Goal: Task Accomplishment & Management: Manage account settings

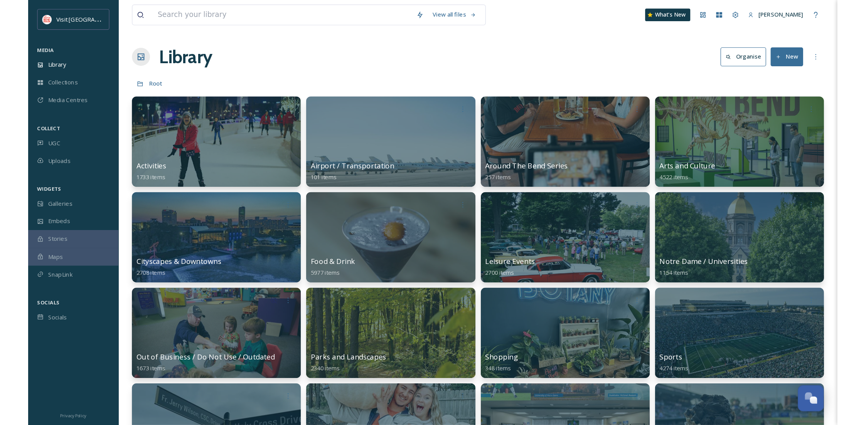
scroll to position [117, 0]
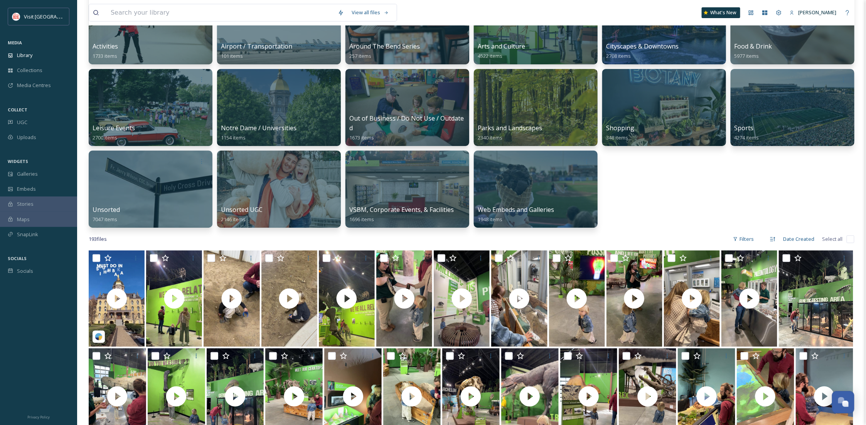
scroll to position [137, 0]
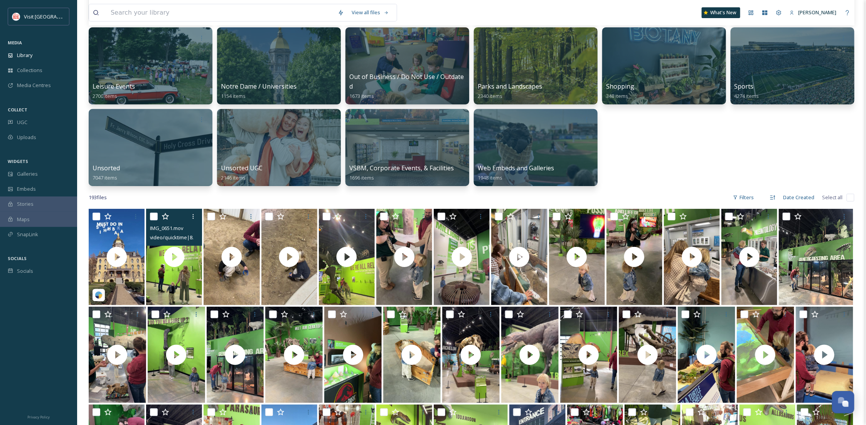
click at [155, 213] on input "checkbox" at bounding box center [154, 217] width 8 height 8
checkbox input "true"
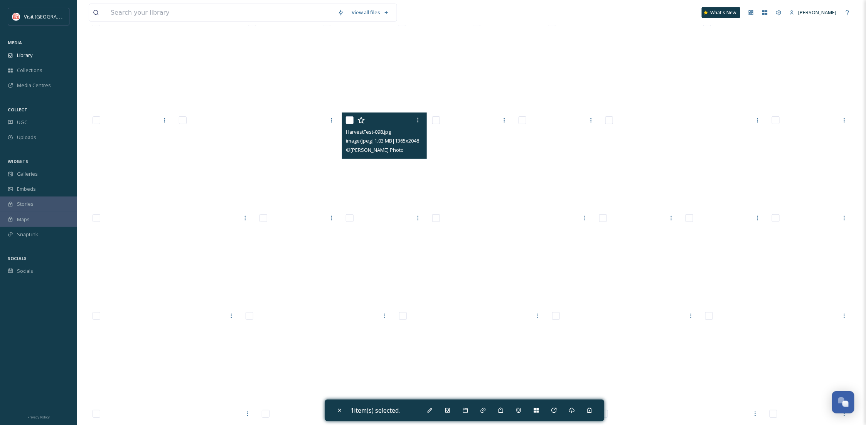
scroll to position [2279, 0]
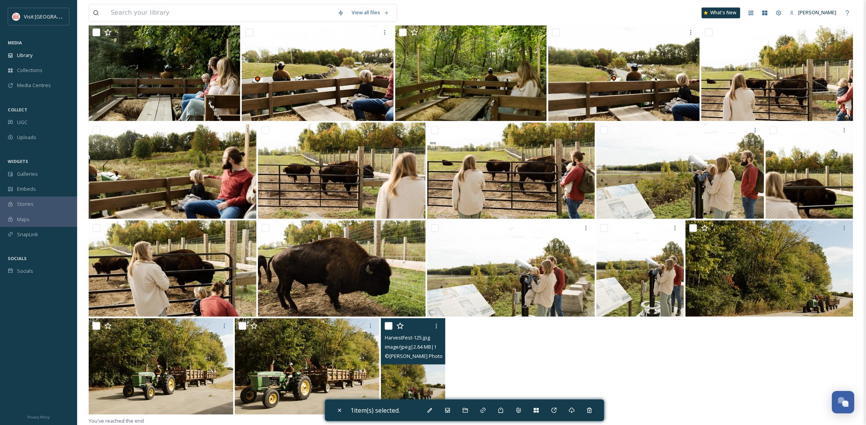
click at [416, 372] on img at bounding box center [413, 366] width 64 height 96
checkbox input "true"
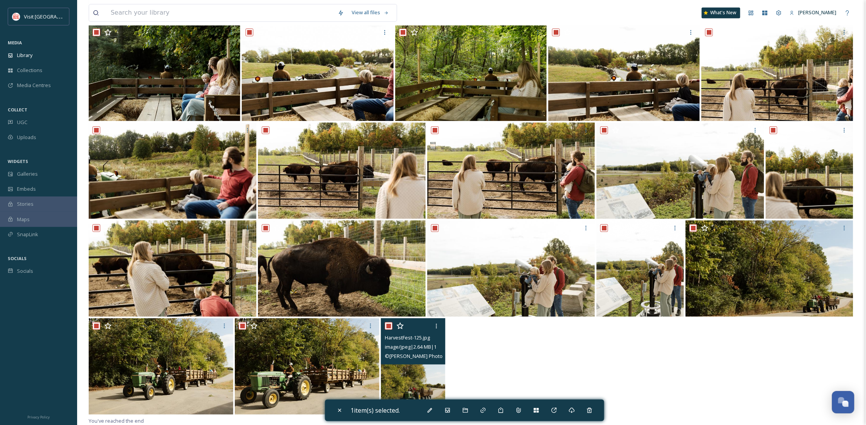
checkbox input "true"
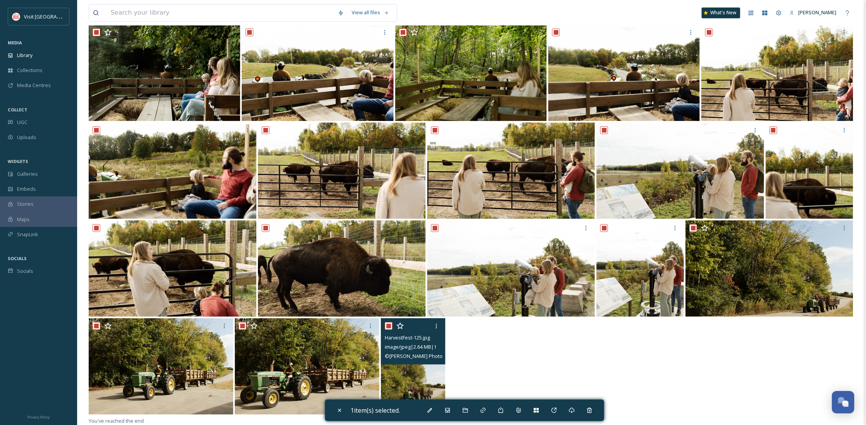
checkbox input "true"
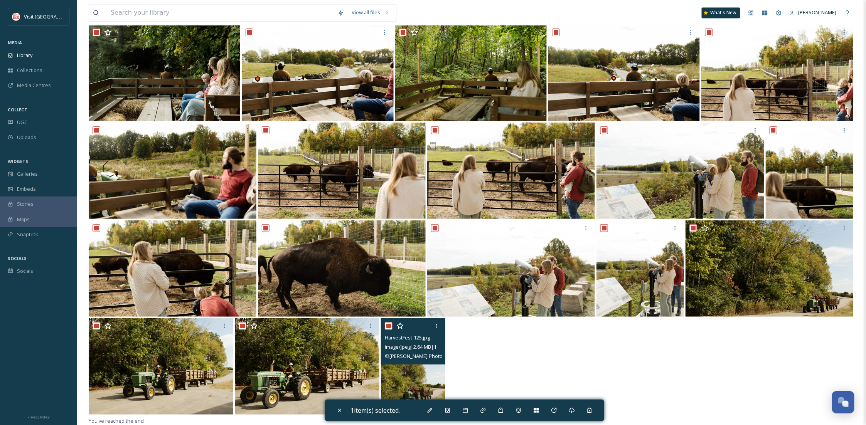
checkbox input "true"
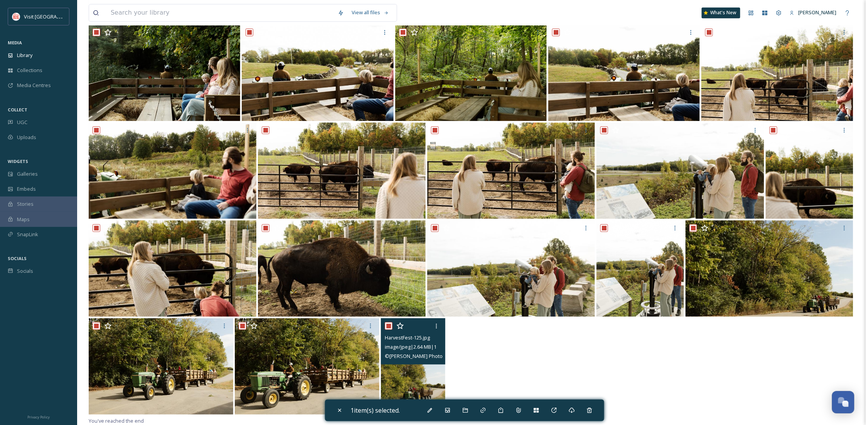
checkbox input "true"
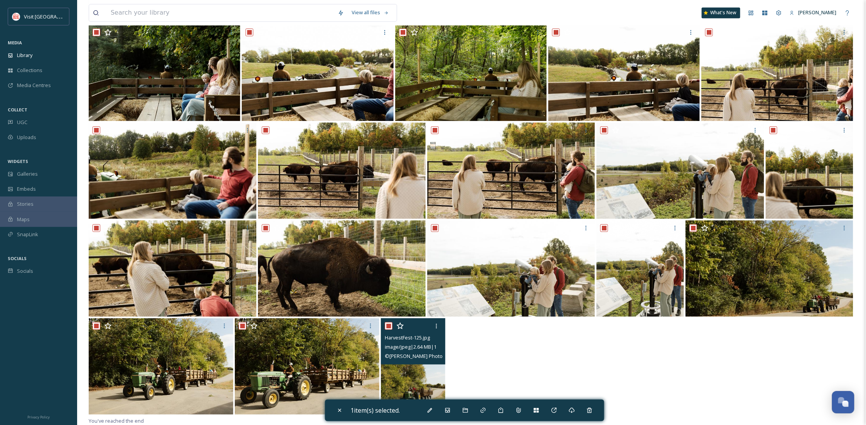
checkbox input "true"
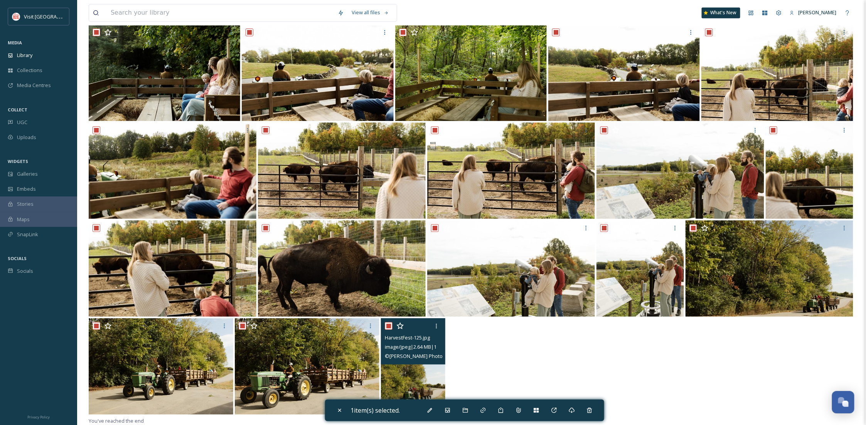
checkbox input "true"
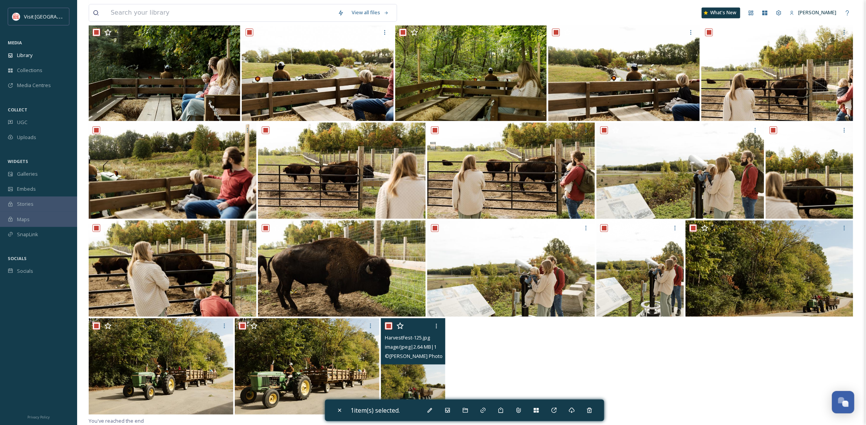
checkbox input "true"
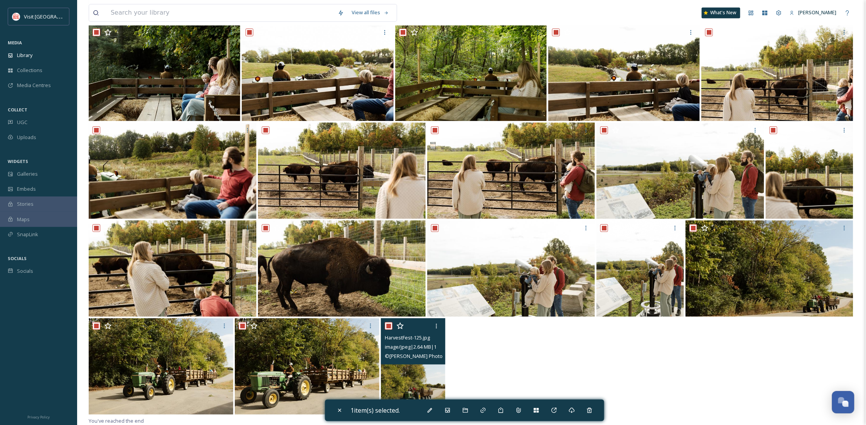
checkbox input "true"
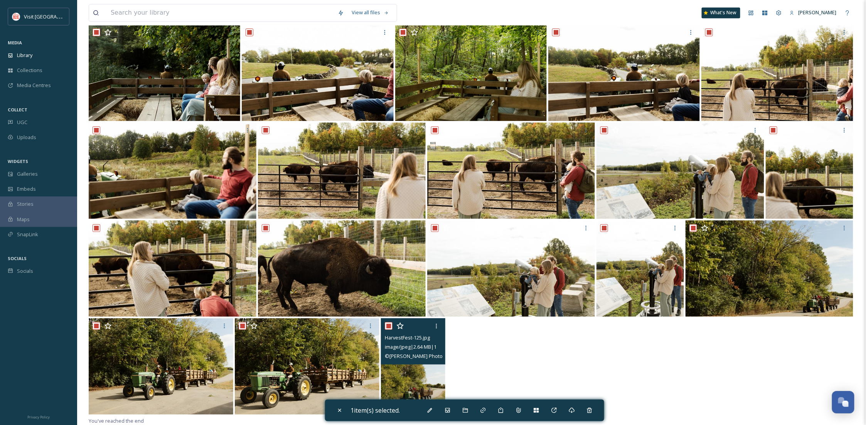
checkbox input "true"
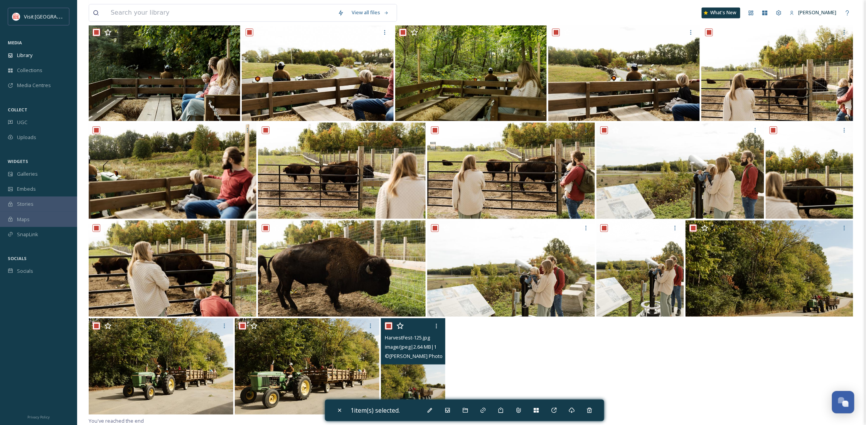
checkbox input "true"
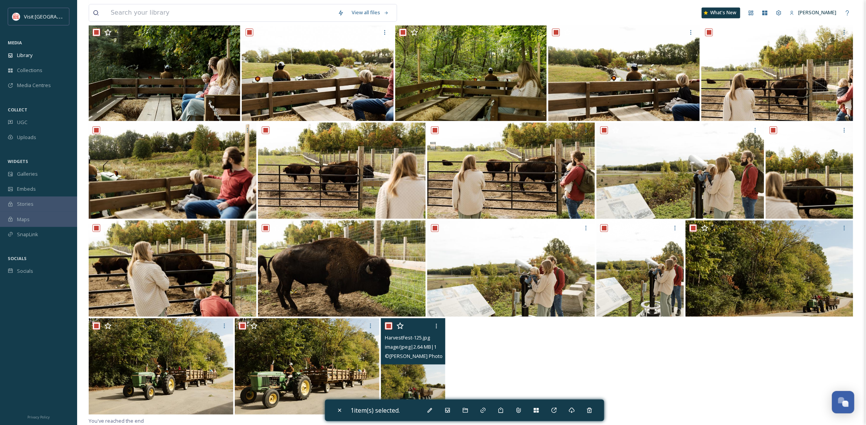
checkbox input "true"
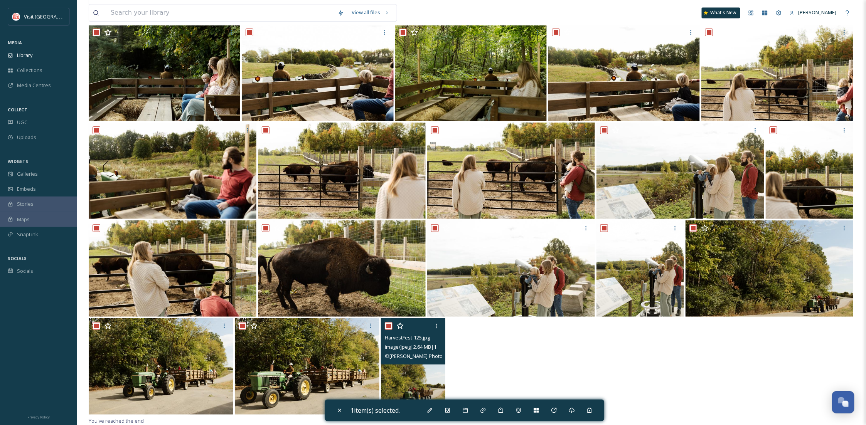
checkbox input "true"
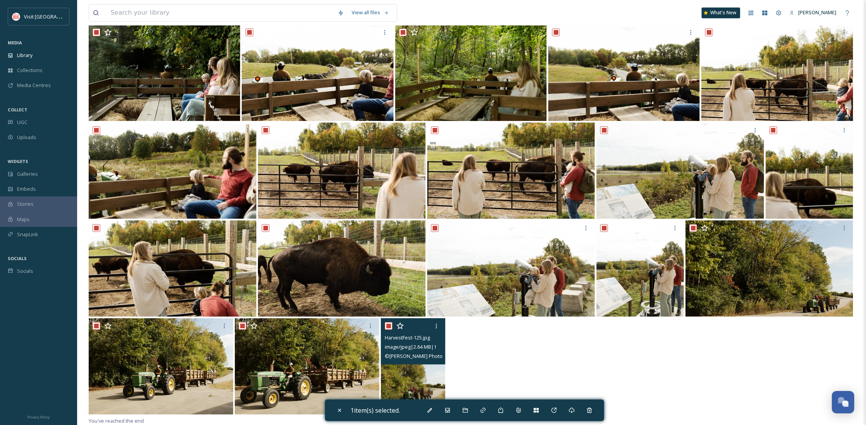
checkbox input "true"
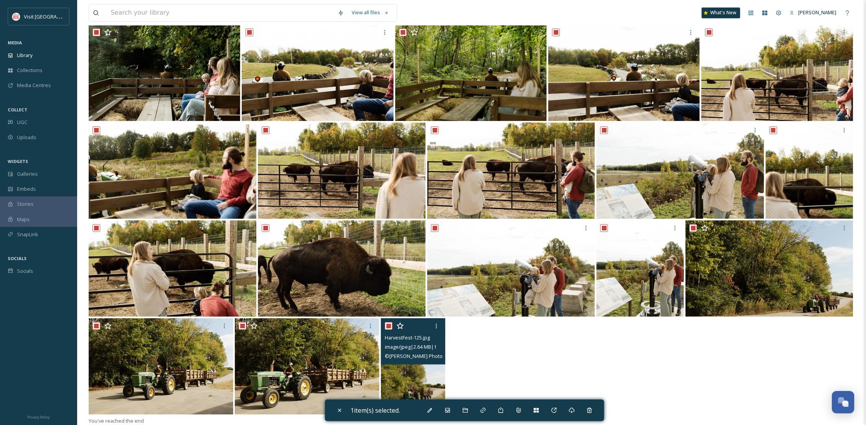
checkbox input "true"
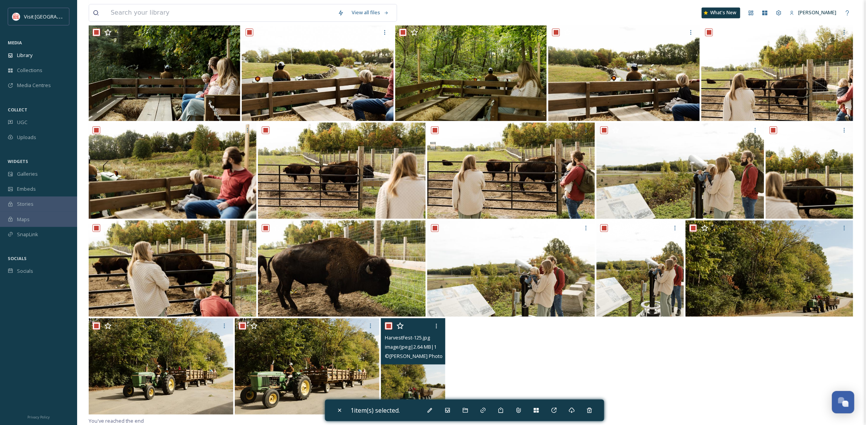
checkbox input "true"
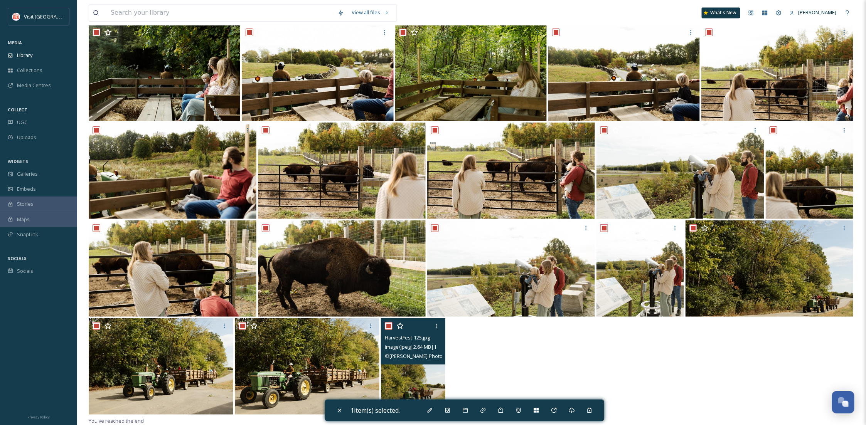
checkbox input "true"
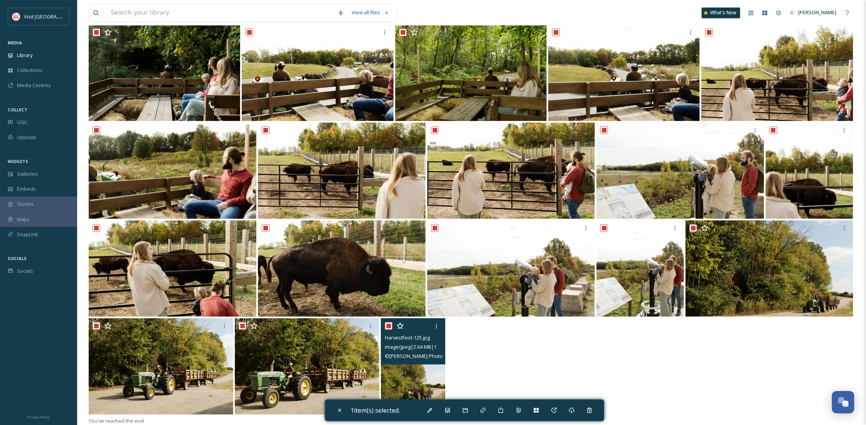
checkbox input "true"
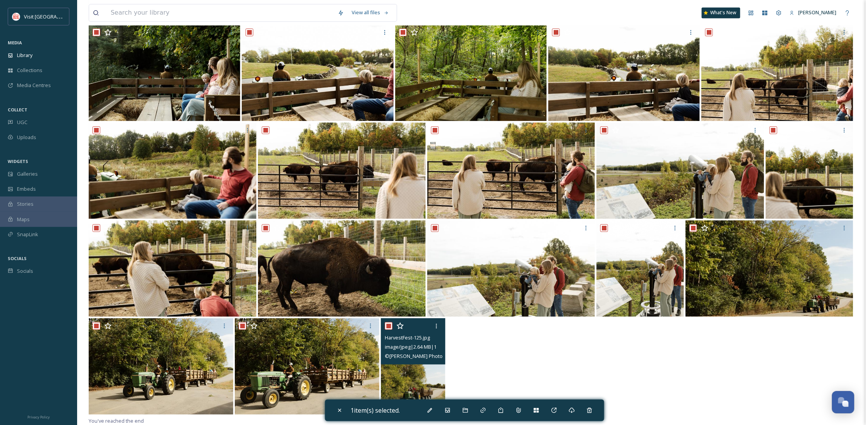
checkbox input "true"
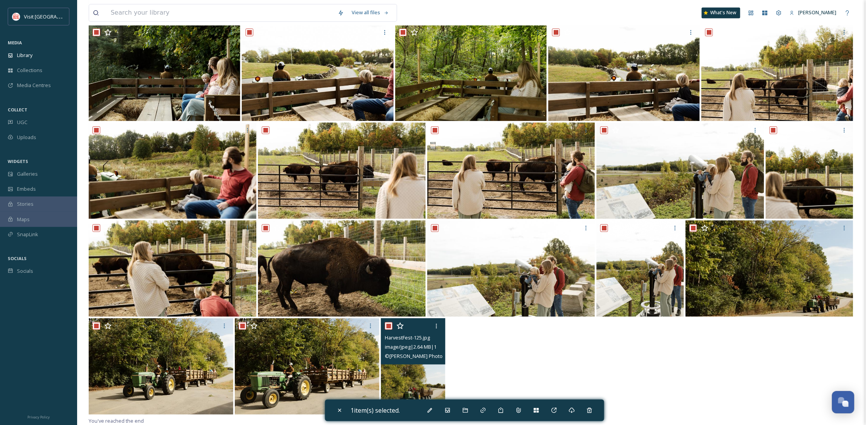
checkbox input "true"
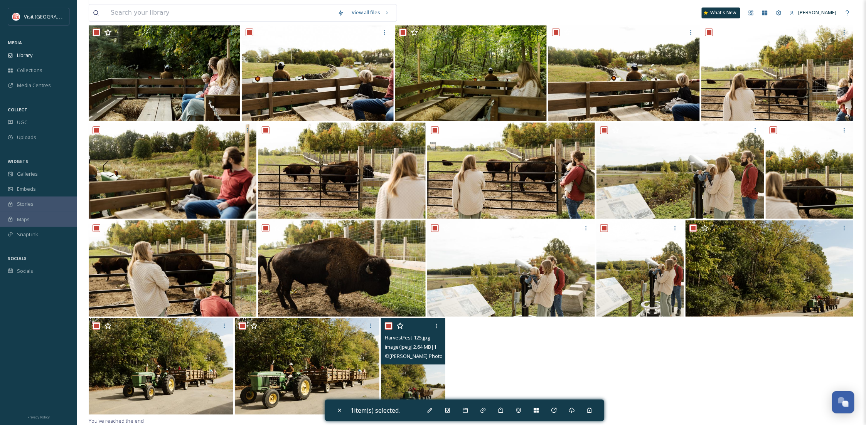
checkbox input "true"
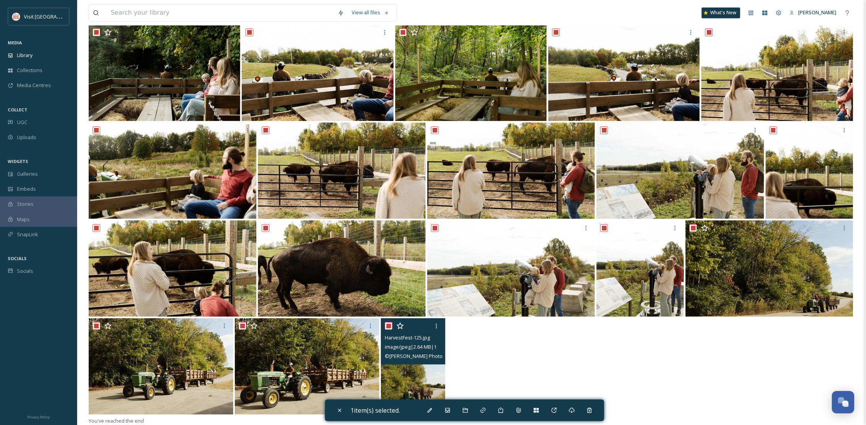
checkbox input "true"
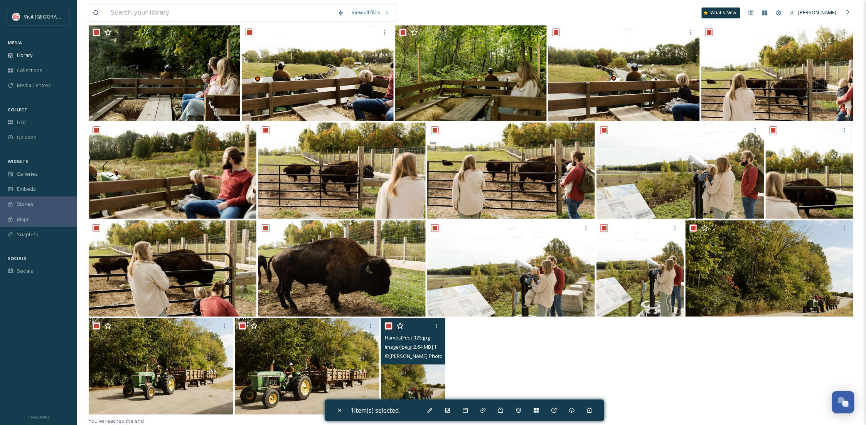
checkbox input "true"
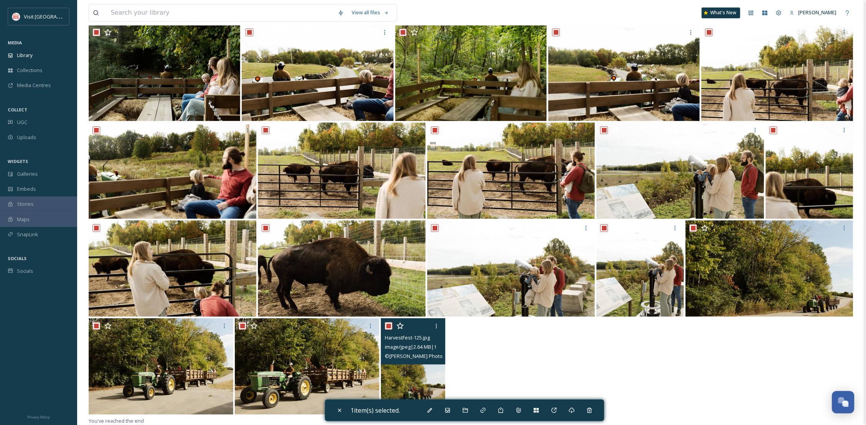
checkbox input "true"
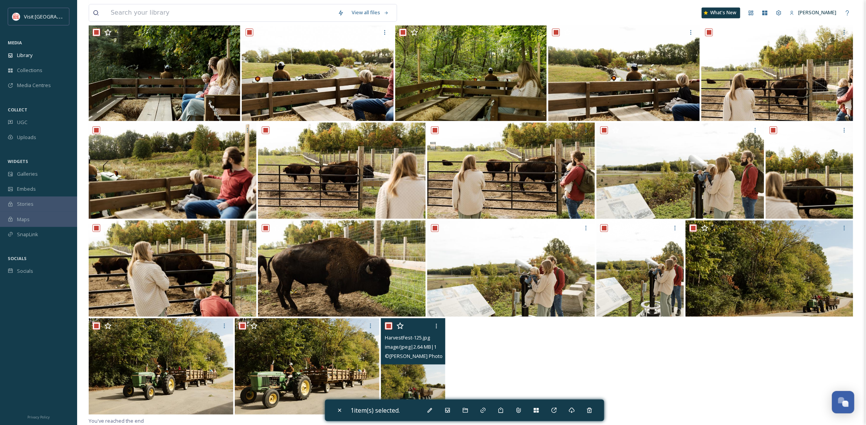
checkbox input "true"
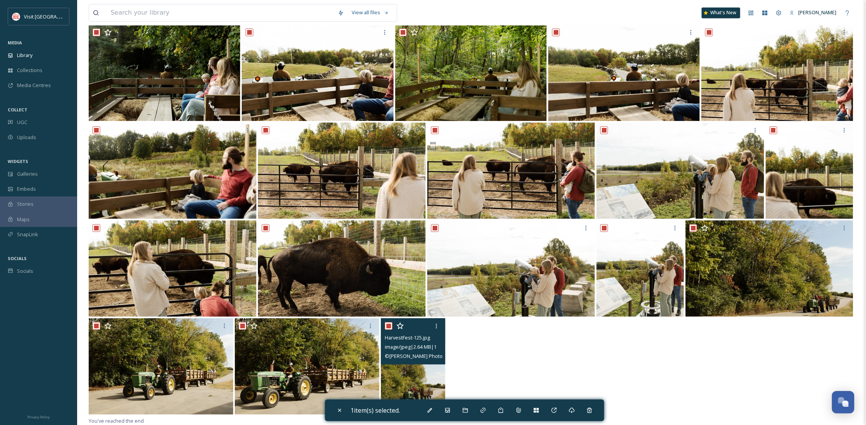
checkbox input "true"
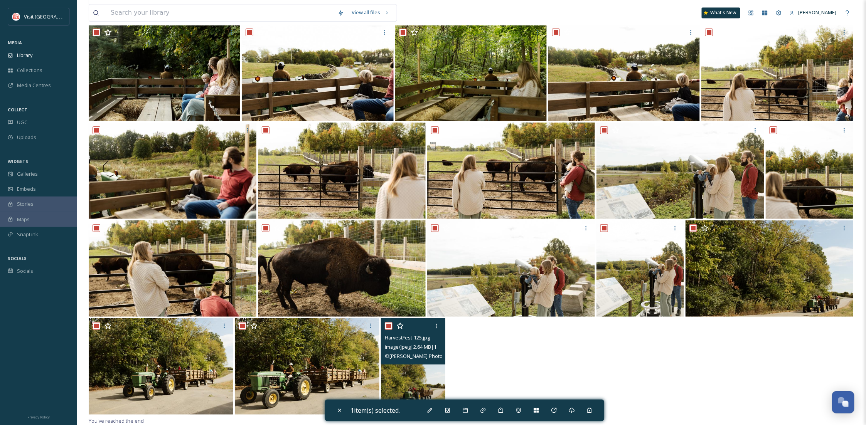
checkbox input "true"
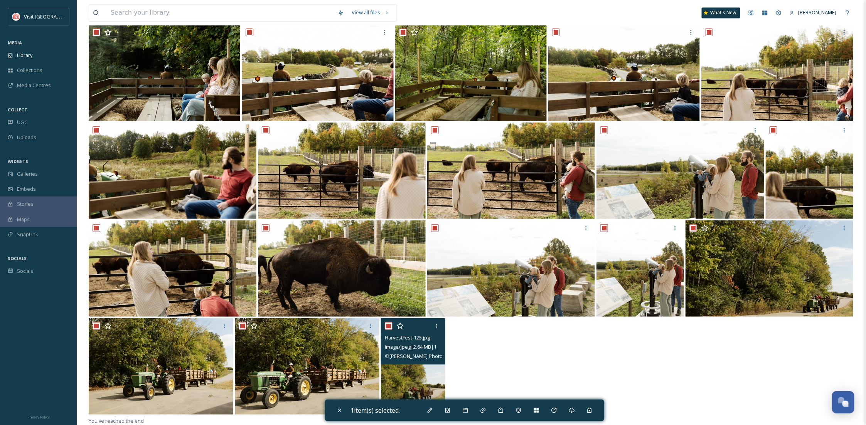
checkbox input "true"
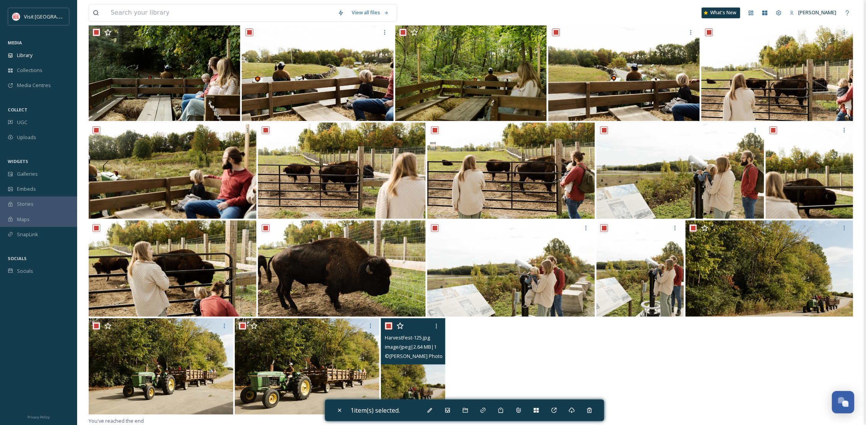
checkbox input "true"
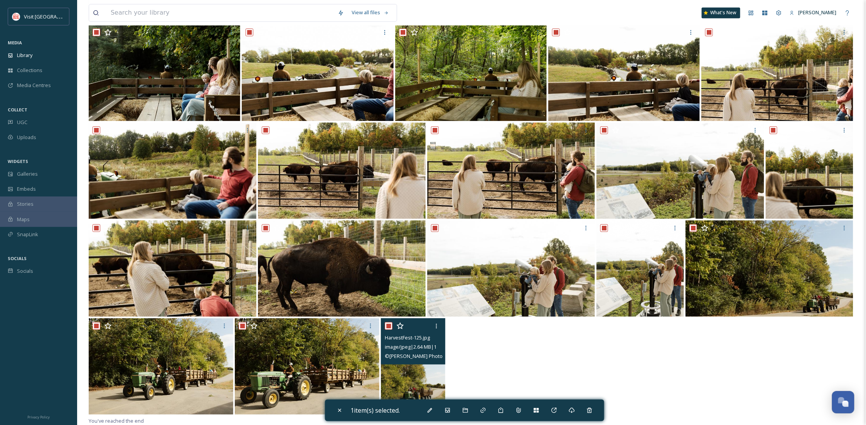
checkbox input "true"
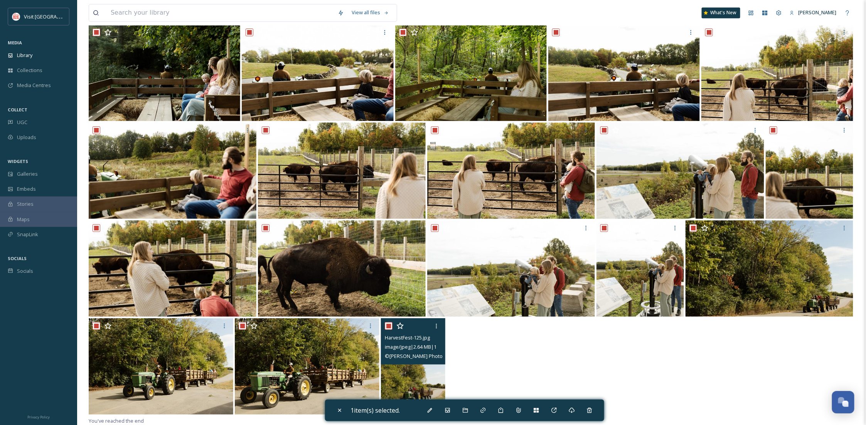
checkbox input "true"
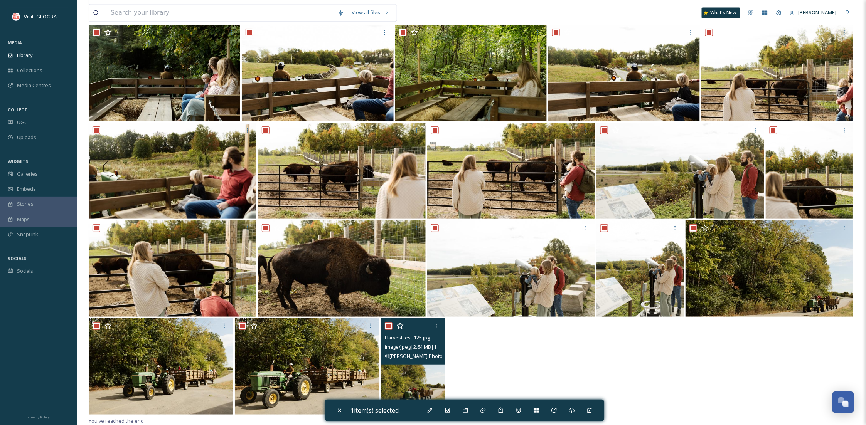
checkbox input "true"
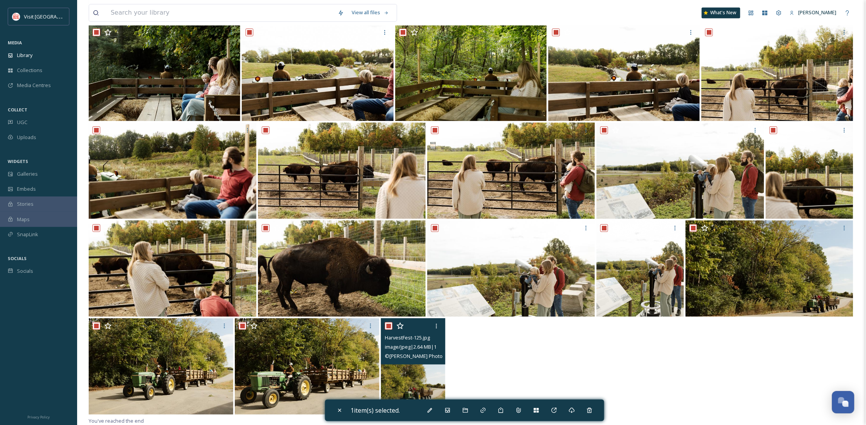
checkbox input "true"
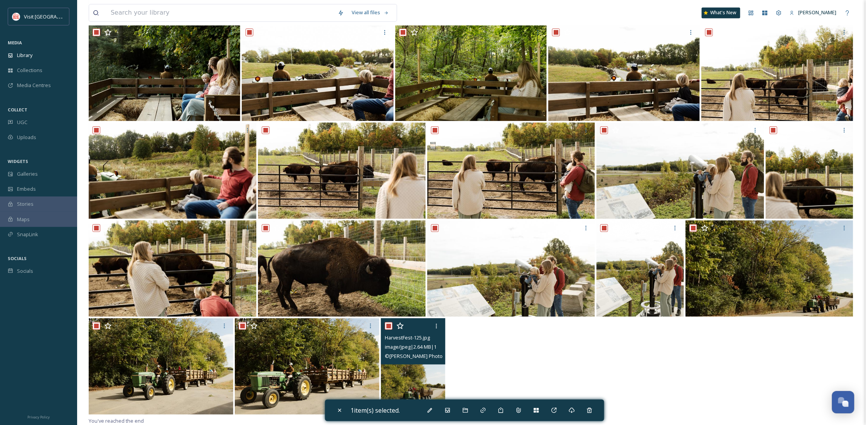
checkbox input "true"
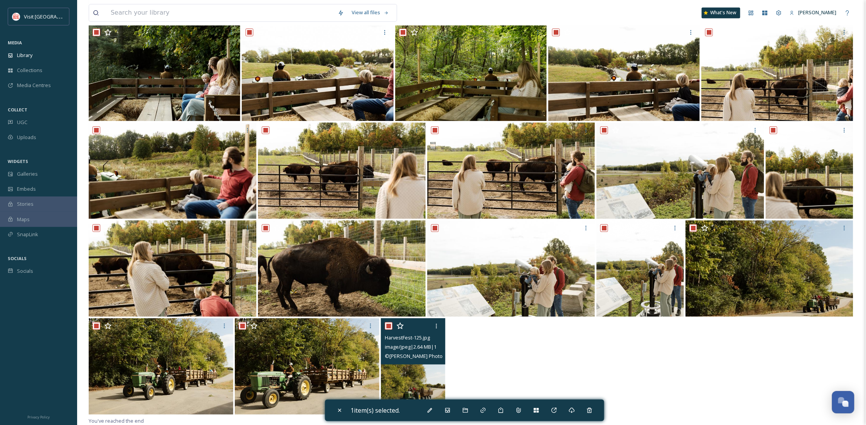
checkbox input "true"
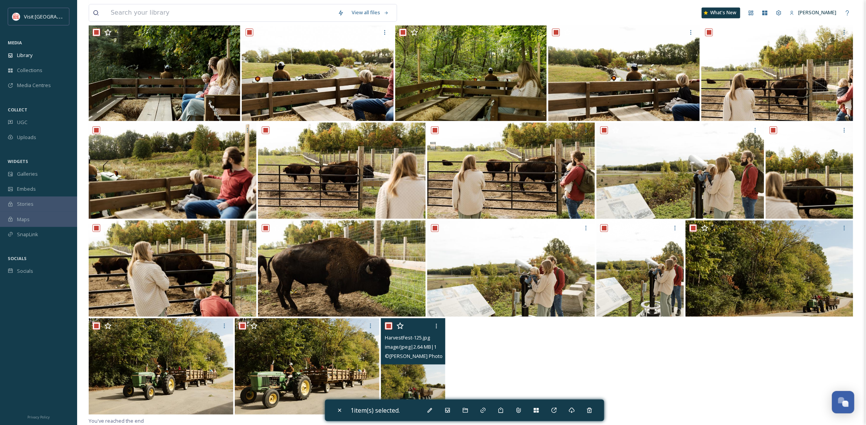
checkbox input "true"
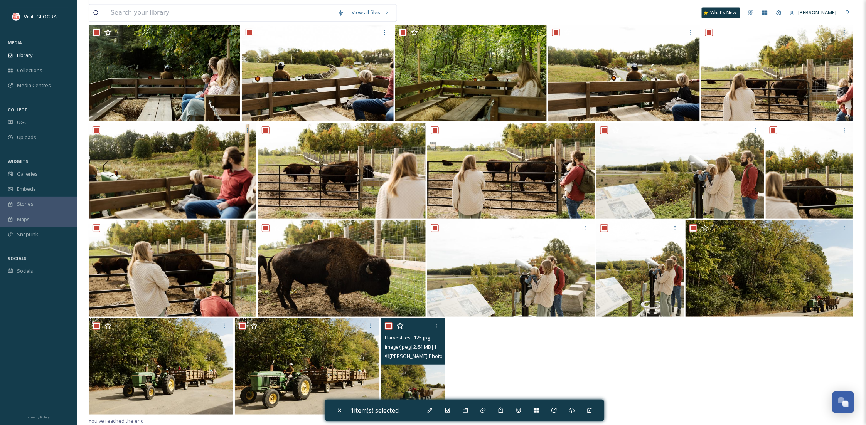
checkbox input "true"
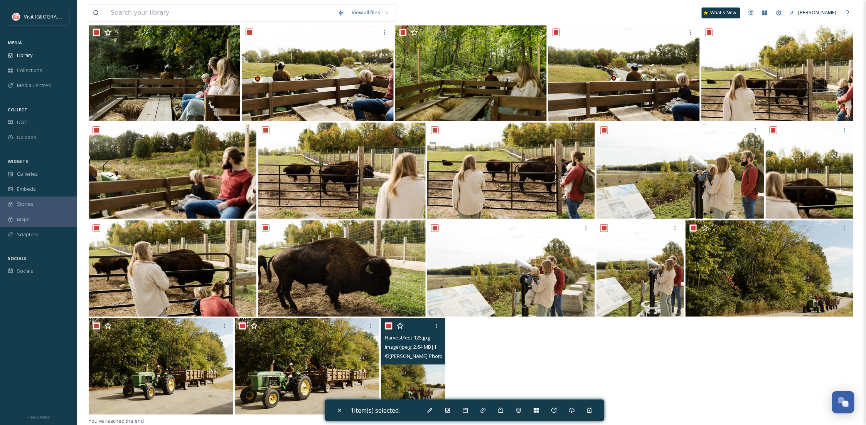
checkbox input "true"
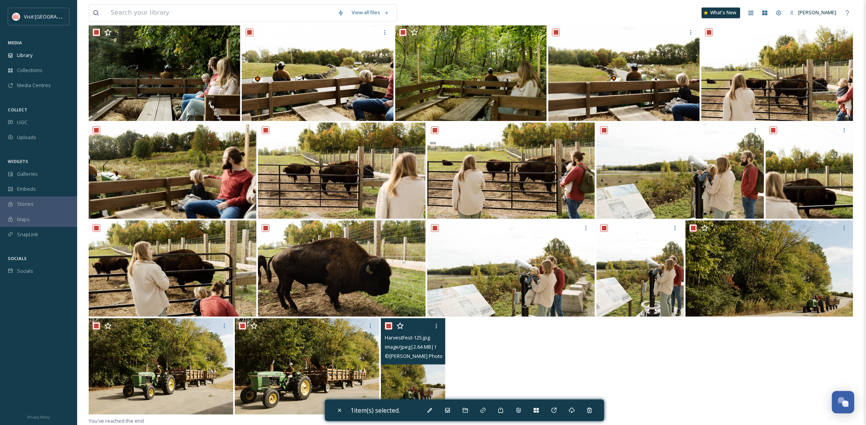
checkbox input "true"
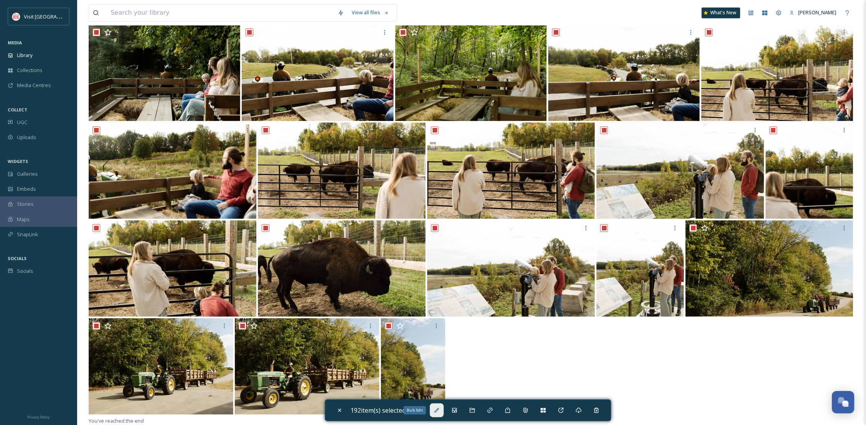
click at [435, 413] on div "Bulk Edit" at bounding box center [437, 411] width 14 height 14
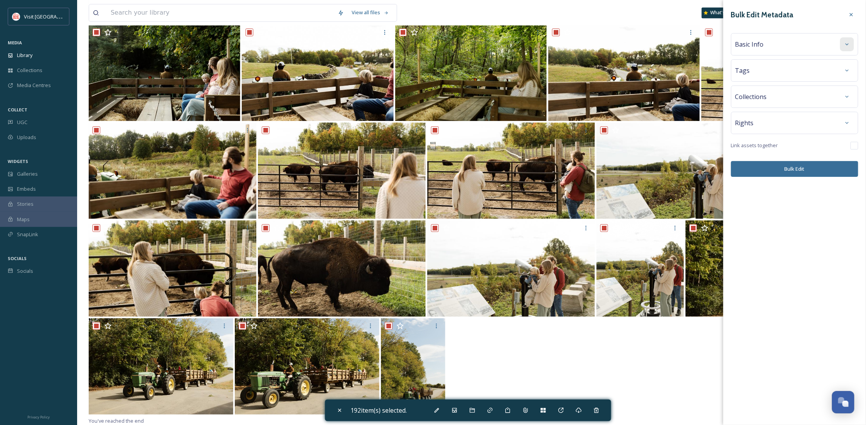
click at [849, 45] on icon at bounding box center [847, 44] width 6 height 6
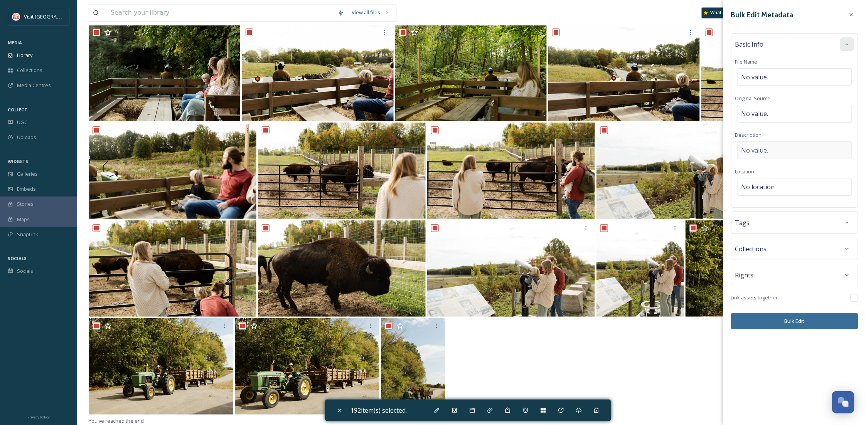
click at [775, 151] on div "No value." at bounding box center [794, 150] width 115 height 18
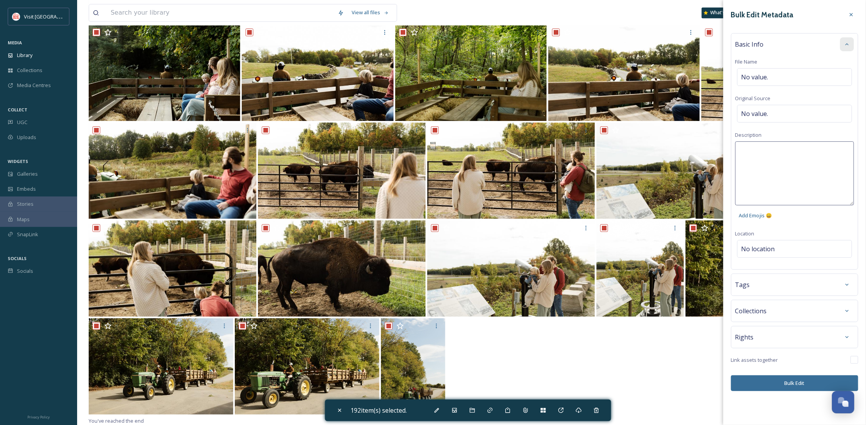
click at [773, 156] on textarea at bounding box center [794, 173] width 119 height 64
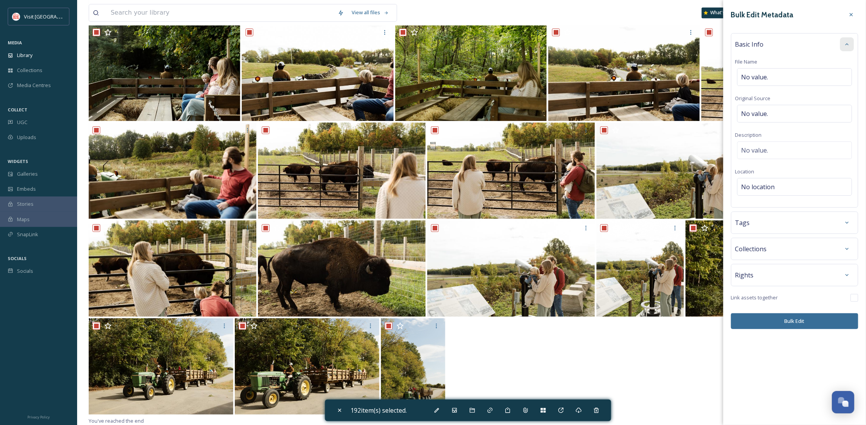
click at [771, 250] on div "Bulk Edit Metadata Basic Info File Name No value. Original Source No value. Des…" at bounding box center [794, 168] width 143 height 337
click at [746, 189] on span "No location" at bounding box center [758, 186] width 34 height 9
click at [748, 188] on input at bounding box center [794, 186] width 114 height 17
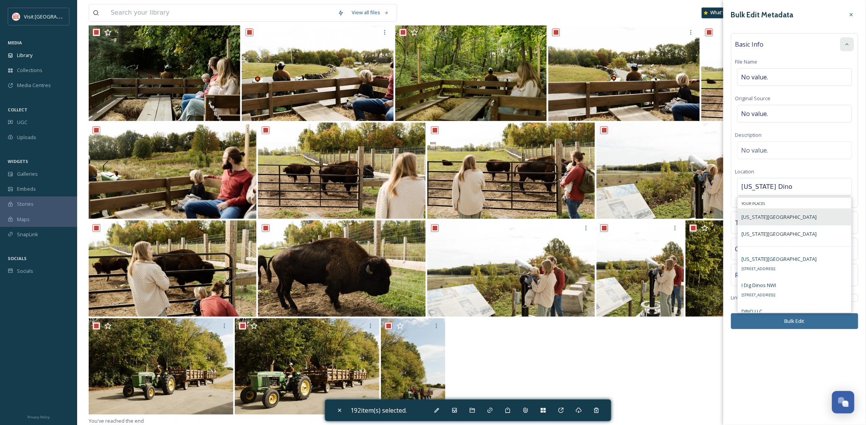
type input "Indiana Dino"
click at [808, 219] on div "Indiana Dinosaur Museum" at bounding box center [794, 216] width 113 height 17
click at [797, 216] on span "Indiana Dinosaur Museum" at bounding box center [778, 217] width 75 height 7
click at [777, 217] on span "Indiana Dinosaur Museum" at bounding box center [778, 217] width 75 height 7
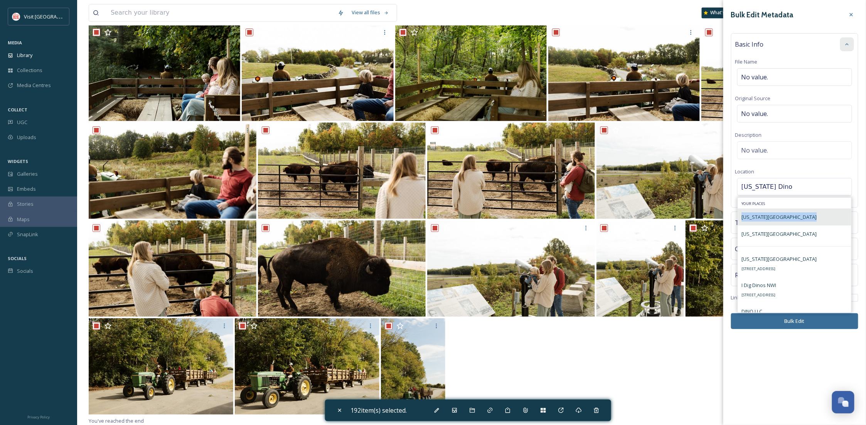
click at [777, 217] on span "Indiana Dinosaur Museum" at bounding box center [778, 217] width 75 height 7
click at [775, 269] on span "7102 Lincolnway W Hwy, South Bend, IN 46628, USA" at bounding box center [758, 268] width 34 height 5
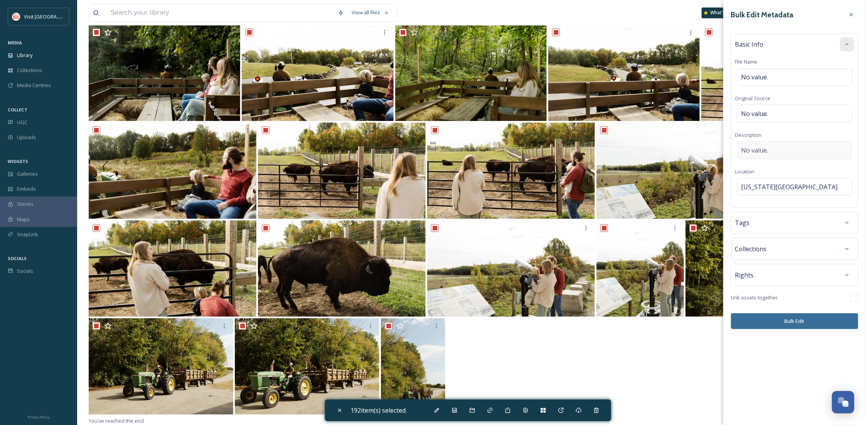
click at [781, 150] on div "No value." at bounding box center [794, 150] width 115 height 18
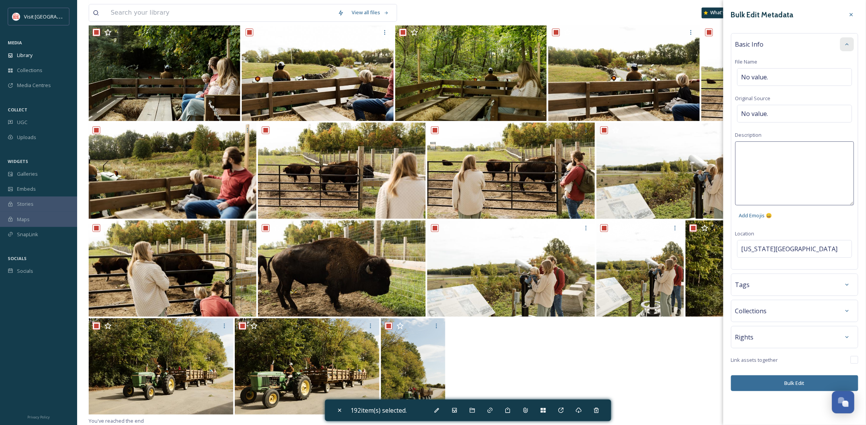
click at [780, 148] on textarea at bounding box center [794, 173] width 119 height 64
type textarea "Fall Harvest Fest at the Indiana Dino Museum and Continental Divide 2025"
click at [839, 131] on div "Basic Info File Name No value. Original Source No value. Description Fall Harve…" at bounding box center [794, 151] width 127 height 237
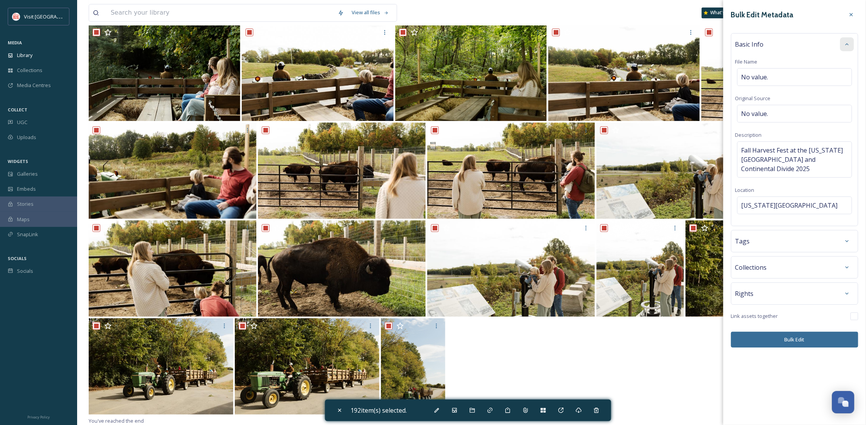
click at [764, 244] on div "Tags" at bounding box center [794, 241] width 119 height 14
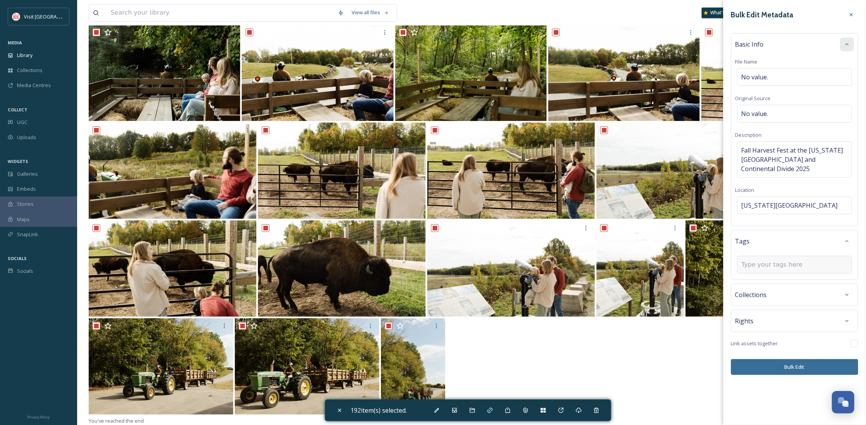
click at [769, 265] on input at bounding box center [779, 264] width 77 height 9
type input "F"
click at [784, 367] on button "Bulk Edit" at bounding box center [794, 367] width 127 height 16
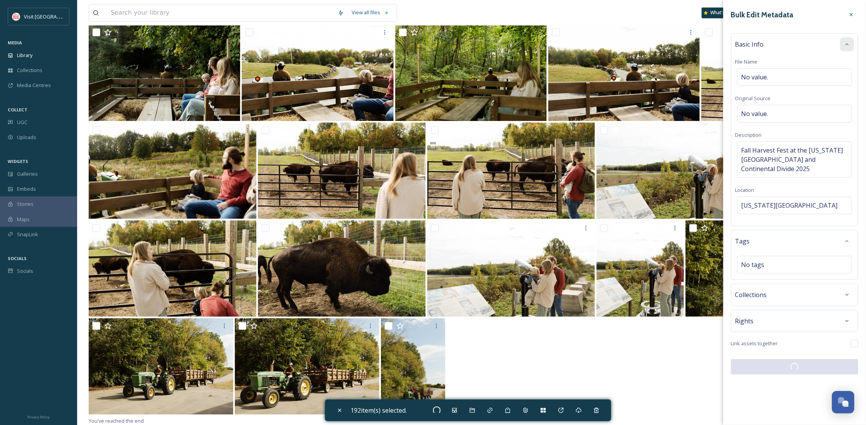
checkbox input "false"
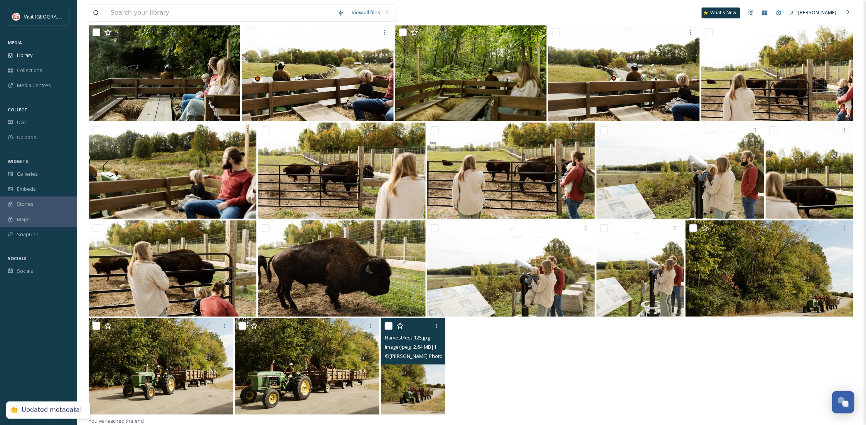
click at [388, 326] on input "checkbox" at bounding box center [389, 326] width 8 height 8
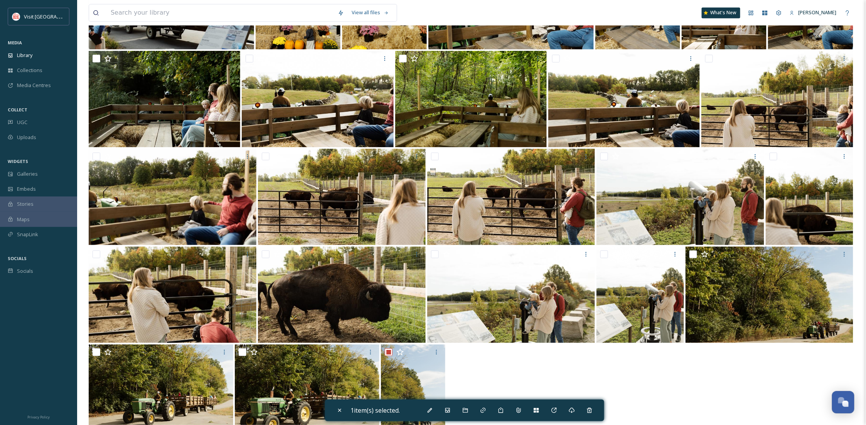
scroll to position [2274, 0]
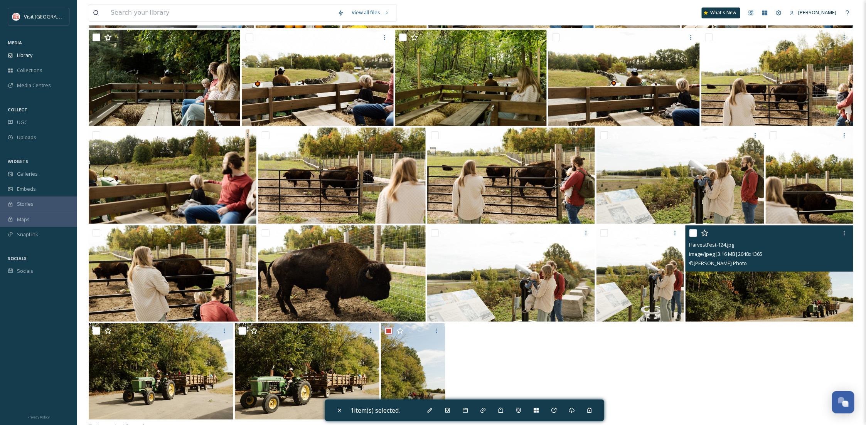
click at [727, 291] on img at bounding box center [769, 273] width 168 height 96
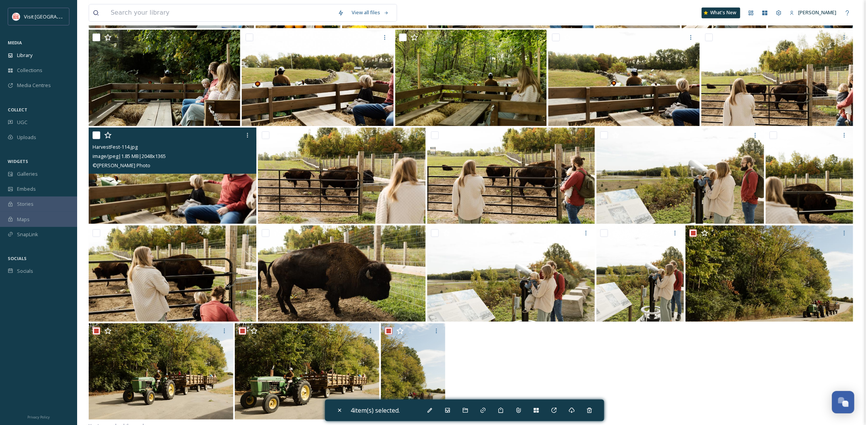
click at [95, 134] on input "checkbox" at bounding box center [96, 135] width 8 height 8
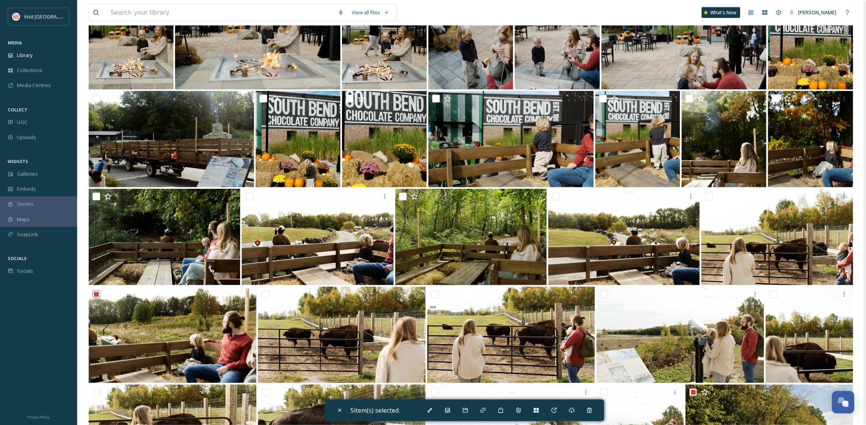
scroll to position [2112, 0]
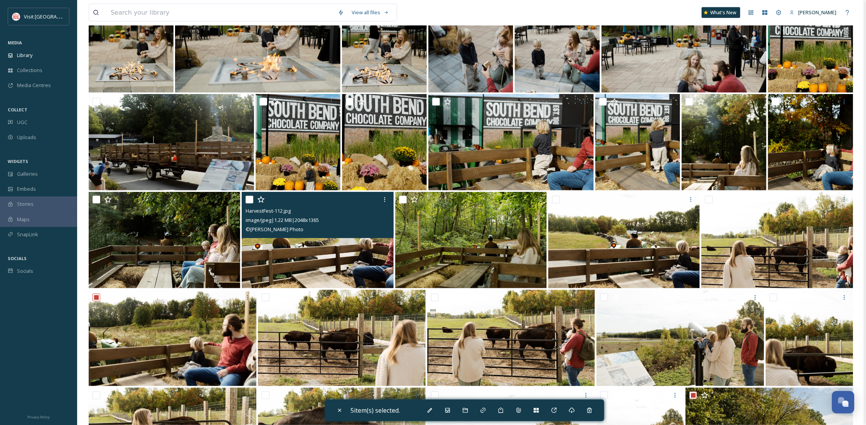
click at [247, 199] on input "checkbox" at bounding box center [249, 200] width 8 height 8
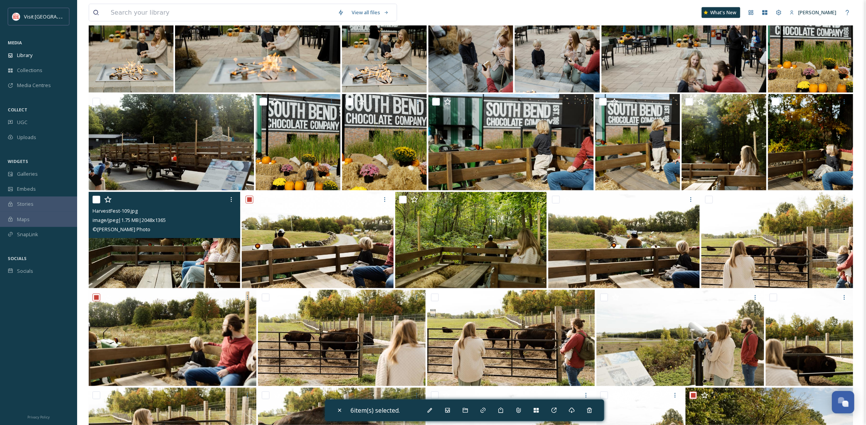
click at [95, 198] on input "checkbox" at bounding box center [96, 200] width 8 height 8
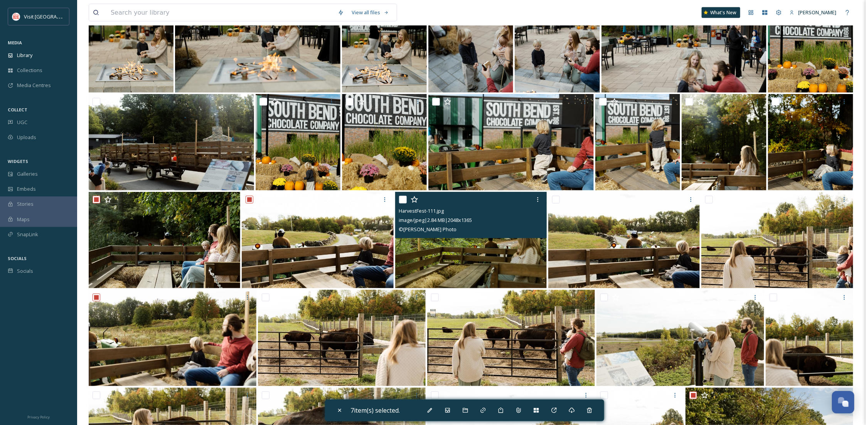
click at [402, 201] on input "checkbox" at bounding box center [403, 200] width 8 height 8
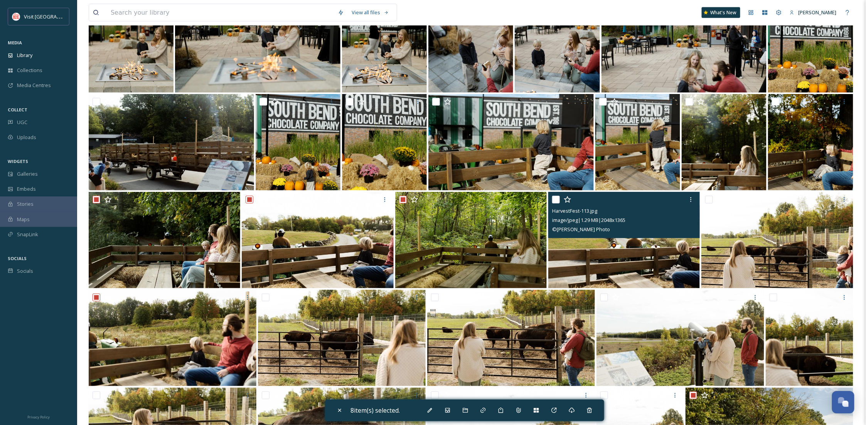
click at [554, 199] on input "checkbox" at bounding box center [556, 200] width 8 height 8
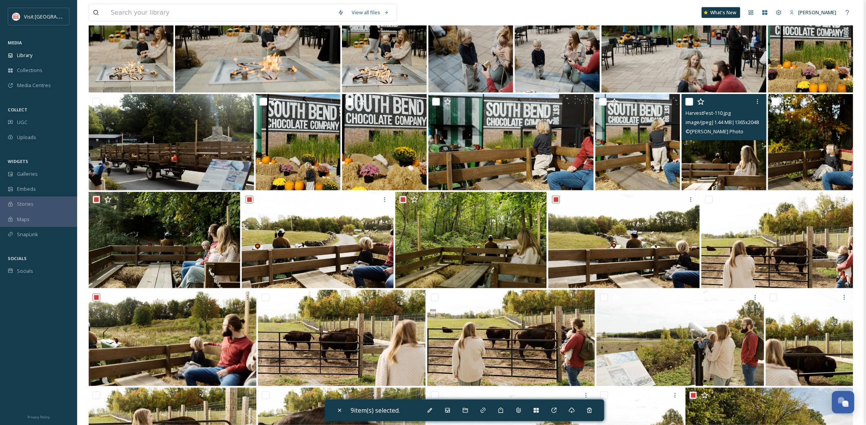
click at [688, 98] on input "checkbox" at bounding box center [689, 102] width 8 height 8
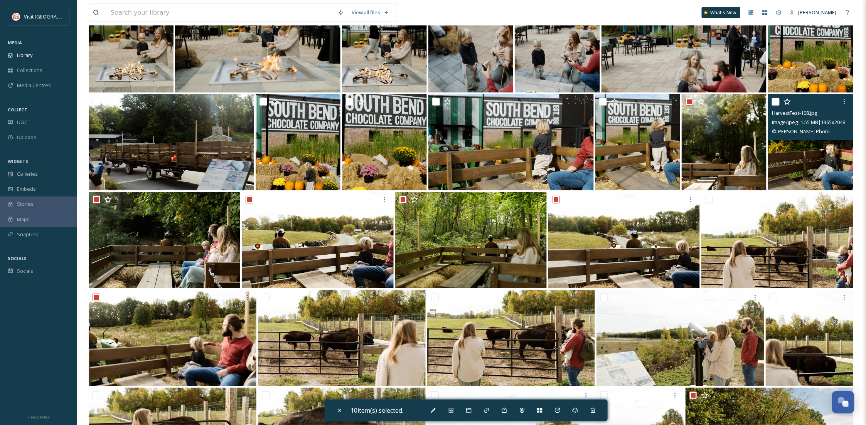
click at [777, 100] on input "checkbox" at bounding box center [776, 102] width 8 height 8
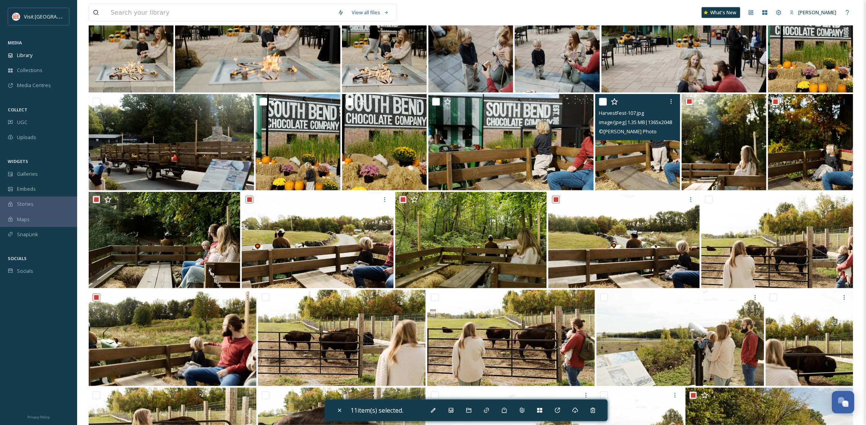
click at [599, 100] on input "checkbox" at bounding box center [603, 102] width 8 height 8
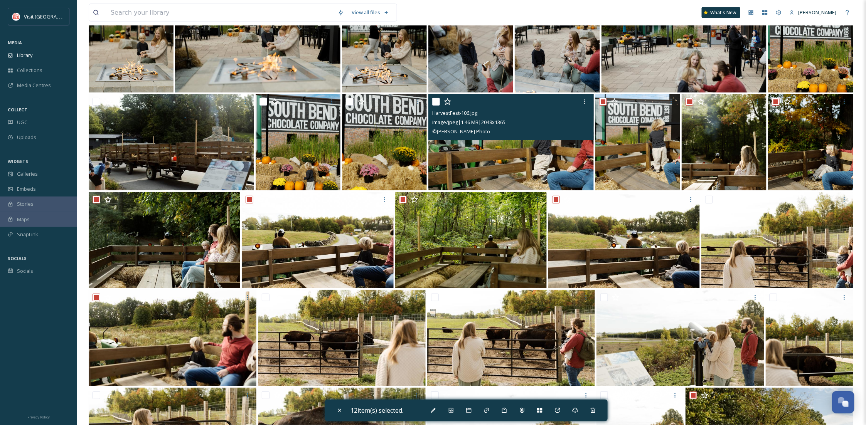
click at [435, 100] on input "checkbox" at bounding box center [436, 102] width 8 height 8
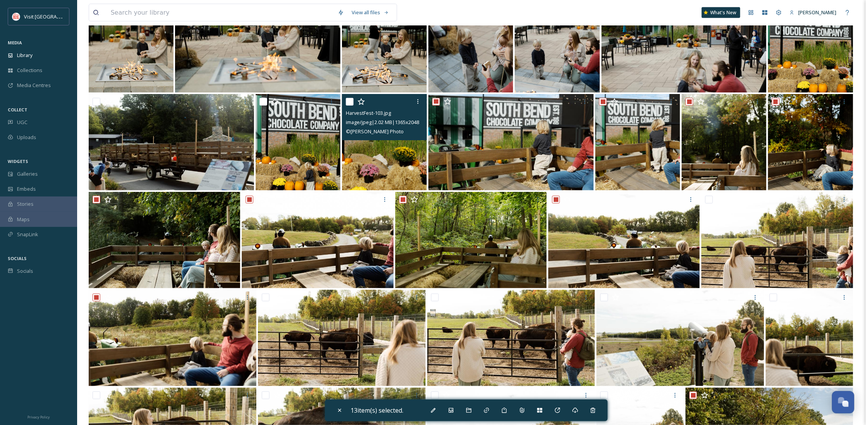
click at [348, 99] on input "checkbox" at bounding box center [350, 102] width 8 height 8
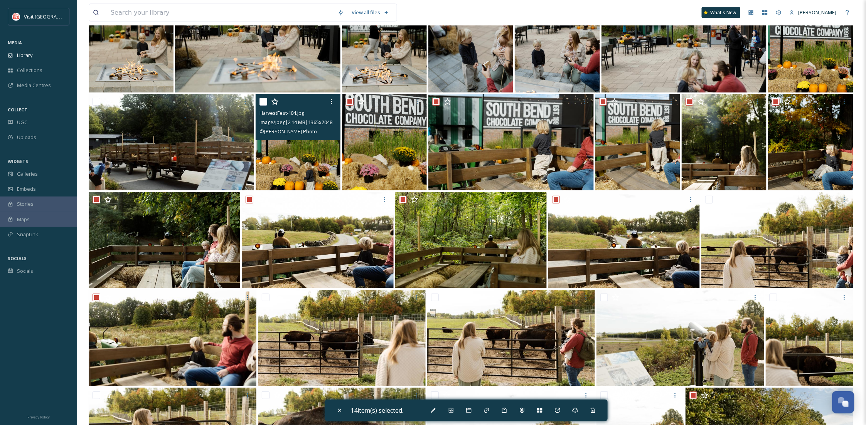
click at [264, 101] on input "checkbox" at bounding box center [263, 102] width 8 height 8
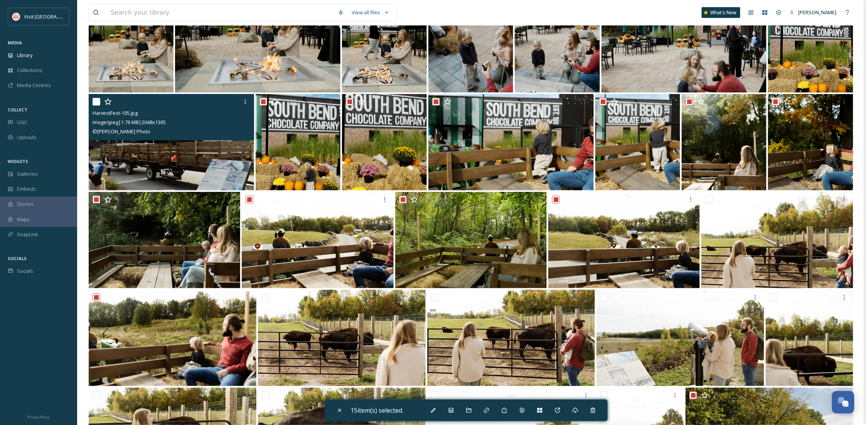
click at [97, 101] on input "checkbox" at bounding box center [96, 102] width 8 height 8
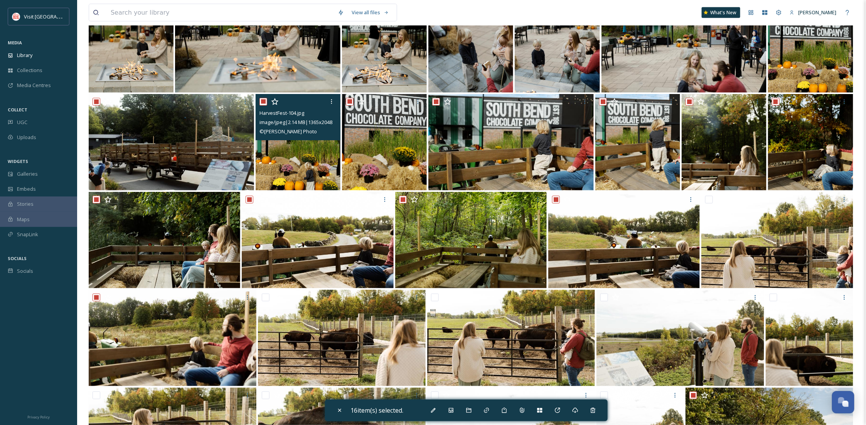
click at [262, 100] on input "checkbox" at bounding box center [263, 102] width 8 height 8
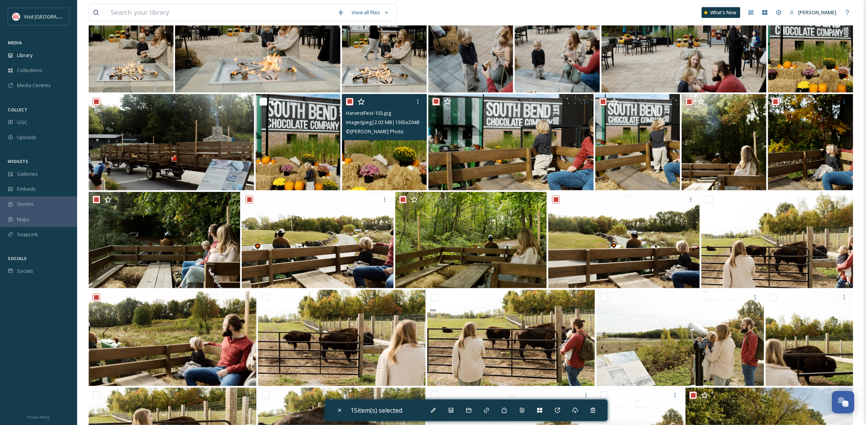
click at [347, 98] on input "checkbox" at bounding box center [350, 102] width 8 height 8
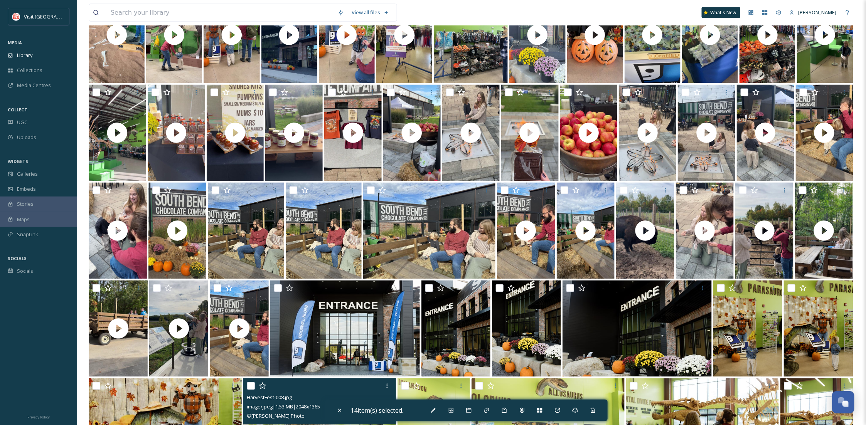
scroll to position [536, 0]
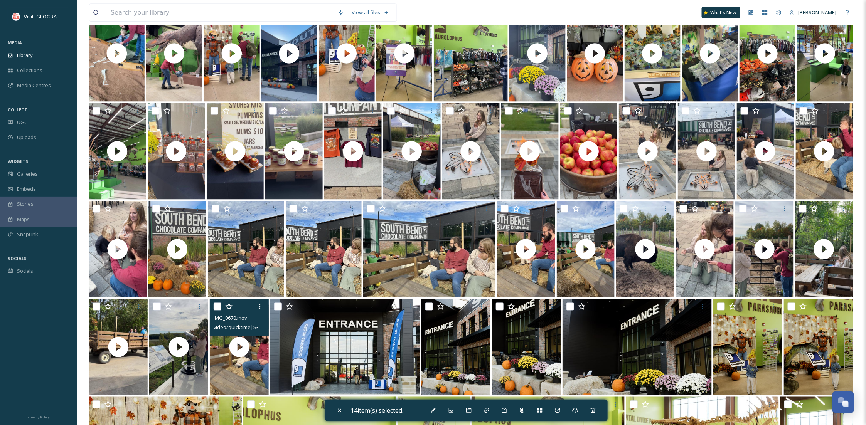
click at [214, 307] on input "checkbox" at bounding box center [218, 307] width 8 height 8
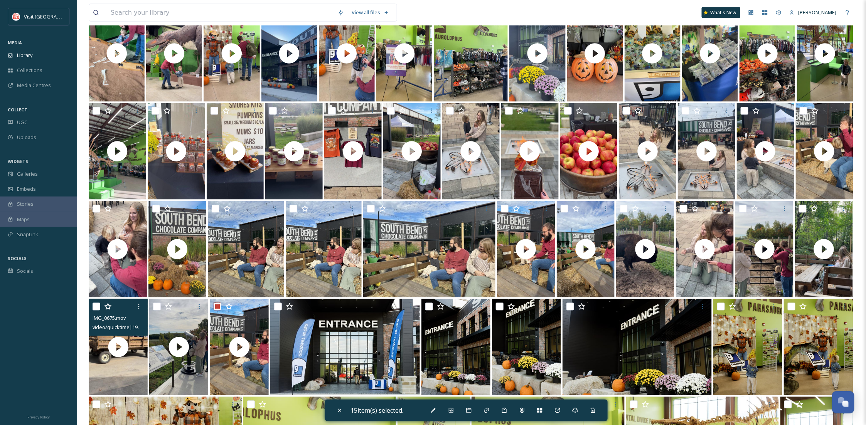
click at [95, 307] on input "checkbox" at bounding box center [96, 307] width 8 height 8
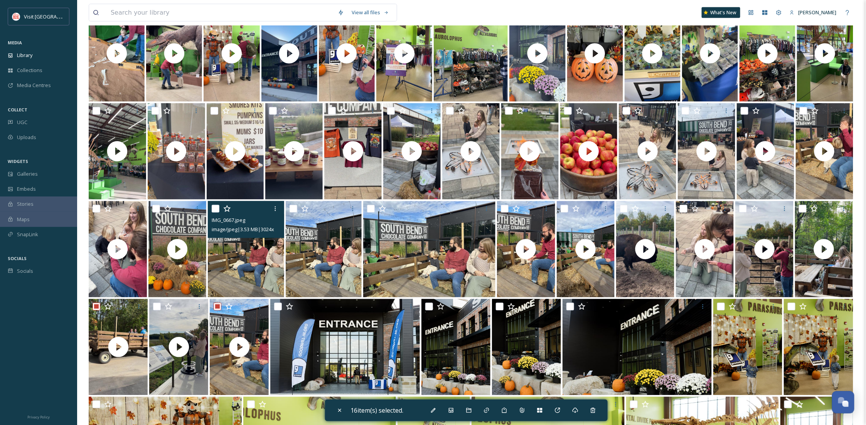
click at [216, 210] on input "checkbox" at bounding box center [216, 209] width 8 height 8
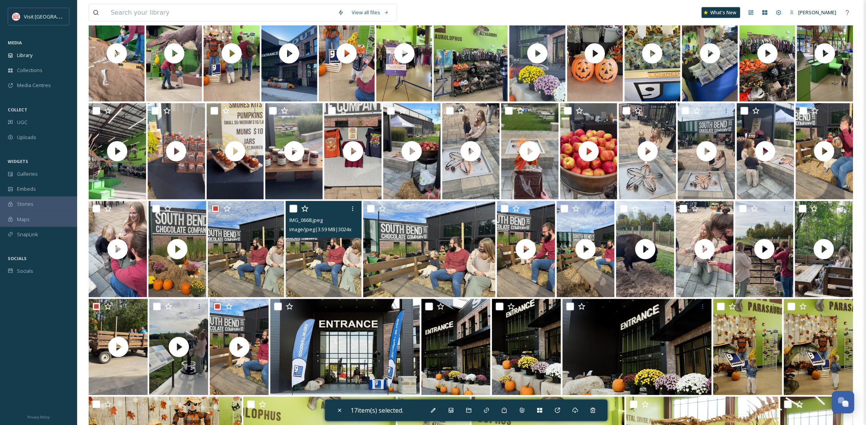
click at [294, 211] on input "checkbox" at bounding box center [293, 209] width 8 height 8
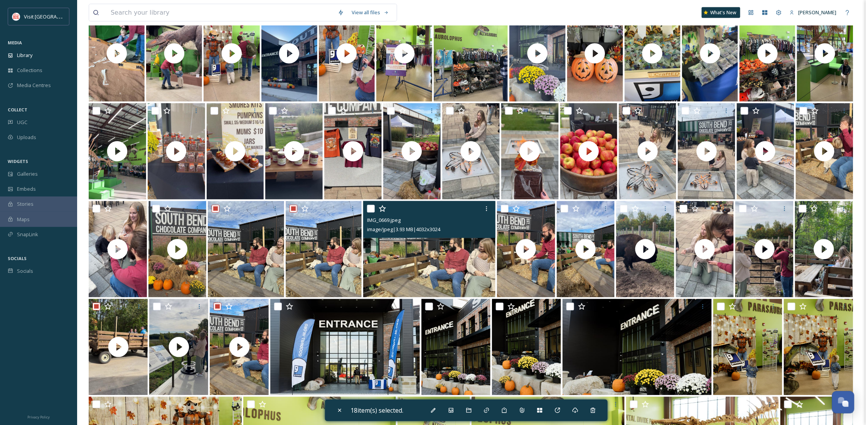
click at [370, 210] on input "checkbox" at bounding box center [371, 209] width 8 height 8
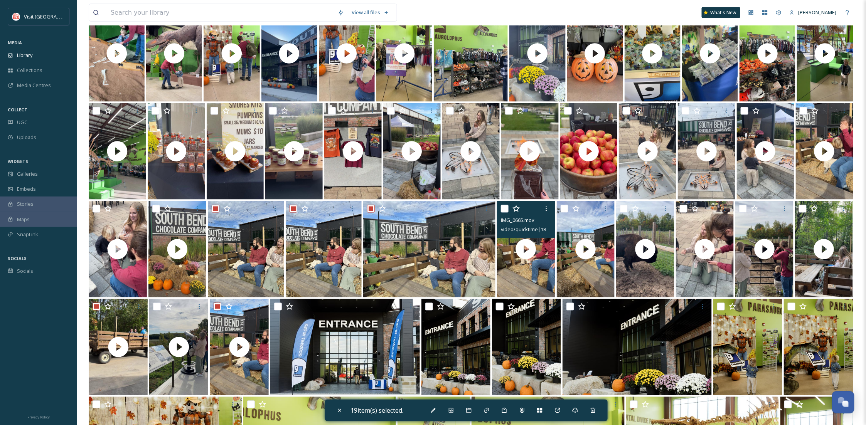
click at [504, 209] on input "checkbox" at bounding box center [505, 209] width 8 height 8
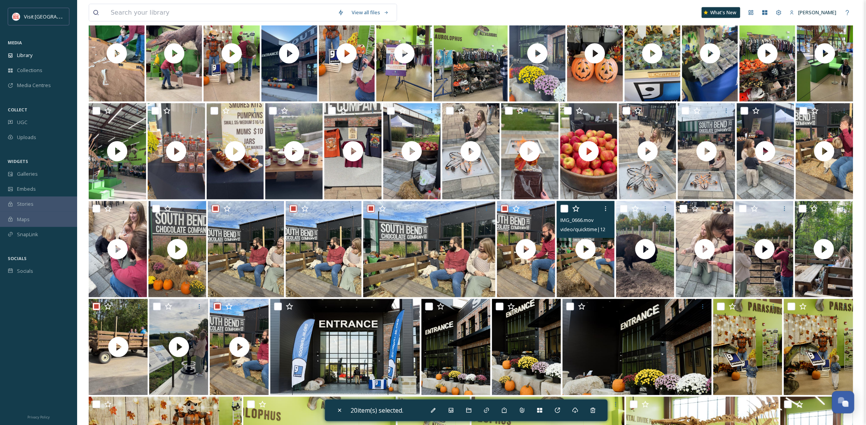
click at [563, 209] on input "checkbox" at bounding box center [564, 209] width 8 height 8
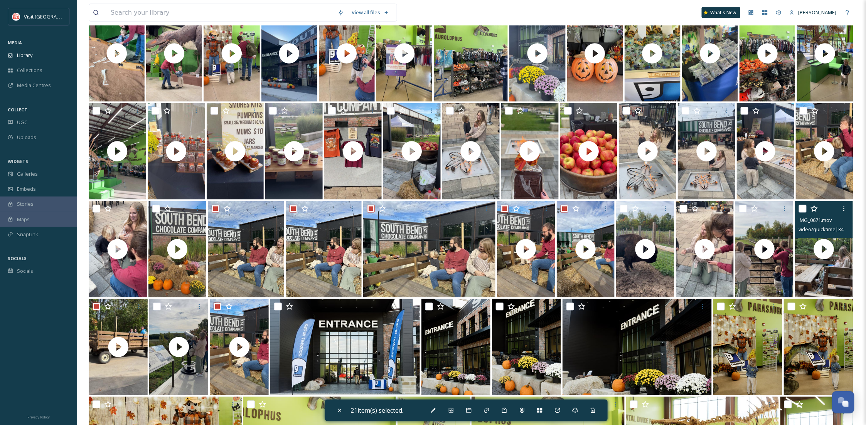
click at [802, 207] on input "checkbox" at bounding box center [803, 209] width 8 height 8
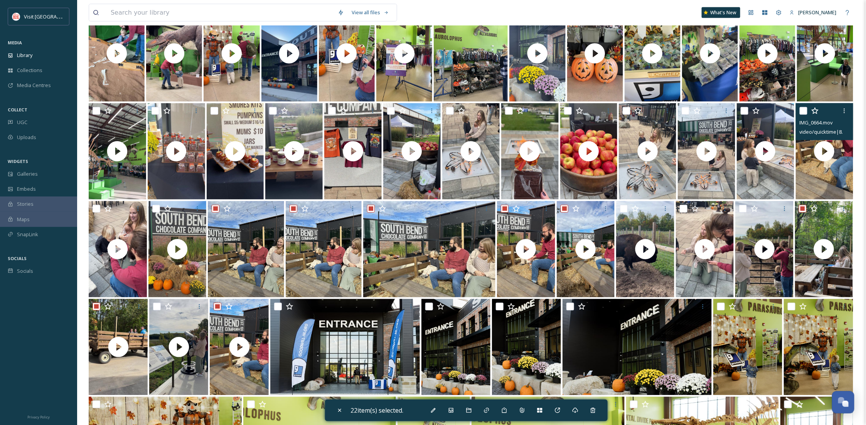
click at [801, 111] on input "checkbox" at bounding box center [803, 111] width 8 height 8
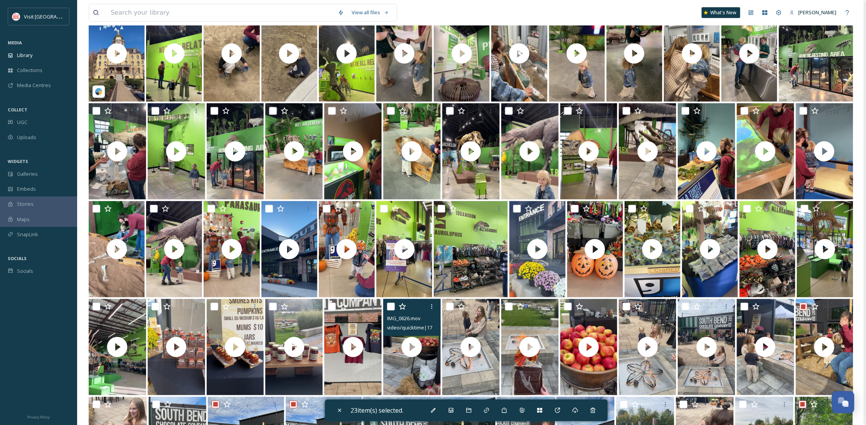
scroll to position [262, 0]
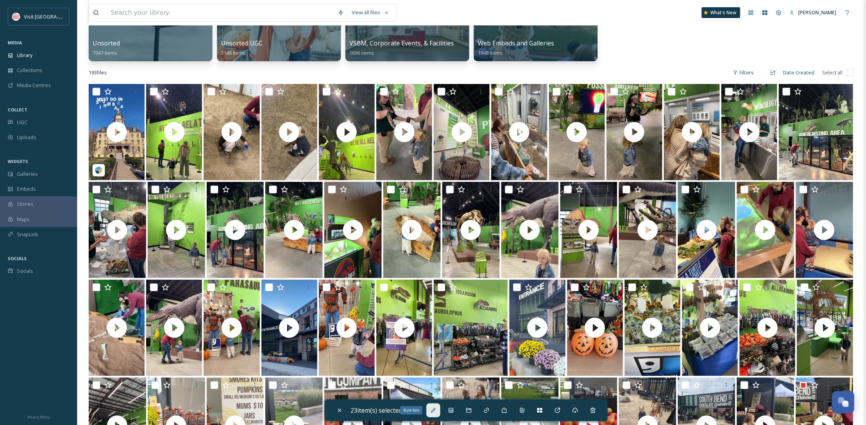
click at [436, 411] on icon at bounding box center [433, 410] width 6 height 6
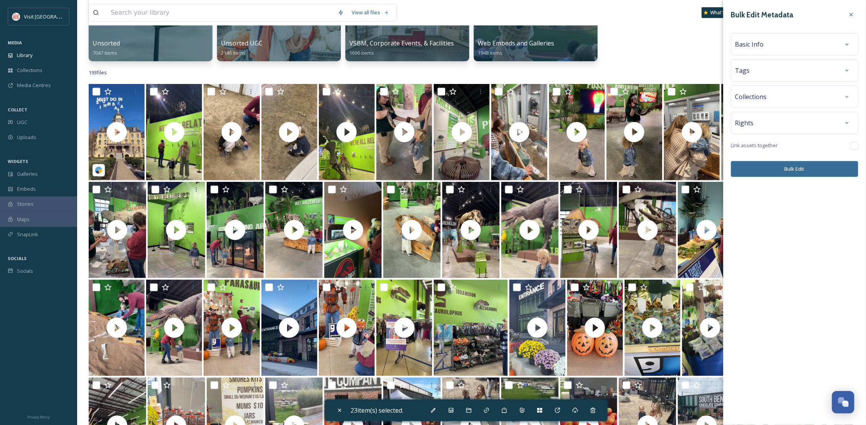
click at [752, 47] on span "Basic Info" at bounding box center [749, 44] width 29 height 9
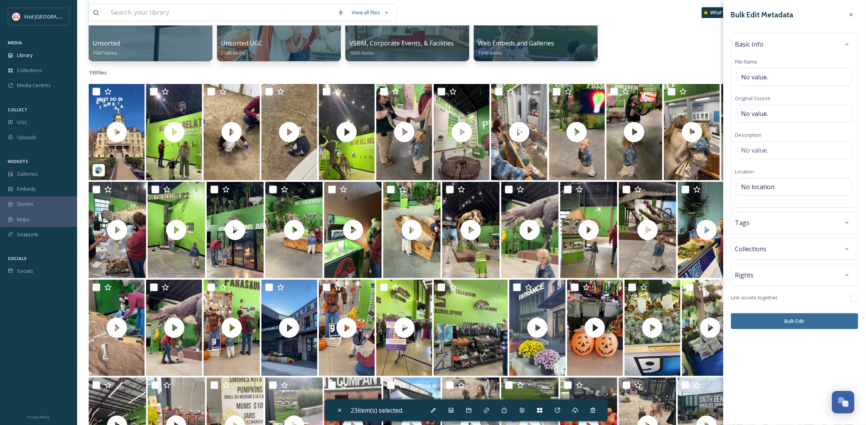
click at [768, 226] on div "Tags" at bounding box center [794, 223] width 119 height 14
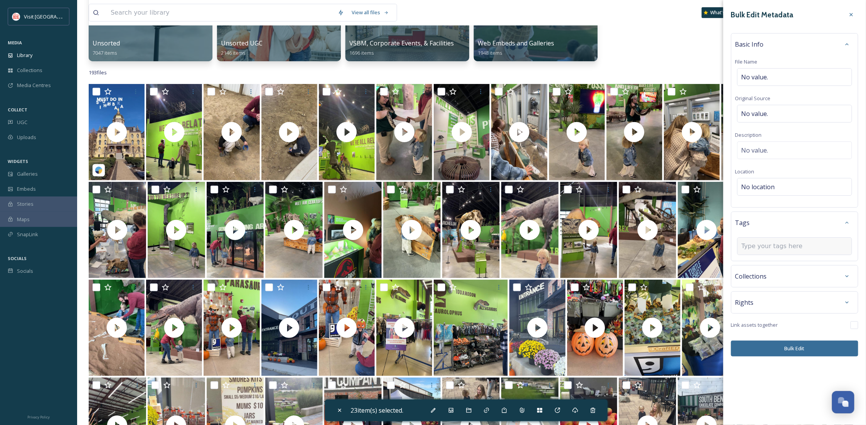
click at [754, 247] on input at bounding box center [779, 246] width 77 height 9
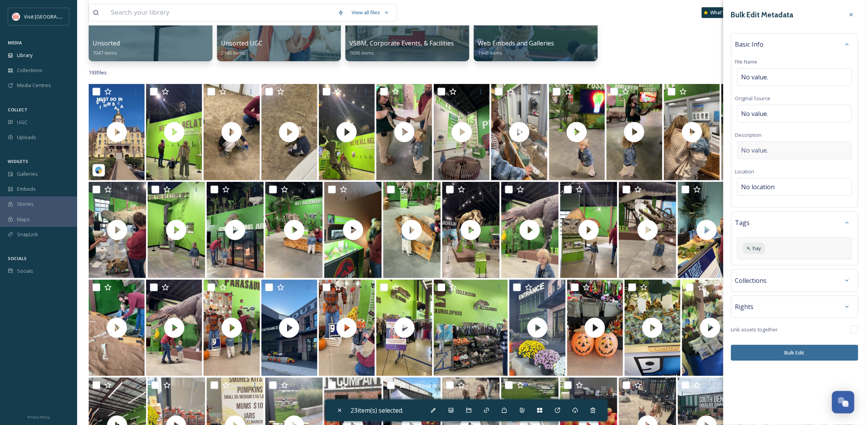
click at [767, 148] on span "No value." at bounding box center [754, 150] width 27 height 9
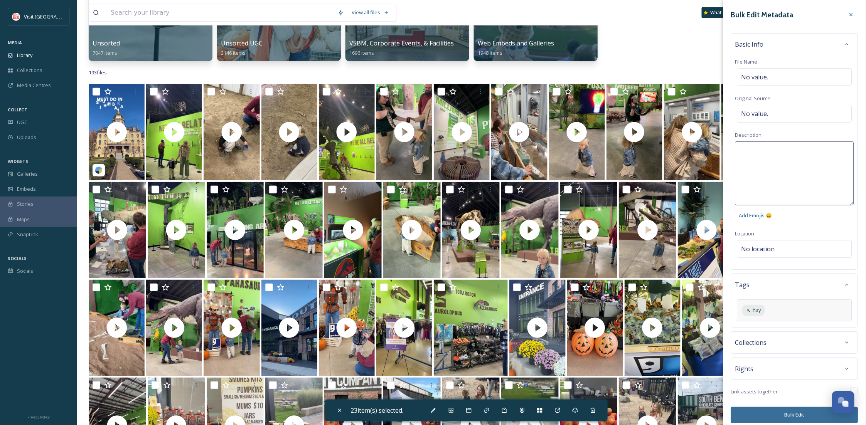
click at [769, 153] on textarea at bounding box center [794, 173] width 119 height 64
click at [785, 173] on textarea "Hay Ride during HarvestFest at the Continental Divide and Indiana Dinosaur Muse…" at bounding box center [794, 173] width 119 height 64
click at [807, 149] on textarea "Hay Ride during HarvestFest at the Continental Divide and Indiana Dinosaur Muse…" at bounding box center [794, 173] width 119 height 64
click at [808, 171] on textarea "Hay Ride during Harvest Fest at the Continental Divide and Indiana Dinosaur Mus…" at bounding box center [794, 173] width 119 height 64
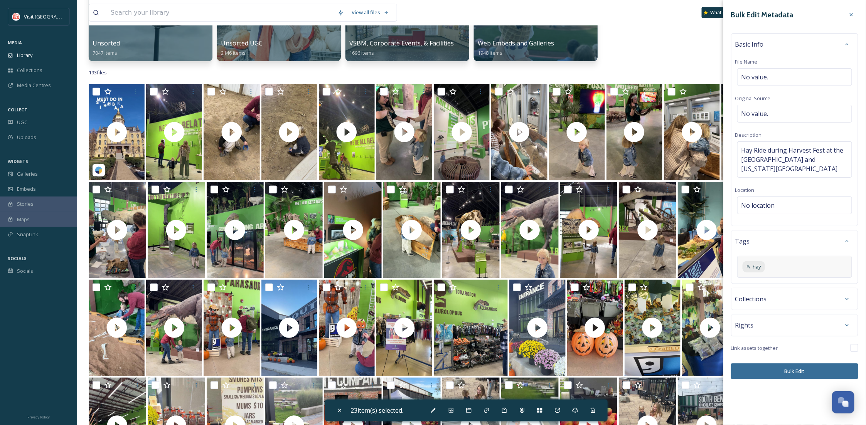
click at [812, 415] on div "Bulk Edit Metadata Basic Info File Name No value. Original Source No value. Des…" at bounding box center [794, 212] width 143 height 425
click at [791, 372] on button "Bulk Edit" at bounding box center [794, 371] width 127 height 16
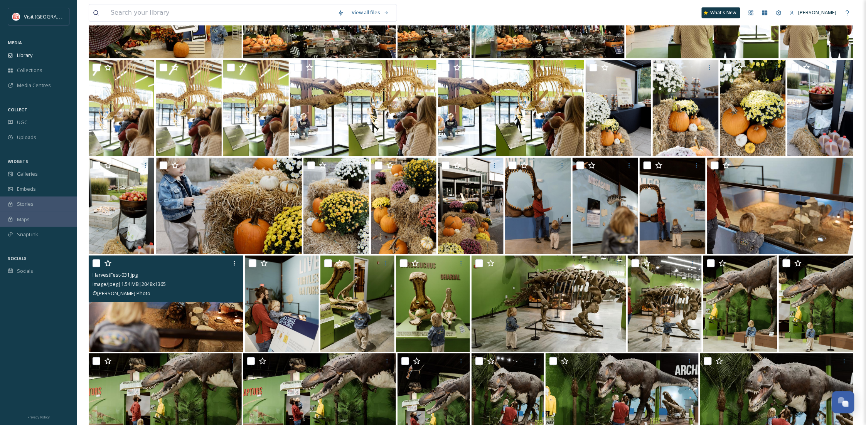
scroll to position [947, 0]
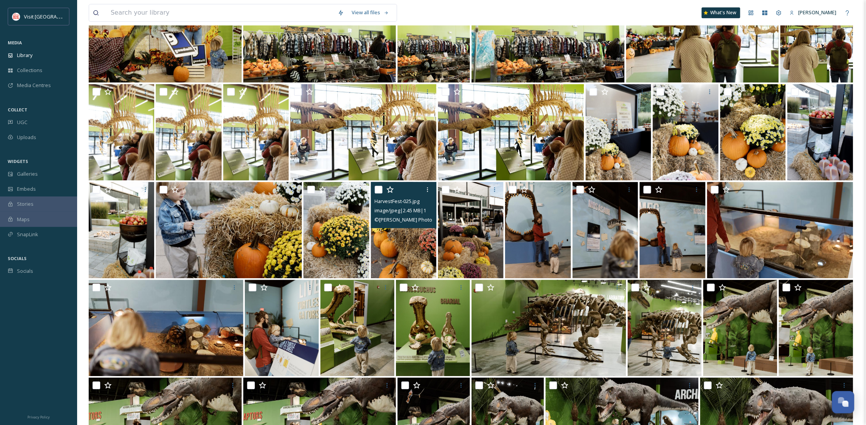
click at [379, 190] on input "checkbox" at bounding box center [379, 190] width 8 height 8
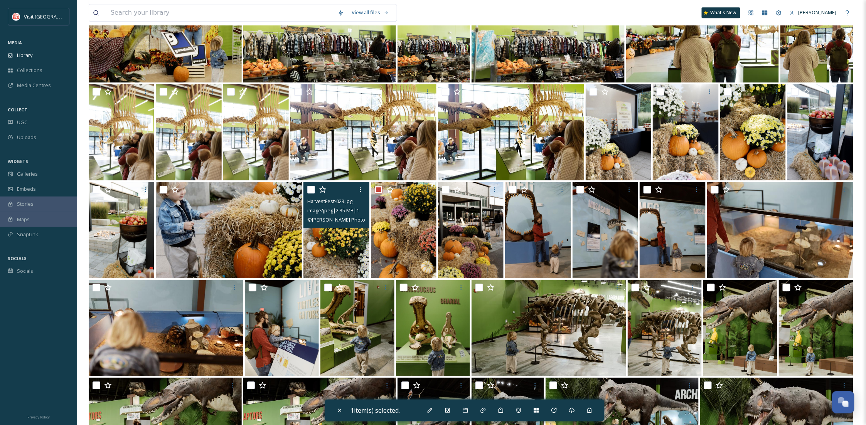
click at [312, 188] on input "checkbox" at bounding box center [311, 190] width 8 height 8
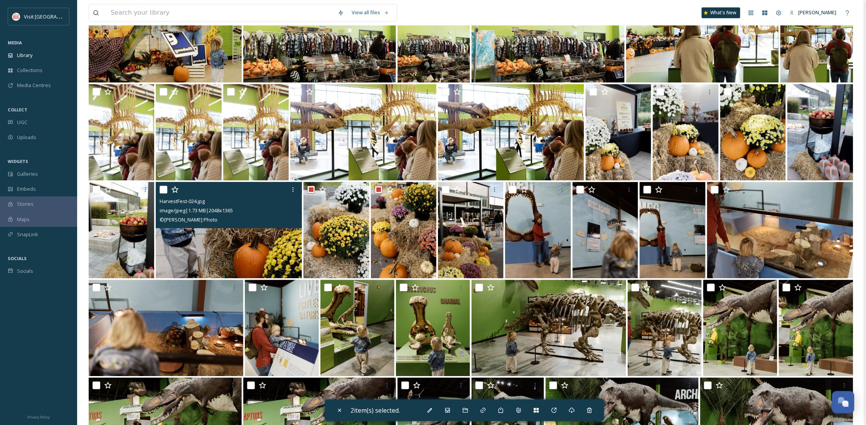
click at [161, 187] on input "checkbox" at bounding box center [164, 190] width 8 height 8
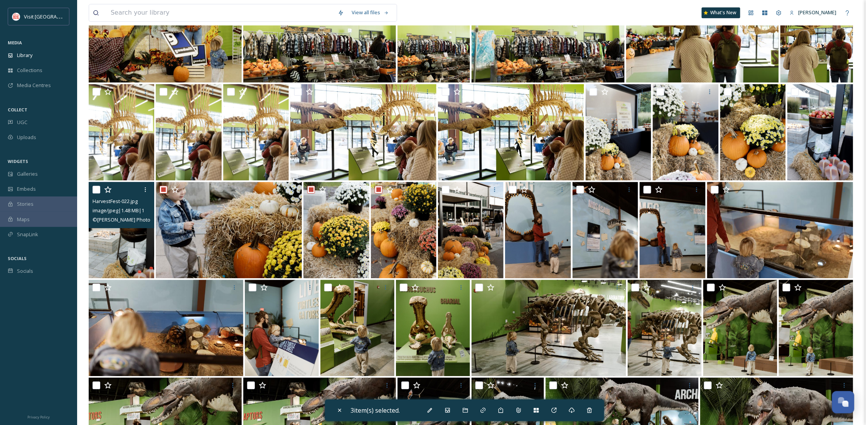
click at [95, 191] on input "checkbox" at bounding box center [96, 190] width 8 height 8
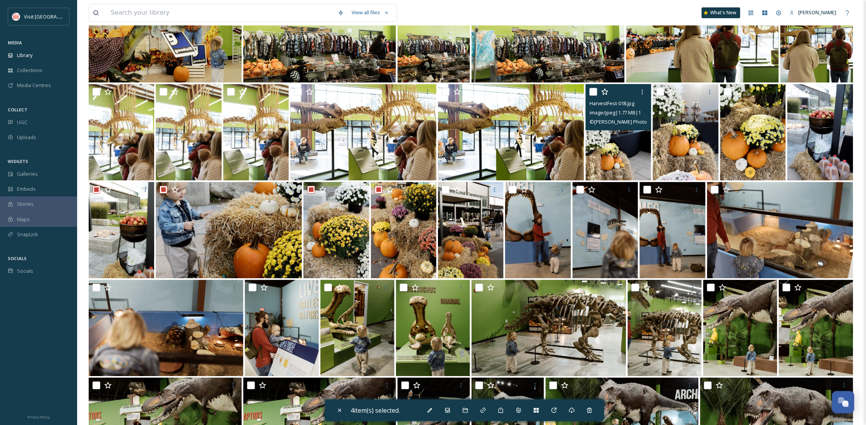
click at [589, 92] on input "checkbox" at bounding box center [593, 92] width 8 height 8
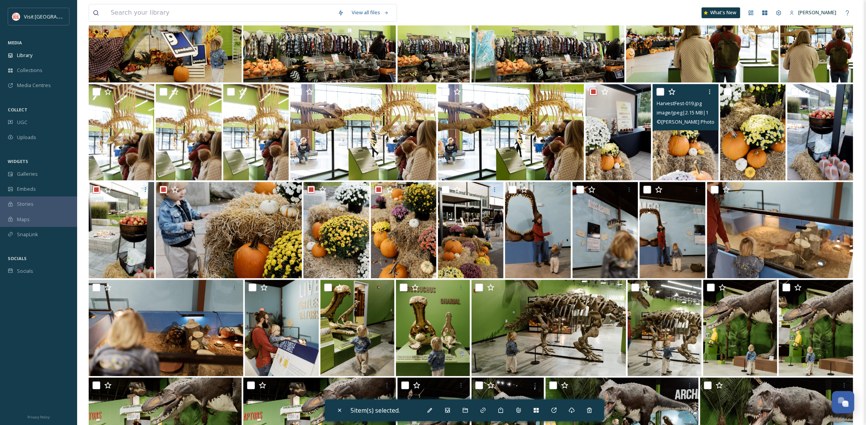
click at [660, 88] on input "checkbox" at bounding box center [660, 92] width 8 height 8
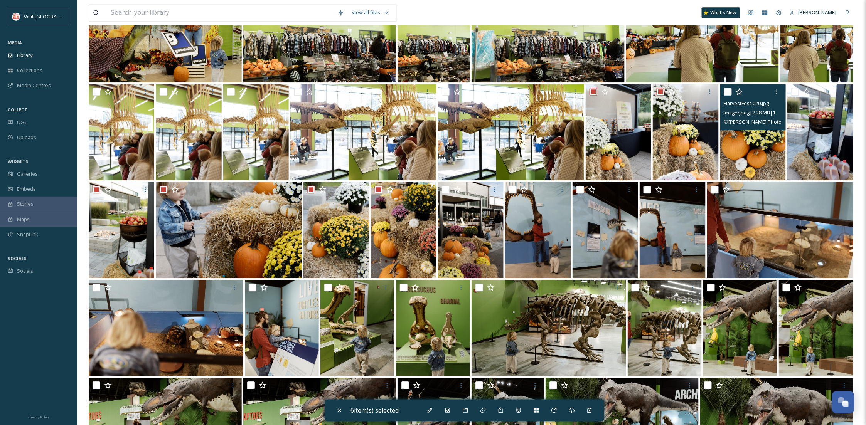
click at [726, 90] on input "checkbox" at bounding box center [728, 92] width 8 height 8
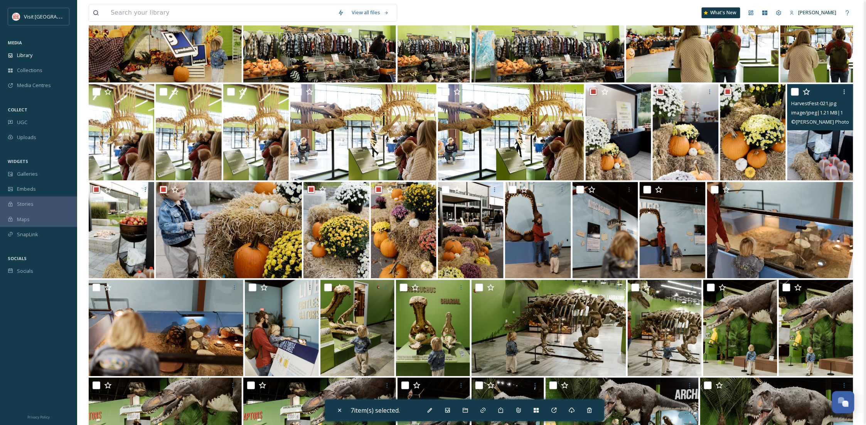
click at [794, 92] on input "checkbox" at bounding box center [795, 92] width 8 height 8
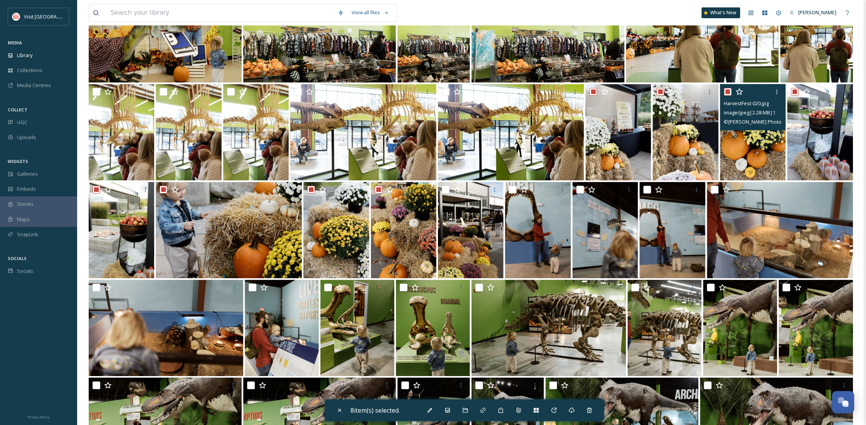
scroll to position [741, 0]
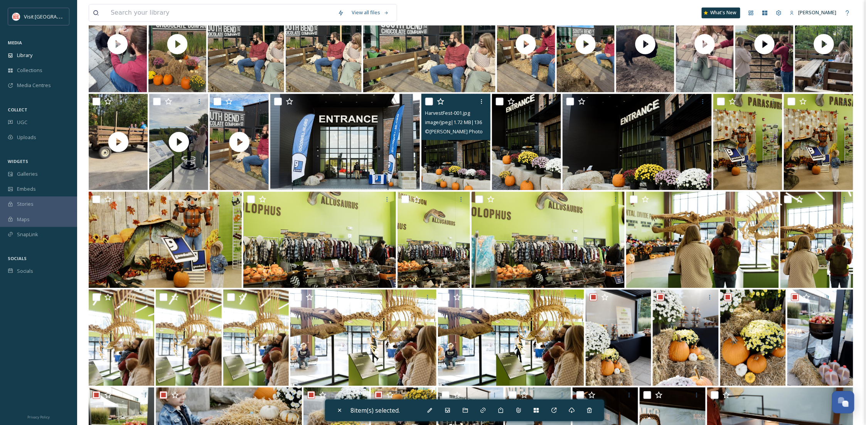
click at [427, 99] on input "checkbox" at bounding box center [429, 102] width 8 height 8
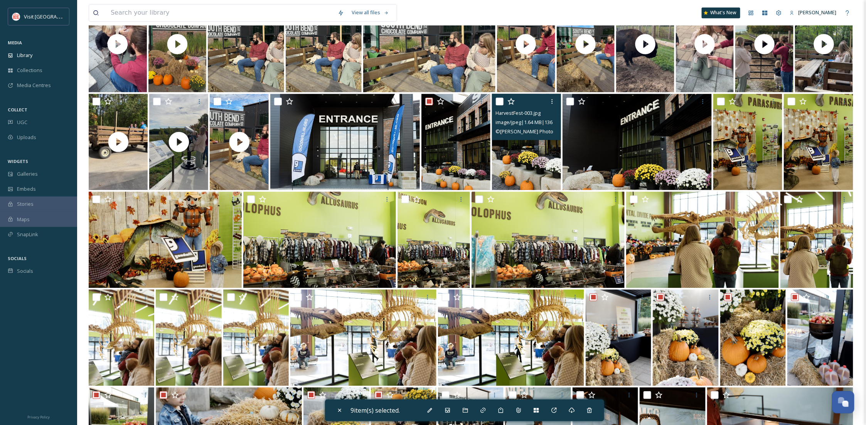
click at [498, 98] on input "checkbox" at bounding box center [500, 102] width 8 height 8
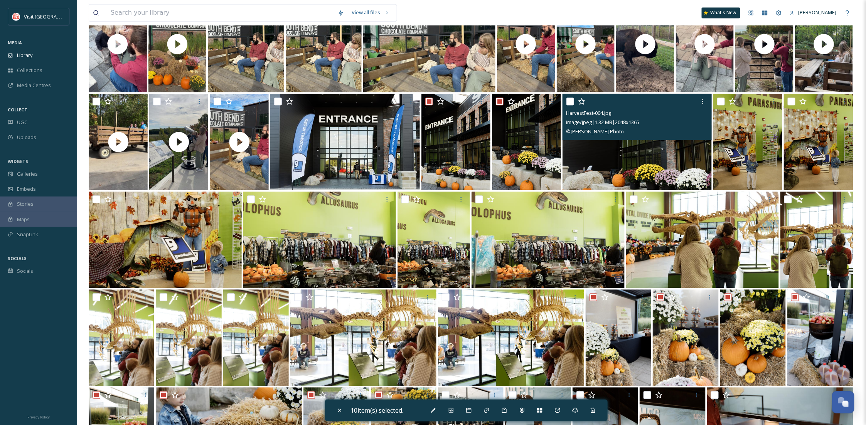
click at [571, 101] on input "checkbox" at bounding box center [570, 102] width 8 height 8
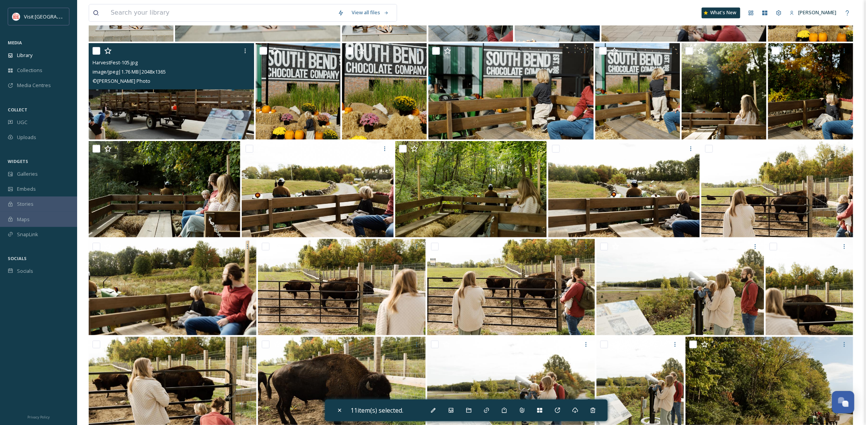
scroll to position [2112, 0]
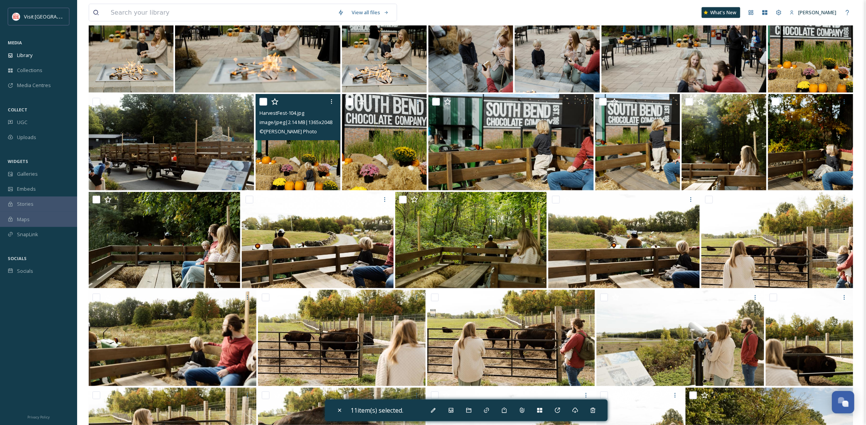
click at [261, 103] on input "checkbox" at bounding box center [263, 102] width 8 height 8
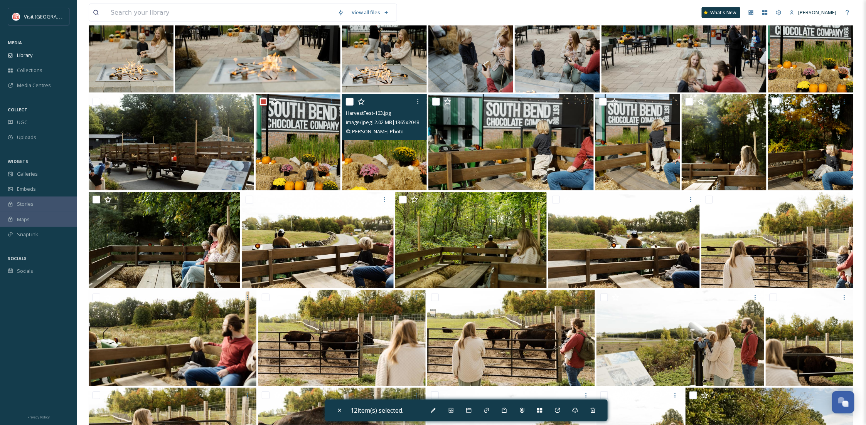
click at [347, 101] on input "checkbox" at bounding box center [350, 102] width 8 height 8
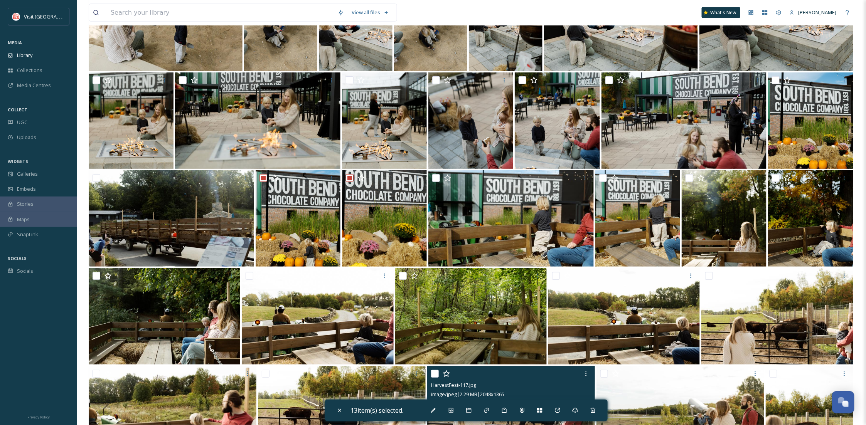
scroll to position [1937, 0]
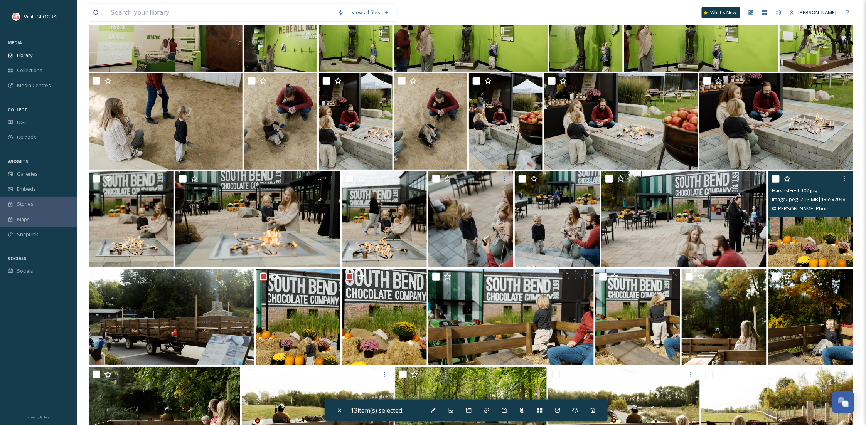
click at [777, 178] on input "checkbox" at bounding box center [776, 179] width 8 height 8
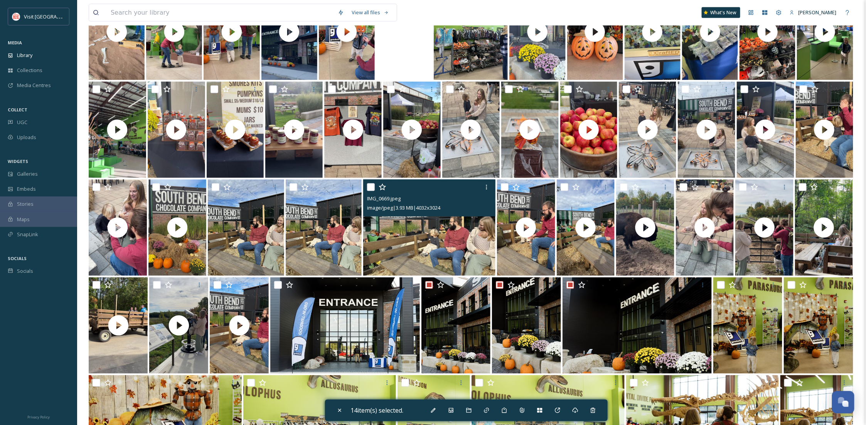
scroll to position [498, 0]
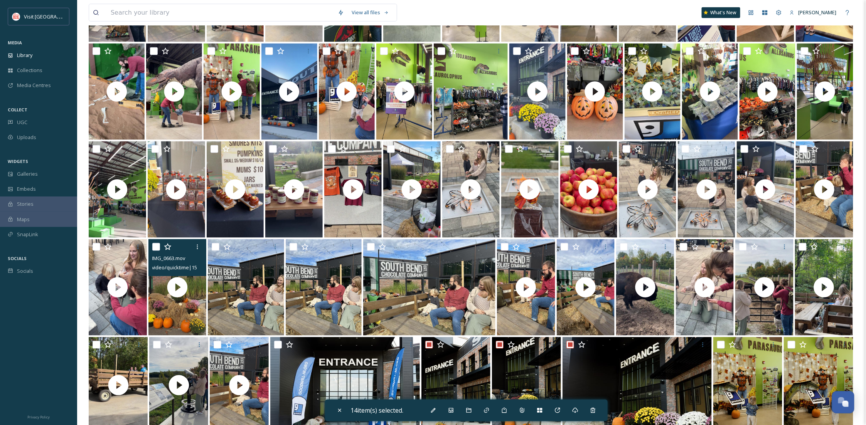
click at [154, 247] on input "checkbox" at bounding box center [156, 247] width 8 height 8
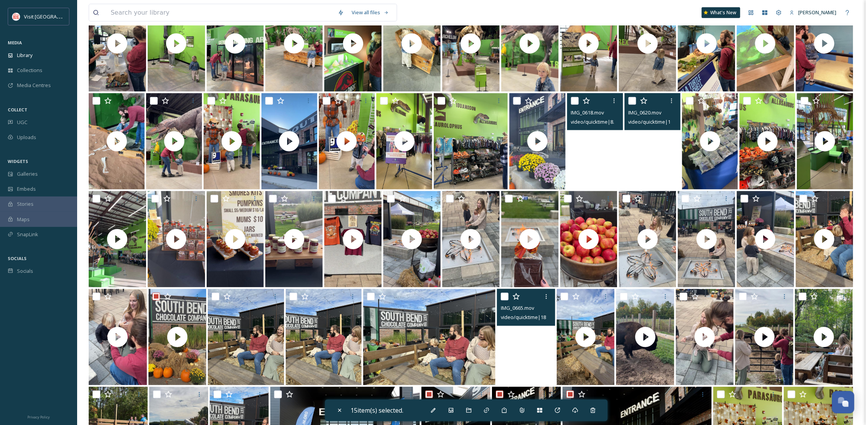
scroll to position [360, 0]
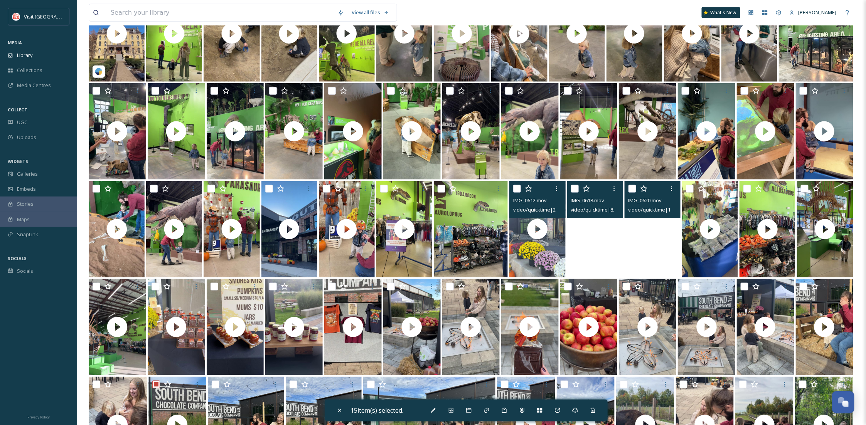
click at [519, 186] on input "checkbox" at bounding box center [517, 189] width 8 height 8
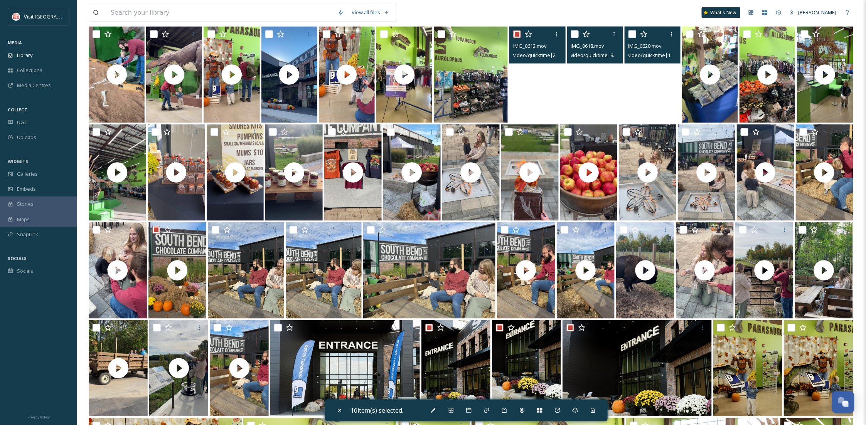
scroll to position [566, 0]
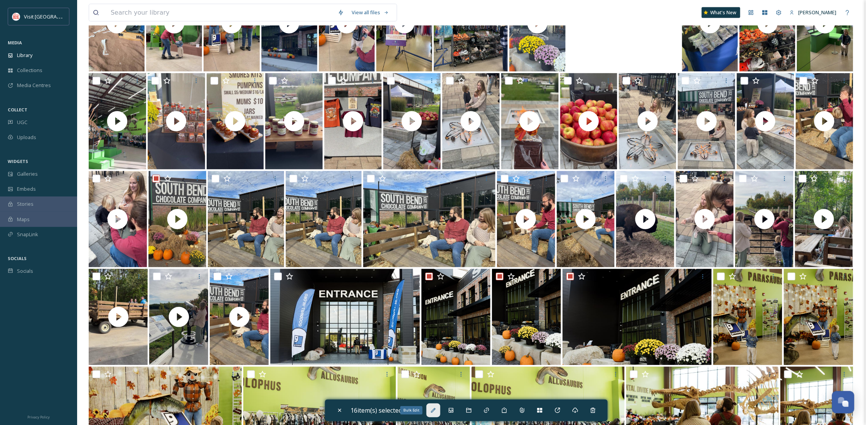
click at [435, 408] on icon at bounding box center [433, 410] width 6 height 6
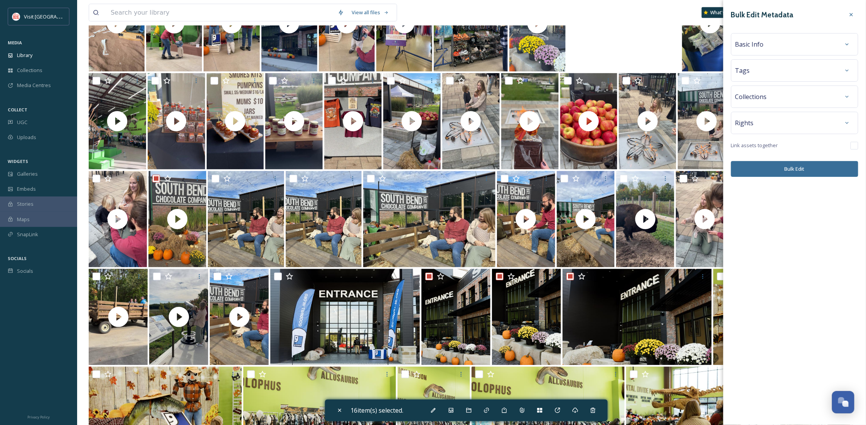
click at [758, 77] on div "Tags" at bounding box center [794, 71] width 119 height 14
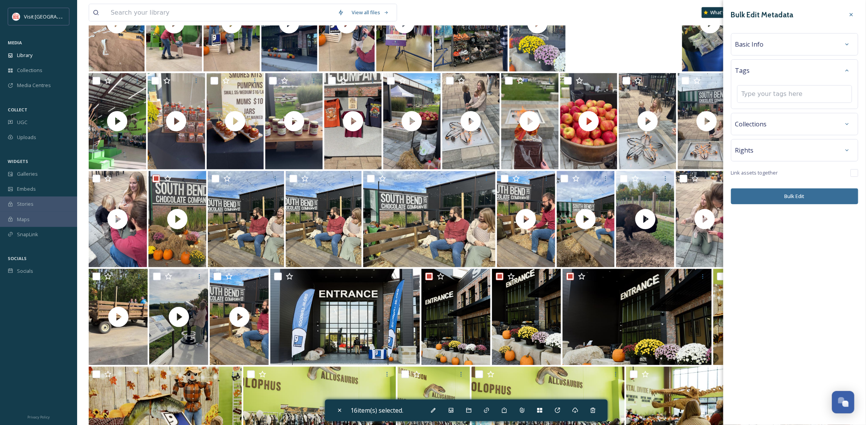
click at [757, 50] on div "Basic Info" at bounding box center [794, 44] width 119 height 14
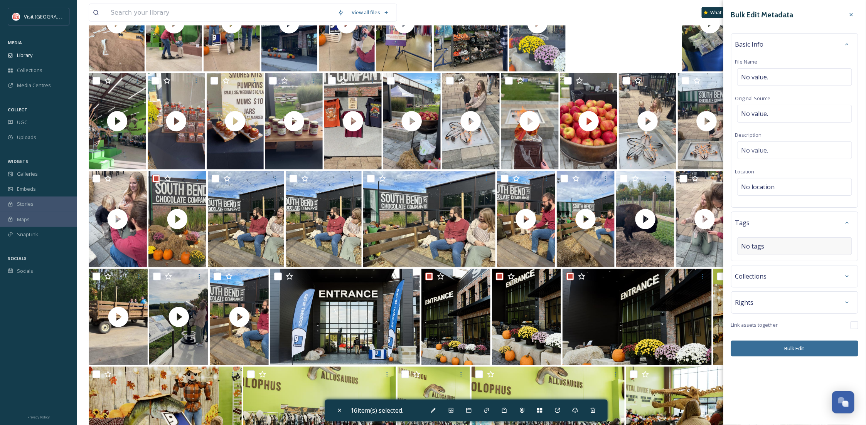
click at [752, 244] on span "No tags" at bounding box center [752, 246] width 23 height 9
click at [768, 246] on input at bounding box center [779, 246] width 77 height 9
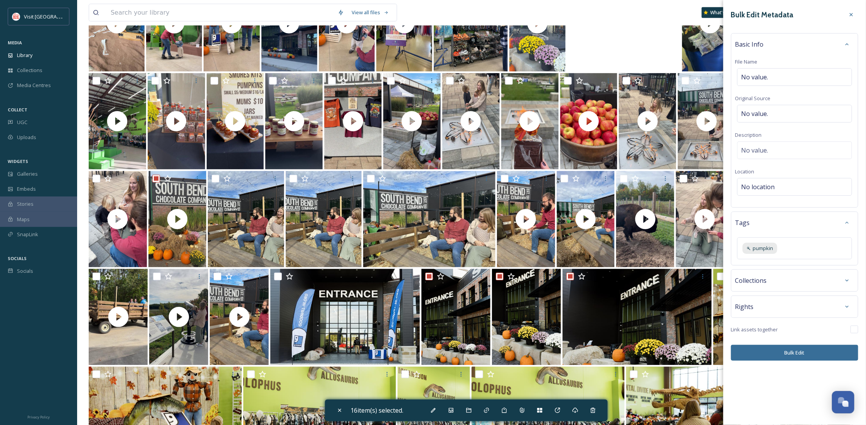
click at [808, 368] on div "Bulk Edit Metadata Basic Info File Name No value. Original Source No value. Des…" at bounding box center [794, 184] width 143 height 368
click at [800, 354] on button "Bulk Edit" at bounding box center [794, 353] width 127 height 16
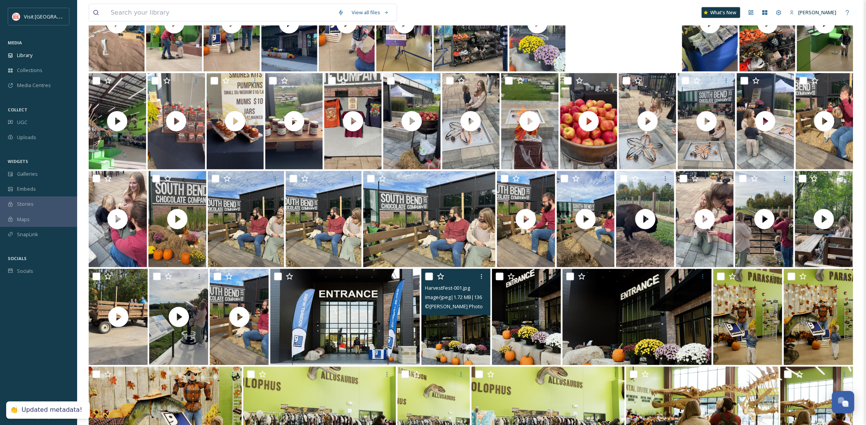
click at [448, 329] on img at bounding box center [455, 317] width 69 height 96
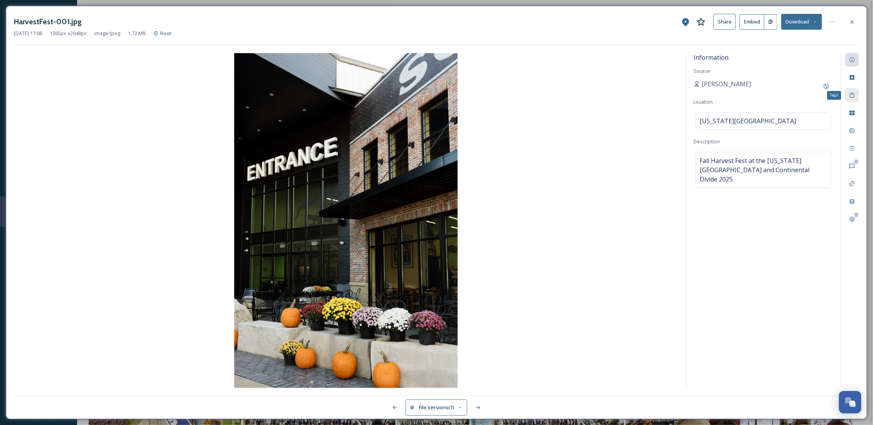
click at [852, 97] on icon at bounding box center [852, 95] width 6 height 6
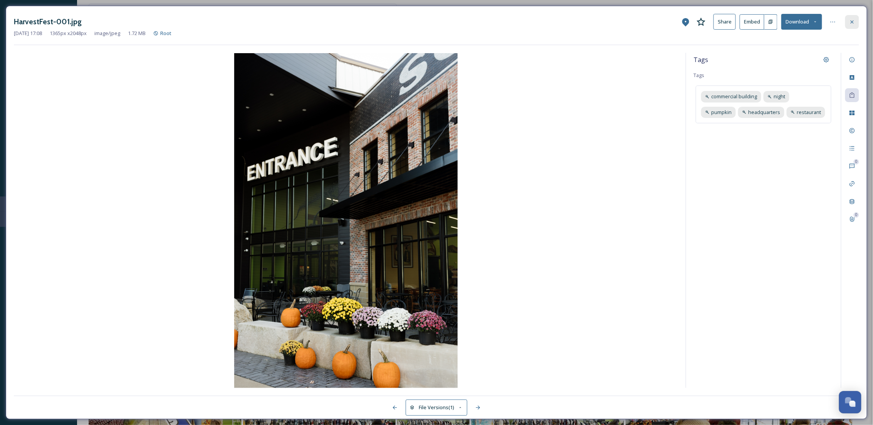
click at [851, 24] on icon at bounding box center [852, 22] width 6 height 6
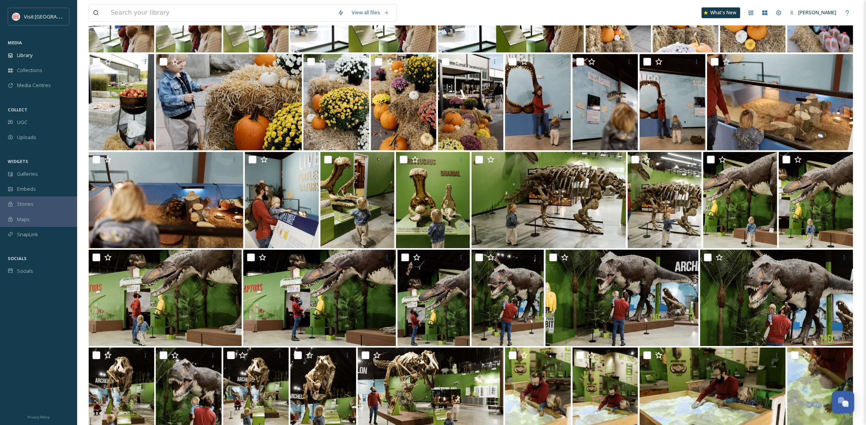
scroll to position [1047, 0]
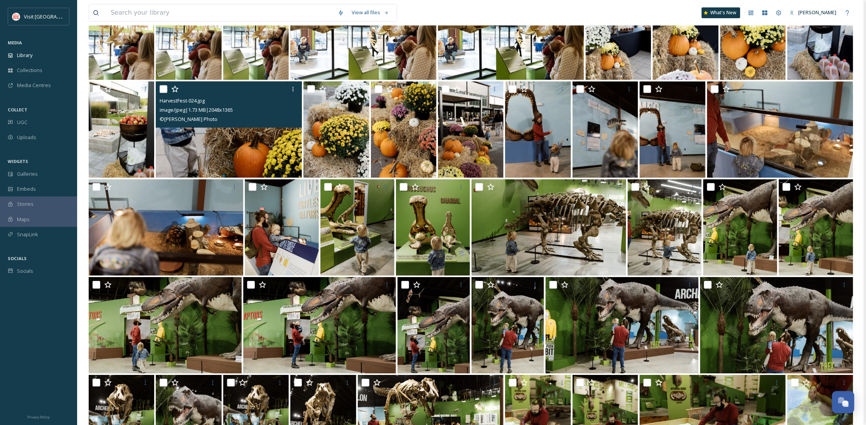
click at [205, 144] on img at bounding box center [229, 129] width 146 height 96
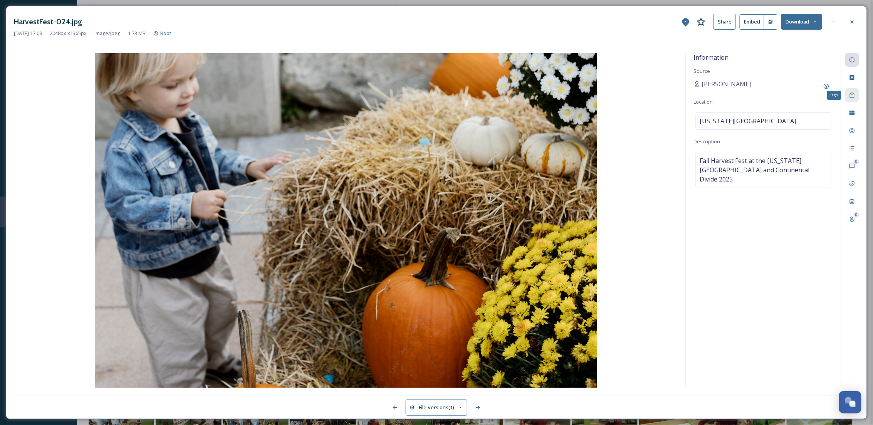
click at [849, 90] on div "Tags" at bounding box center [853, 95] width 14 height 14
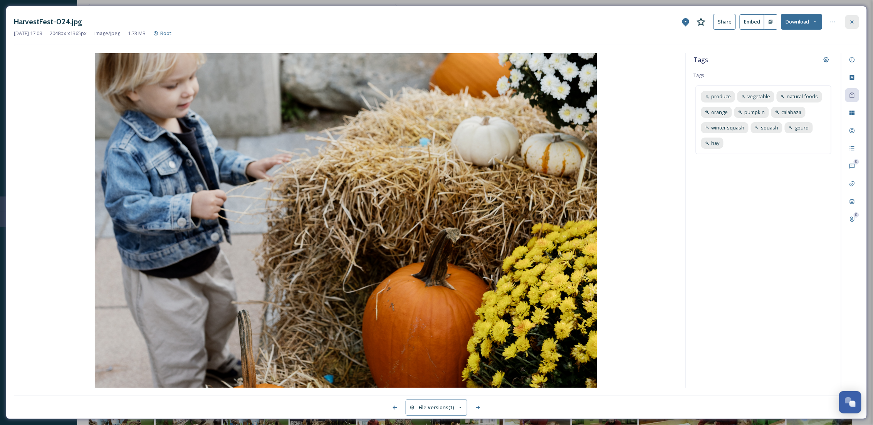
click at [852, 20] on icon at bounding box center [852, 22] width 6 height 6
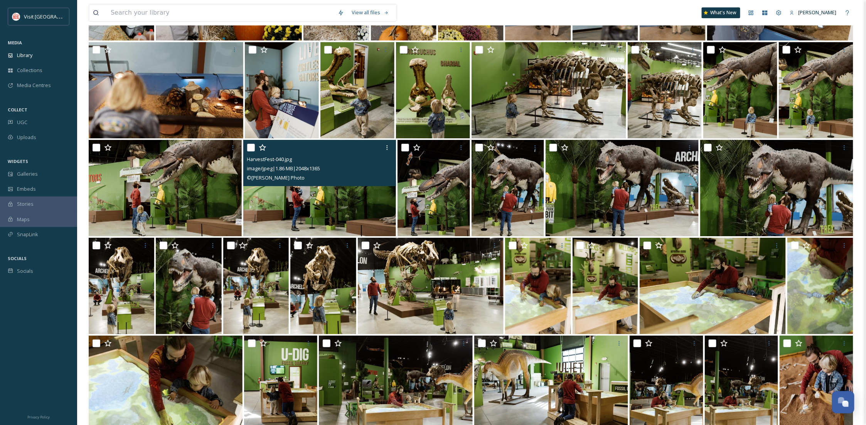
scroll to position [1459, 0]
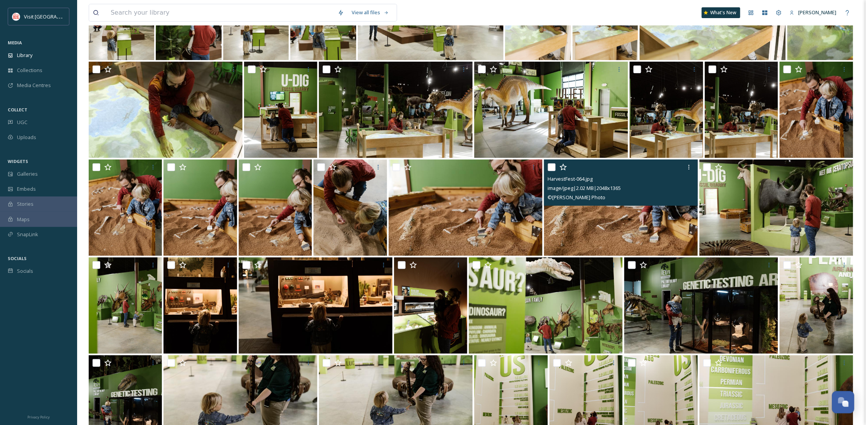
click at [589, 207] on img at bounding box center [621, 208] width 154 height 96
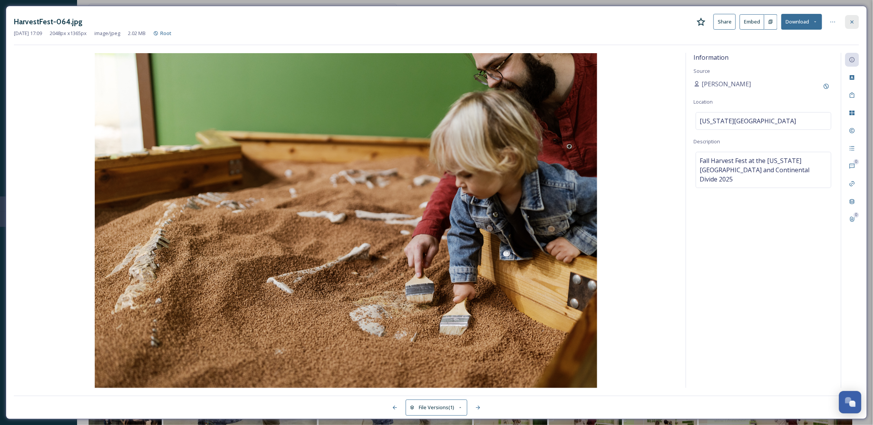
click at [854, 20] on icon at bounding box center [852, 22] width 6 height 6
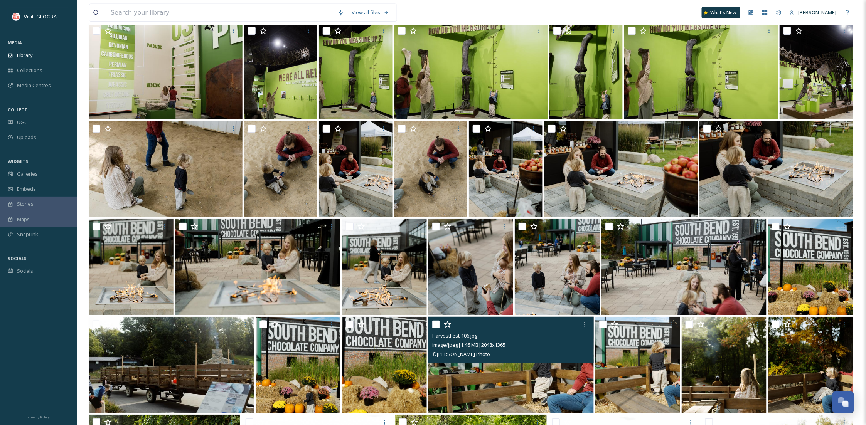
scroll to position [1870, 0]
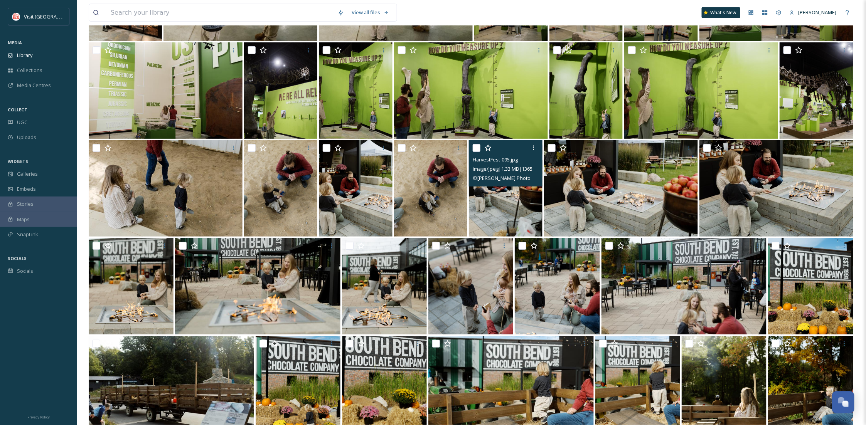
click at [479, 143] on div at bounding box center [505, 148] width 67 height 14
click at [474, 146] on input "checkbox" at bounding box center [476, 148] width 8 height 8
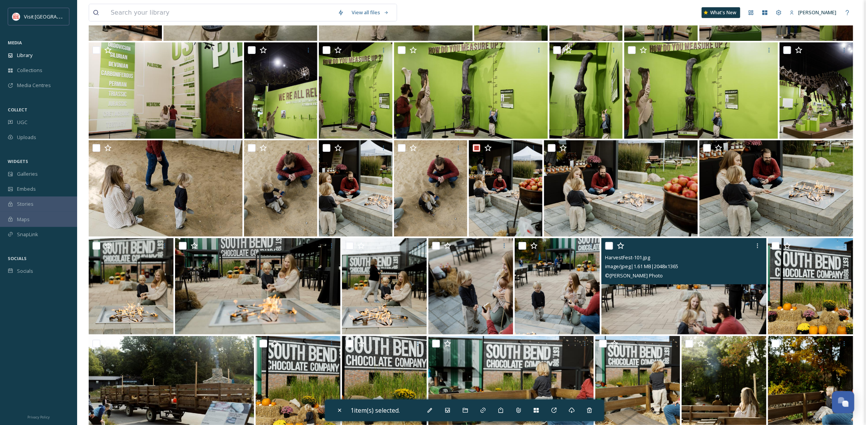
click at [628, 313] on img at bounding box center [683, 286] width 165 height 96
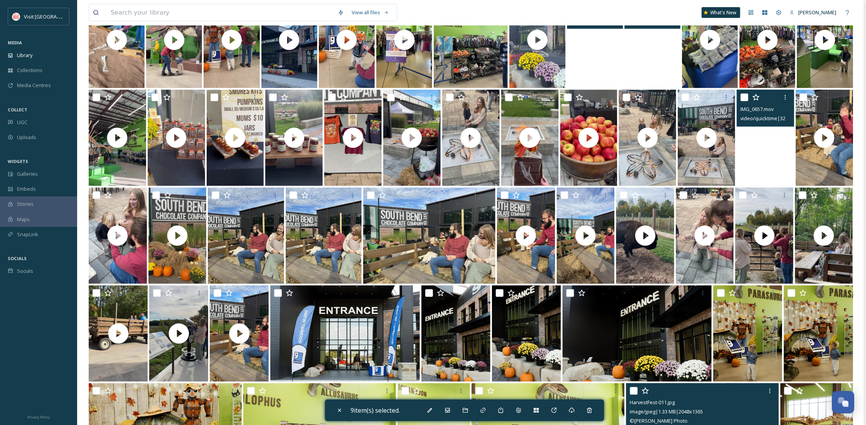
scroll to position [429, 0]
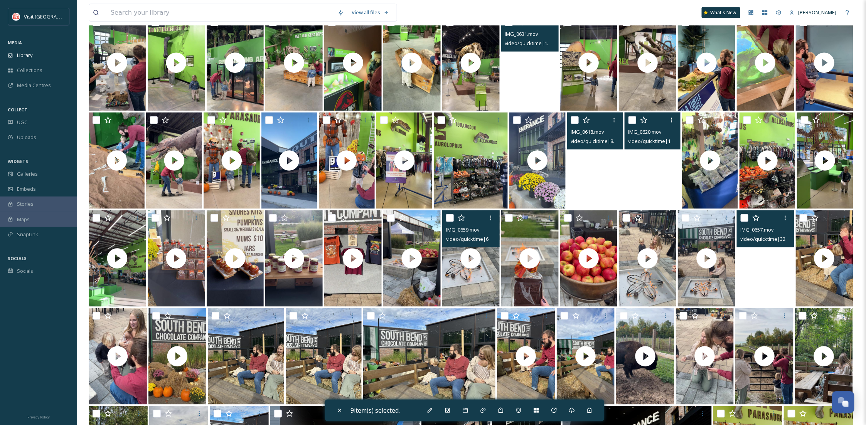
click at [448, 215] on input "checkbox" at bounding box center [450, 218] width 8 height 8
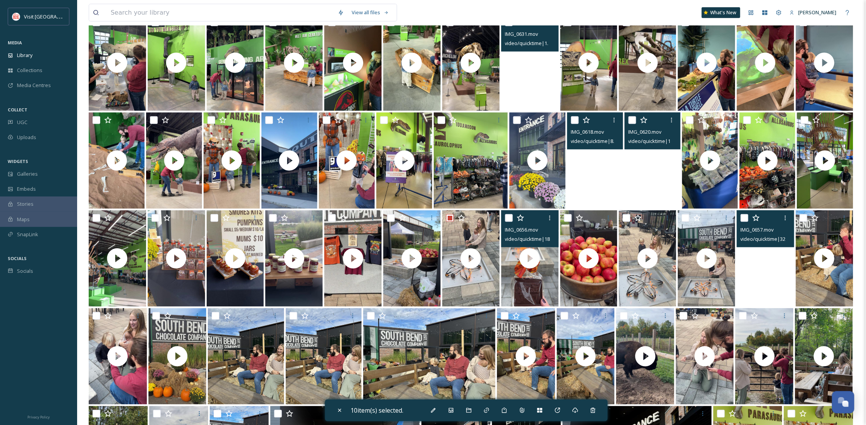
click at [509, 220] on input "checkbox" at bounding box center [509, 218] width 8 height 8
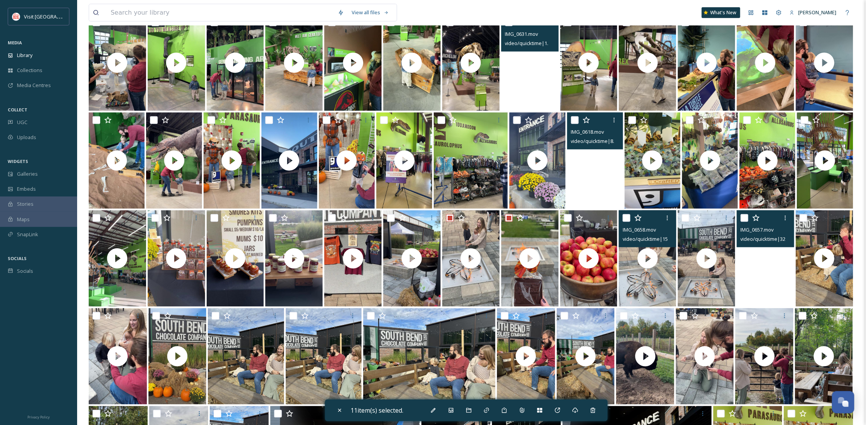
click at [625, 212] on div at bounding box center [648, 218] width 52 height 14
click at [625, 217] on input "checkbox" at bounding box center [626, 218] width 8 height 8
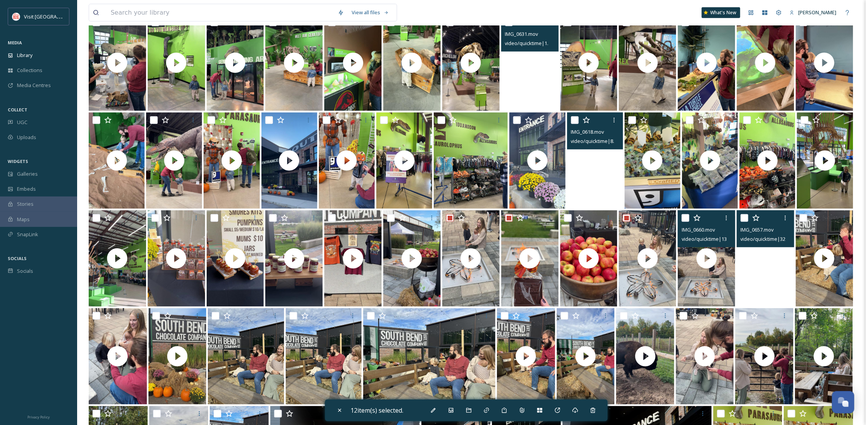
click at [683, 220] on input "checkbox" at bounding box center [685, 218] width 8 height 8
click at [746, 219] on input "checkbox" at bounding box center [744, 218] width 8 height 8
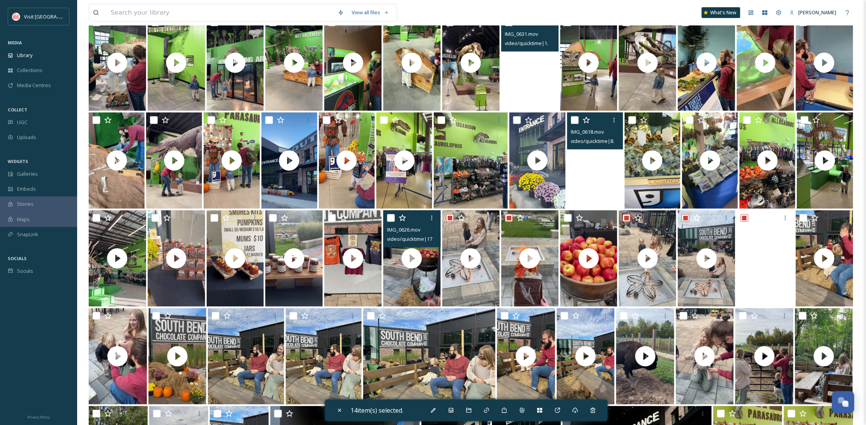
click at [391, 218] on input "checkbox" at bounding box center [391, 218] width 8 height 8
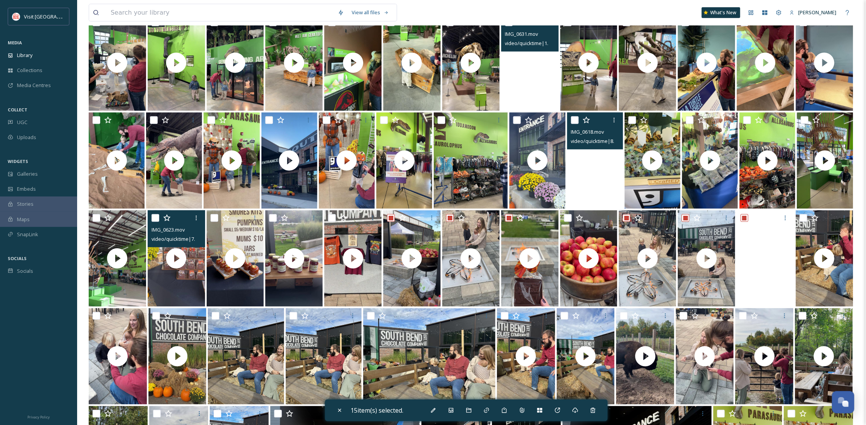
click at [155, 217] on input "checkbox" at bounding box center [155, 218] width 8 height 8
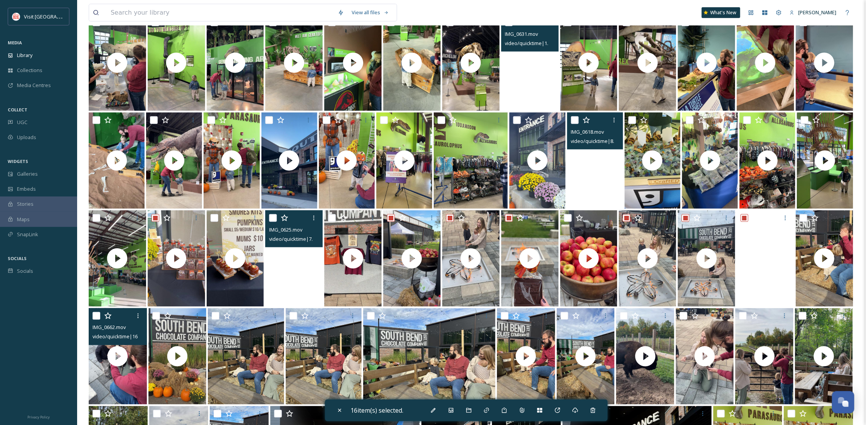
click at [97, 314] on input "checkbox" at bounding box center [96, 316] width 8 height 8
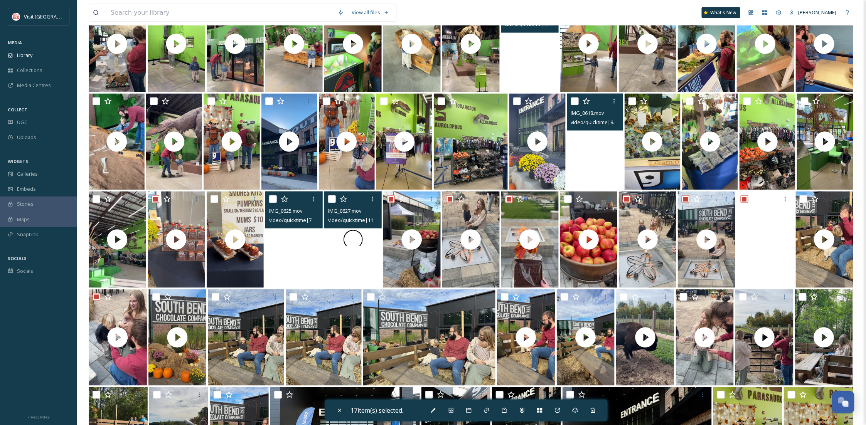
scroll to position [498, 0]
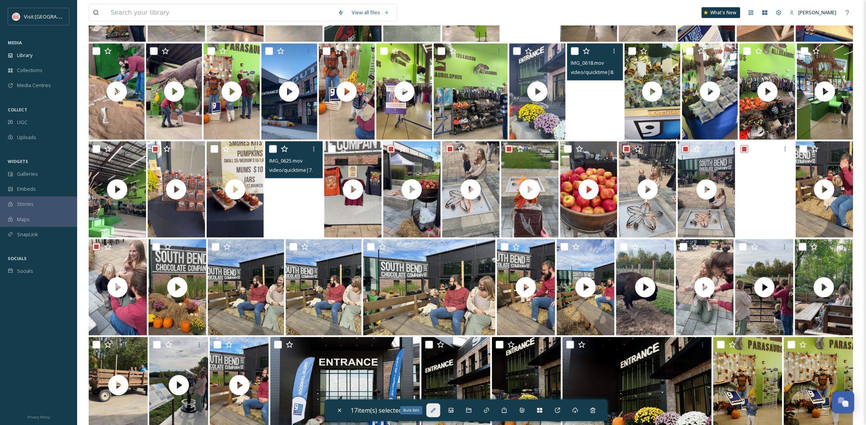
click at [435, 410] on icon at bounding box center [433, 410] width 5 height 5
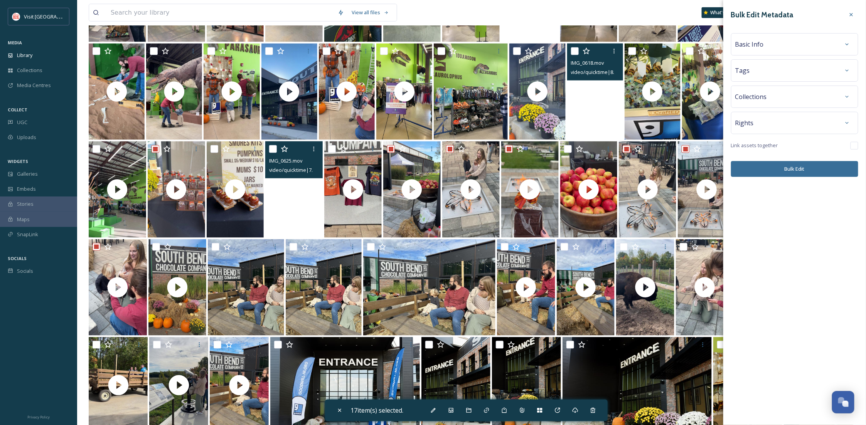
click at [741, 72] on span "Tags" at bounding box center [742, 70] width 15 height 9
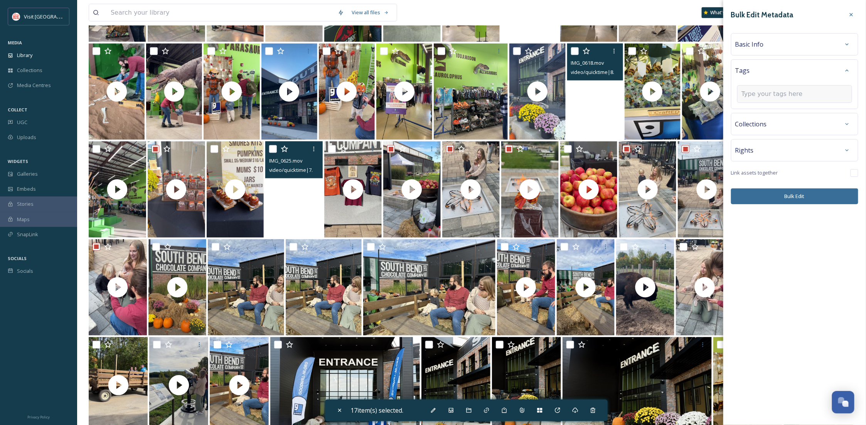
click at [772, 97] on input at bounding box center [779, 93] width 77 height 9
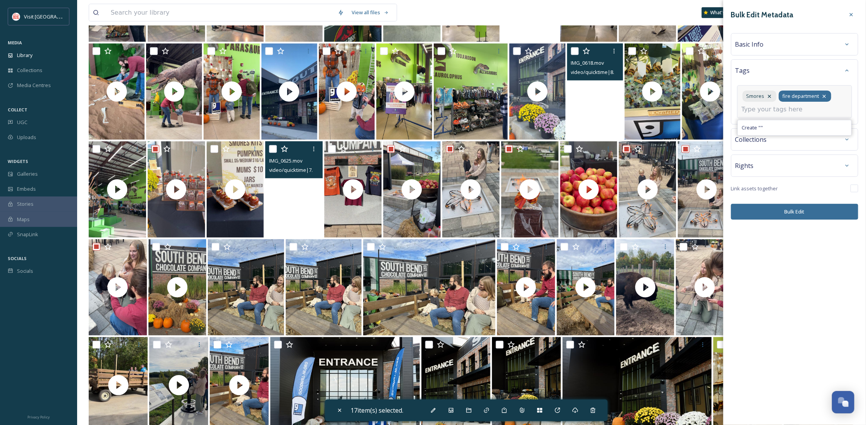
click at [824, 96] on icon at bounding box center [824, 96] width 6 height 6
click at [818, 105] on input at bounding box center [779, 109] width 77 height 9
click at [827, 96] on icon at bounding box center [826, 96] width 6 height 6
click at [818, 101] on div "Smores fire bonfire Create " "" at bounding box center [794, 101] width 115 height 33
click at [809, 113] on input at bounding box center [779, 109] width 77 height 9
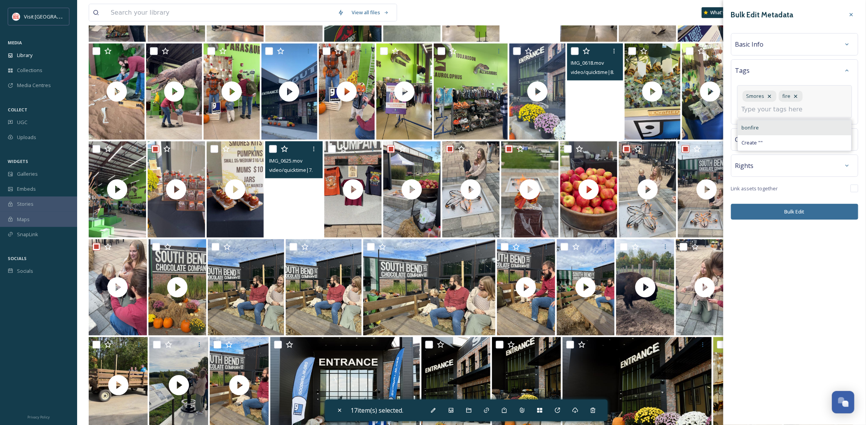
click at [803, 123] on div "bonfire" at bounding box center [794, 127] width 113 height 15
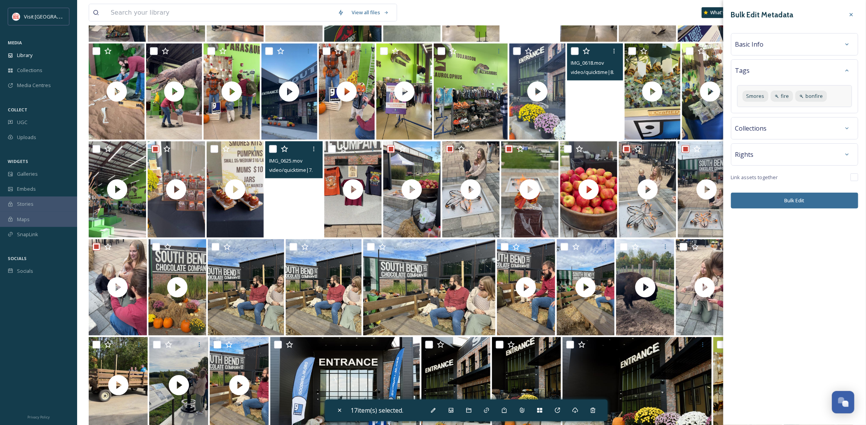
click at [822, 214] on div "Bulk Edit Metadata Basic Info Tags Smores fire bonfire Collections Rights Link …" at bounding box center [794, 108] width 143 height 216
click at [812, 202] on button "Bulk Edit" at bounding box center [794, 201] width 127 height 16
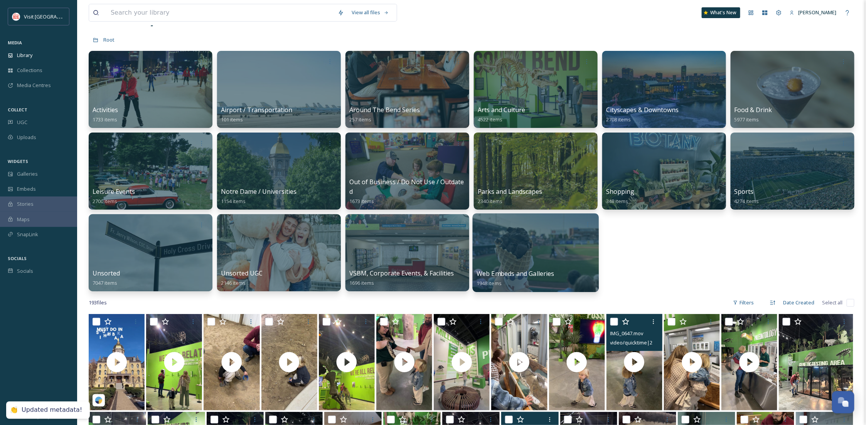
scroll to position [0, 0]
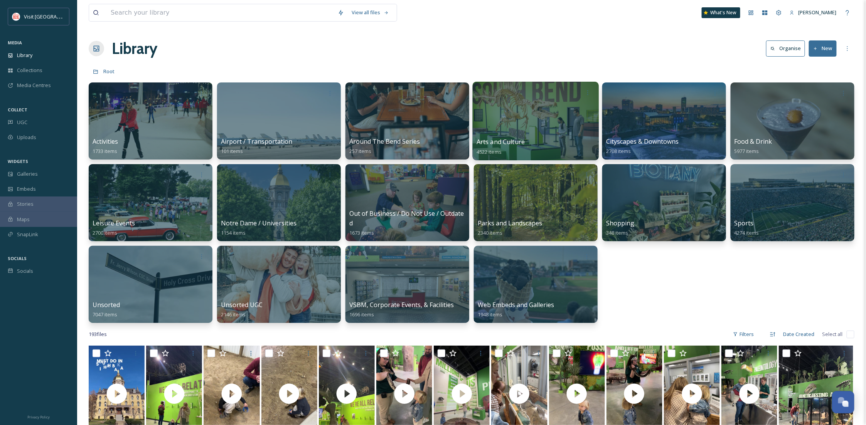
click at [527, 128] on div at bounding box center [535, 121] width 126 height 79
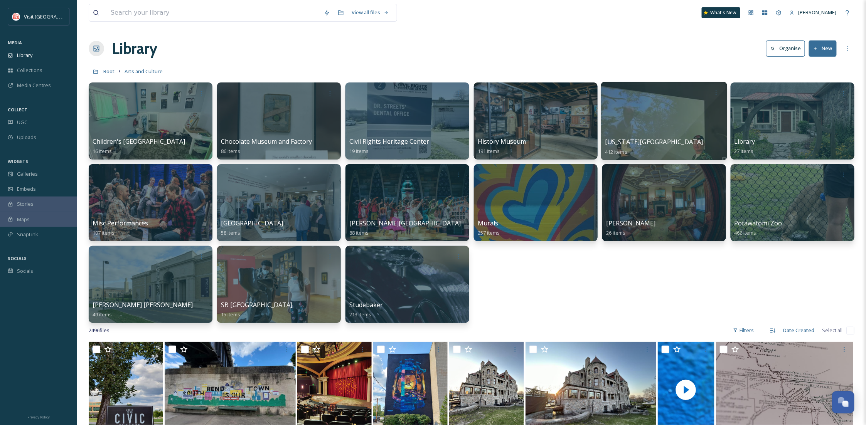
click at [640, 91] on div at bounding box center [664, 93] width 118 height 14
click at [660, 114] on div at bounding box center [664, 121] width 126 height 79
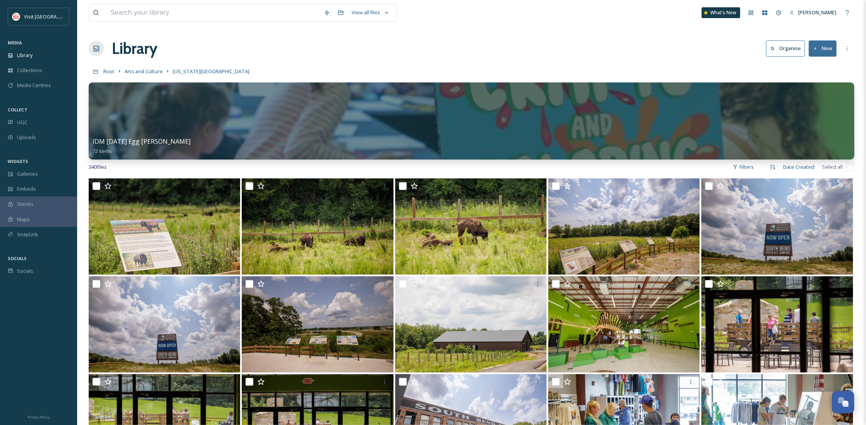
click at [823, 42] on button "New" at bounding box center [823, 48] width 28 height 16
click at [818, 103] on div "Folder" at bounding box center [814, 96] width 44 height 15
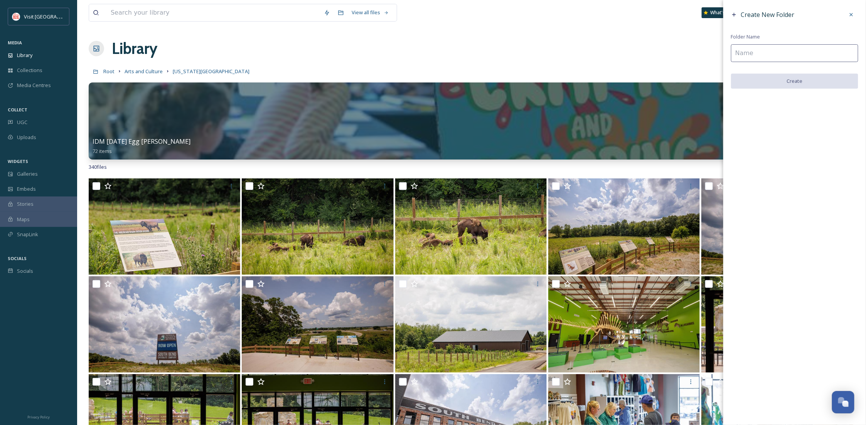
click at [780, 45] on input at bounding box center [794, 53] width 127 height 18
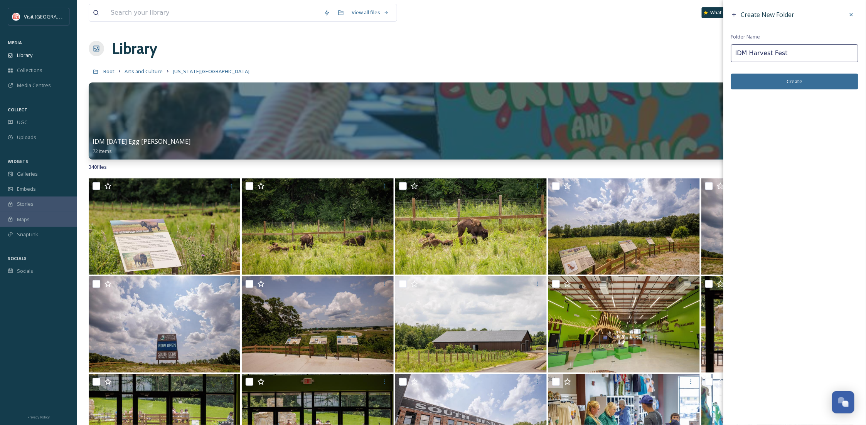
click at [806, 85] on button "Create" at bounding box center [794, 82] width 127 height 16
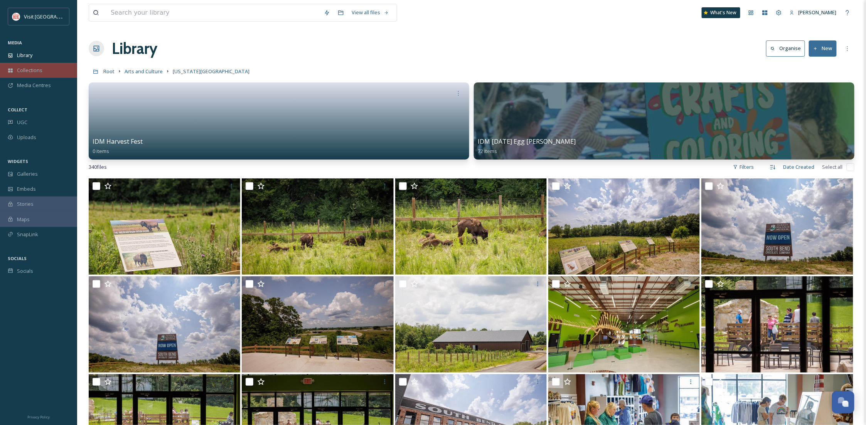
click at [8, 70] on icon at bounding box center [10, 71] width 5 height 4
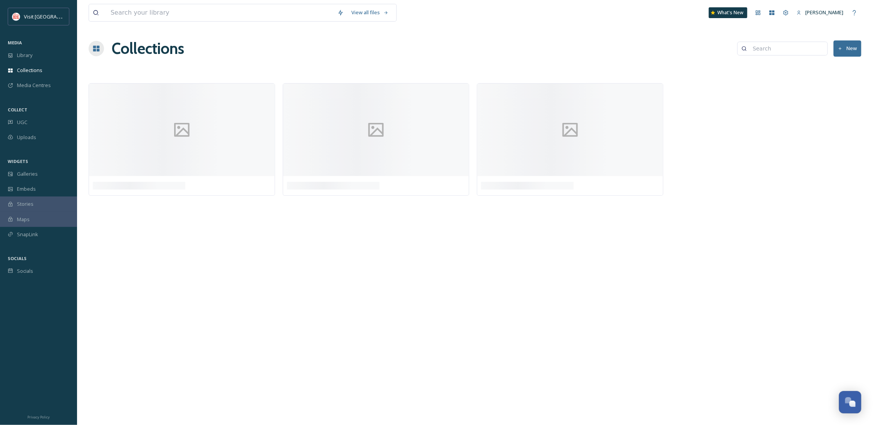
click at [39, 57] on div "Library" at bounding box center [38, 55] width 77 height 15
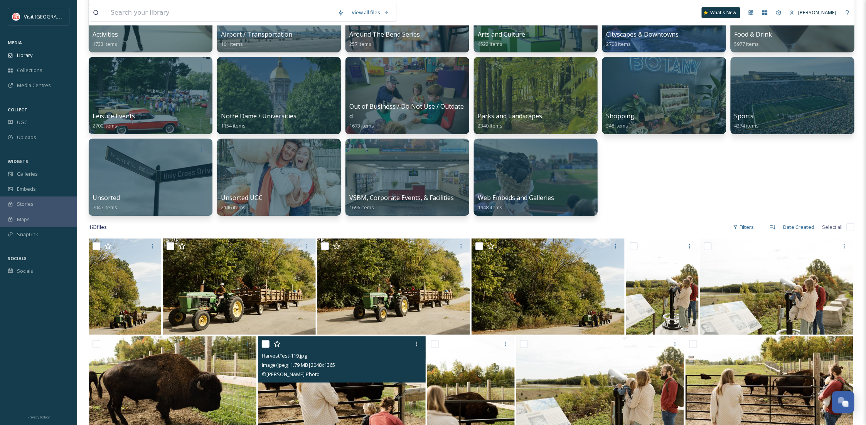
scroll to position [137, 0]
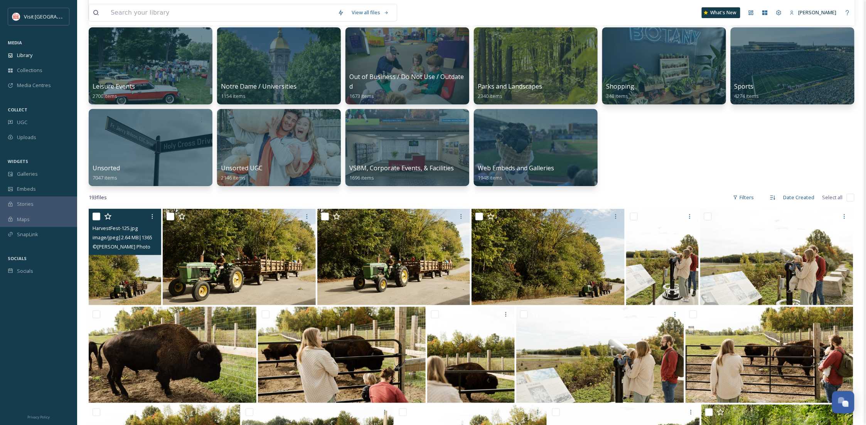
drag, startPoint x: 95, startPoint y: 215, endPoint x: 104, endPoint y: 214, distance: 9.3
click at [95, 215] on input "checkbox" at bounding box center [96, 217] width 8 height 8
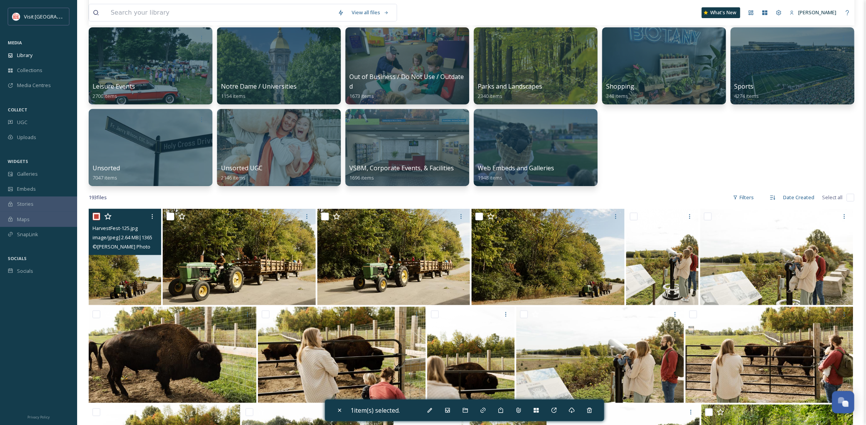
click at [92, 213] on input "checkbox" at bounding box center [96, 217] width 8 height 8
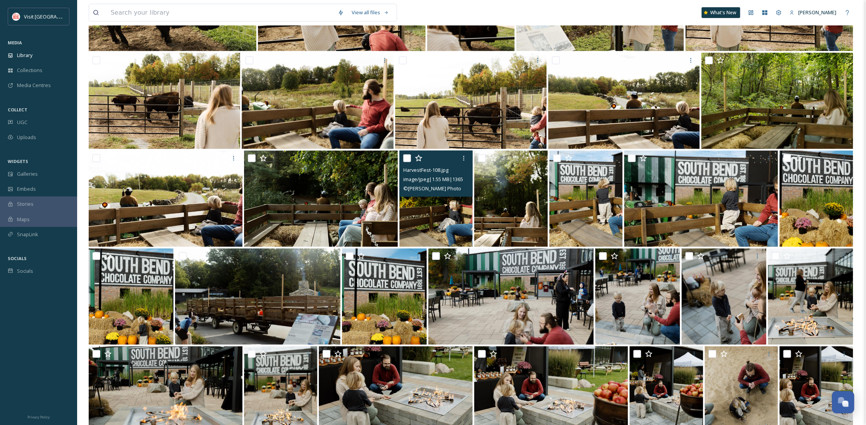
scroll to position [548, 0]
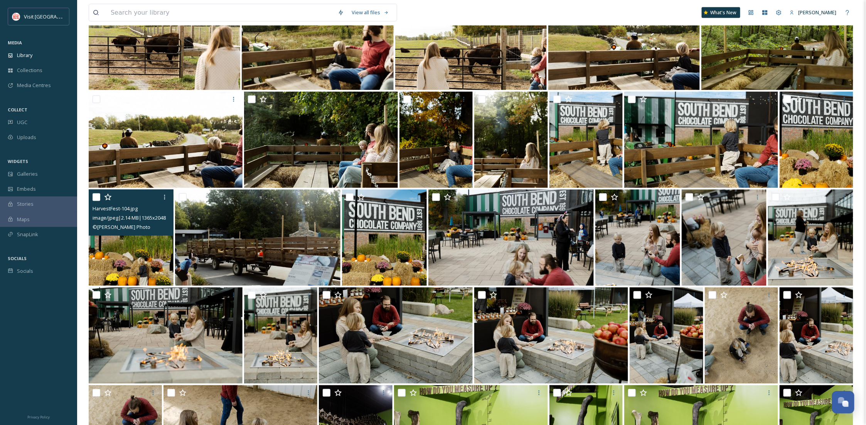
click at [92, 196] on input "checkbox" at bounding box center [96, 197] width 8 height 8
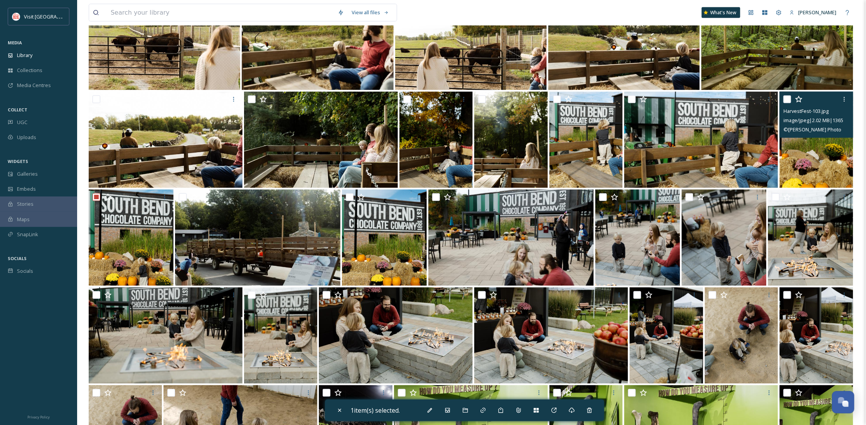
click at [787, 100] on input "checkbox" at bounding box center [787, 100] width 8 height 8
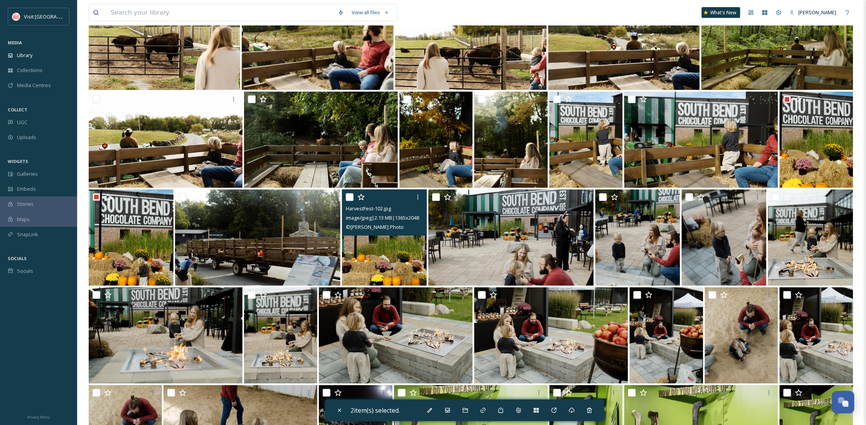
click at [349, 197] on input "checkbox" at bounding box center [350, 197] width 8 height 8
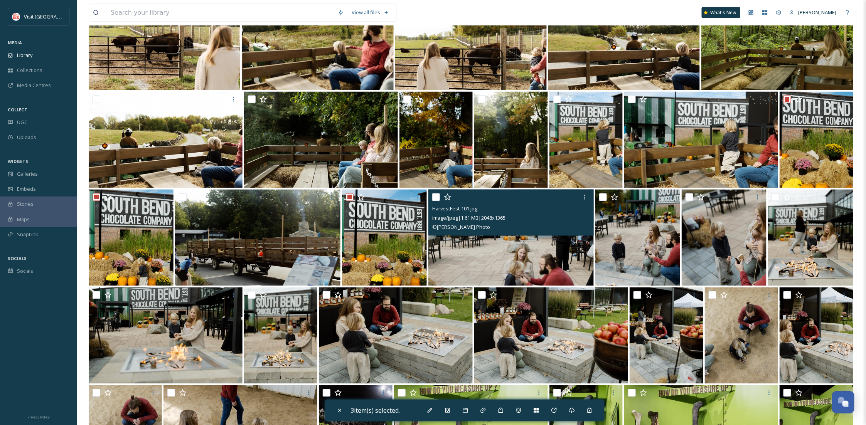
click at [434, 195] on input "checkbox" at bounding box center [436, 197] width 8 height 8
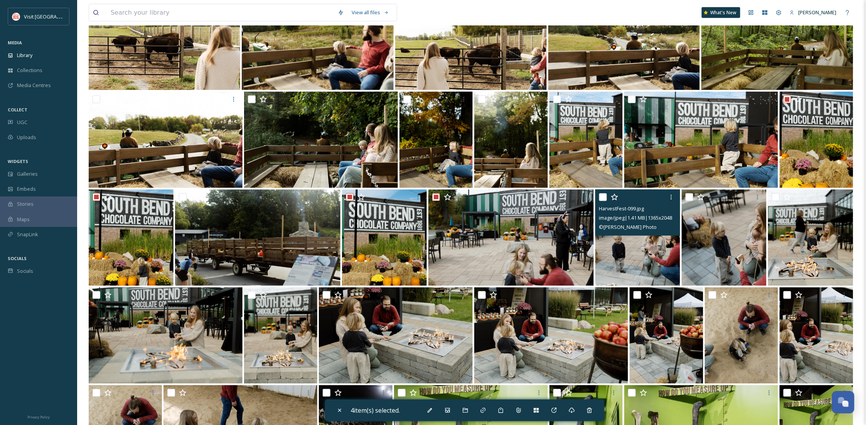
click at [605, 193] on input "checkbox" at bounding box center [603, 197] width 8 height 8
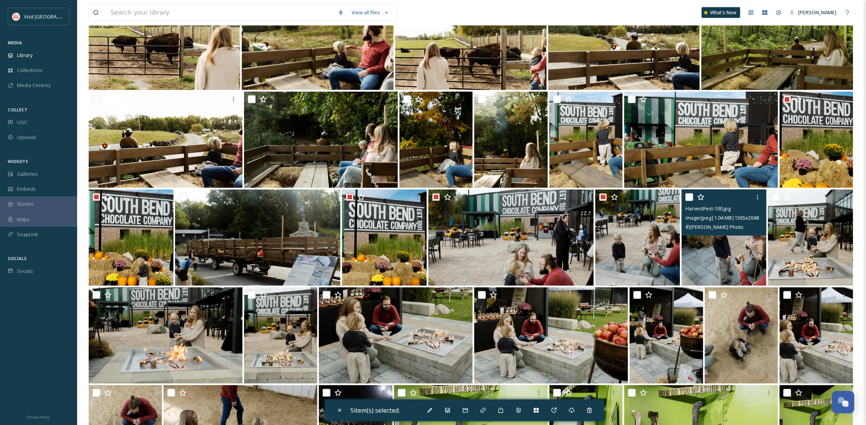
click at [688, 200] on input "checkbox" at bounding box center [689, 197] width 8 height 8
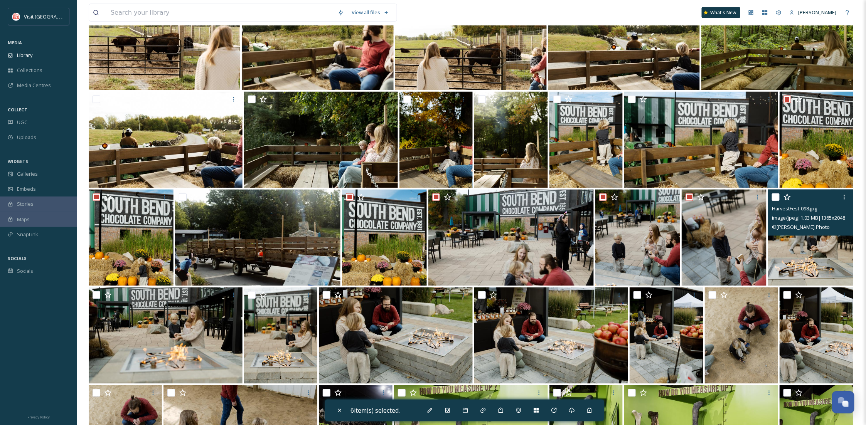
click at [772, 198] on input "checkbox" at bounding box center [776, 197] width 8 height 8
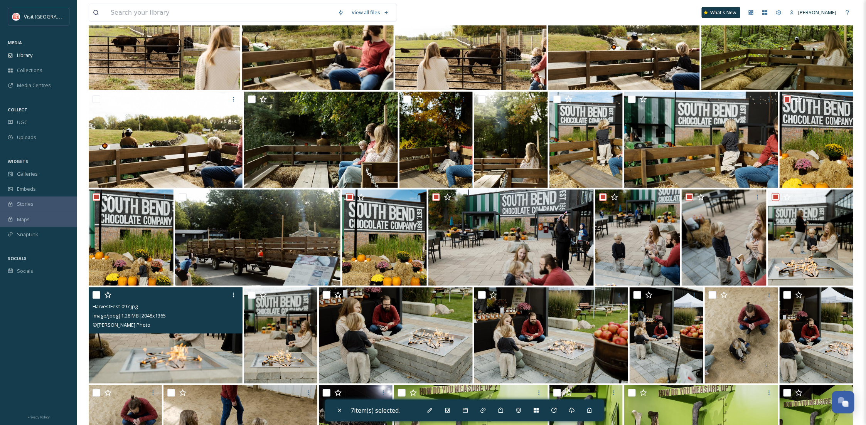
click at [94, 294] on input "checkbox" at bounding box center [96, 295] width 8 height 8
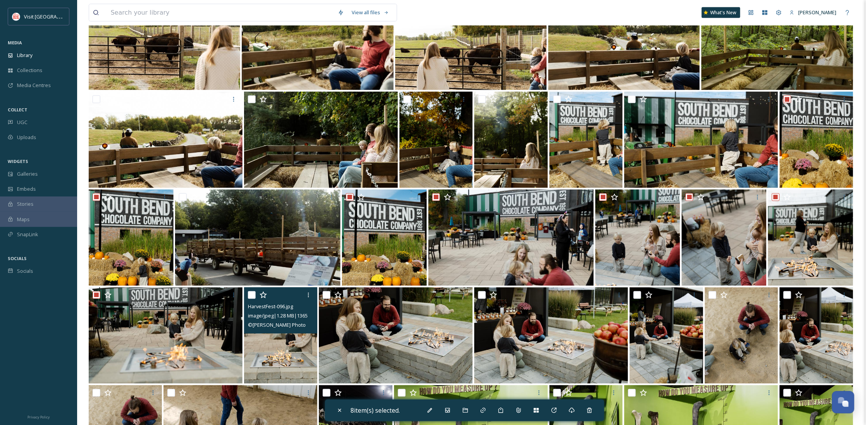
click at [249, 294] on input "checkbox" at bounding box center [252, 295] width 8 height 8
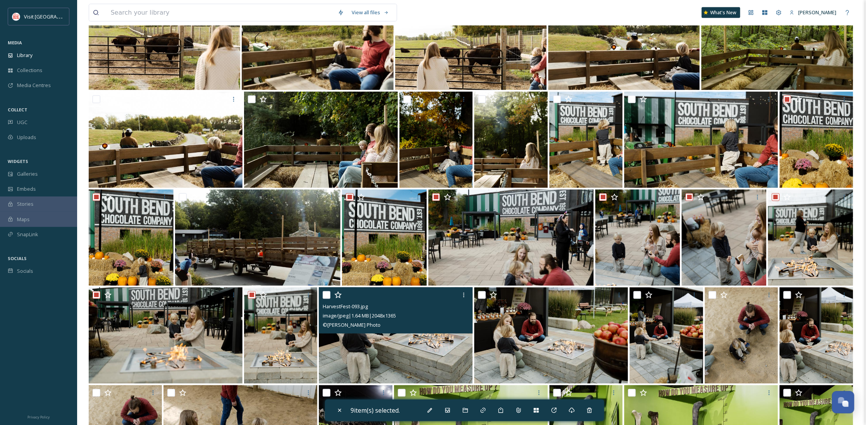
click at [326, 295] on input "checkbox" at bounding box center [327, 295] width 8 height 8
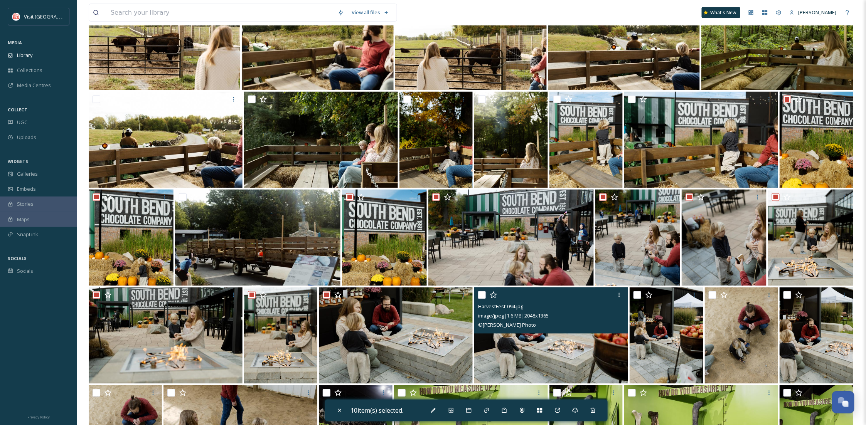
click at [484, 296] on input "checkbox" at bounding box center [482, 295] width 8 height 8
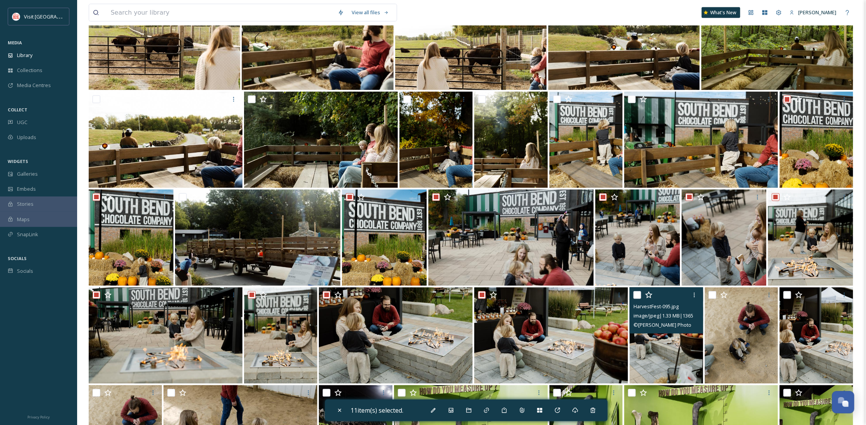
click at [636, 292] on input "checkbox" at bounding box center [637, 295] width 8 height 8
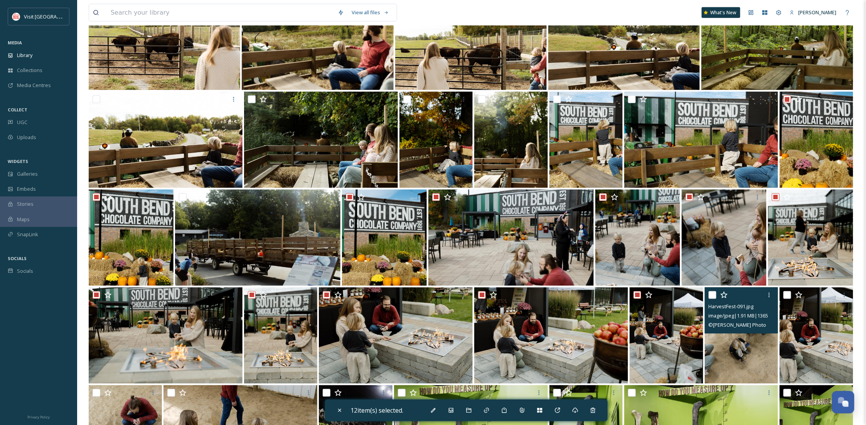
click at [713, 293] on input "checkbox" at bounding box center [712, 295] width 8 height 8
click at [710, 298] on input "checkbox" at bounding box center [712, 295] width 8 height 8
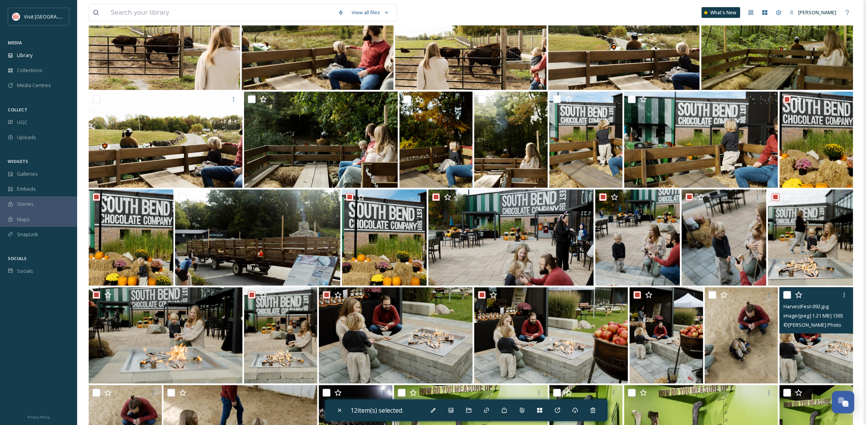
click at [787, 295] on input "checkbox" at bounding box center [787, 295] width 8 height 8
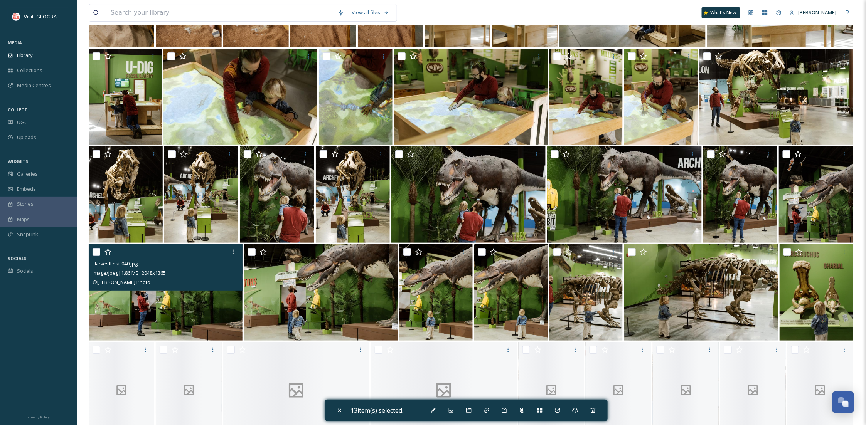
scroll to position [1507, 0]
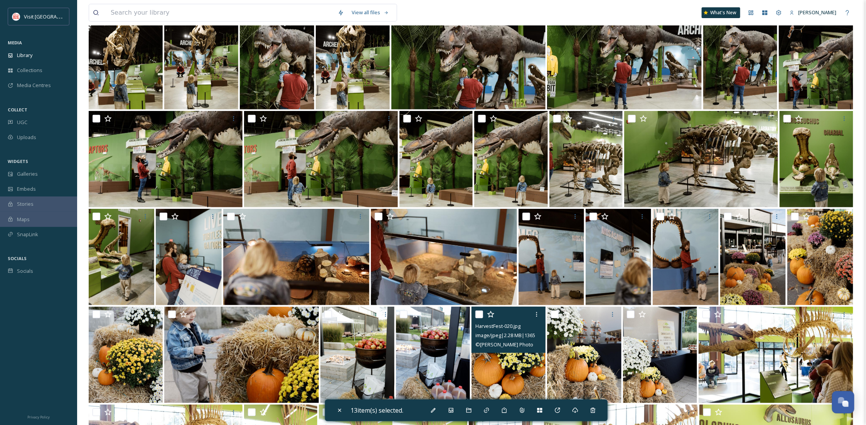
click at [479, 315] on input "checkbox" at bounding box center [479, 315] width 8 height 8
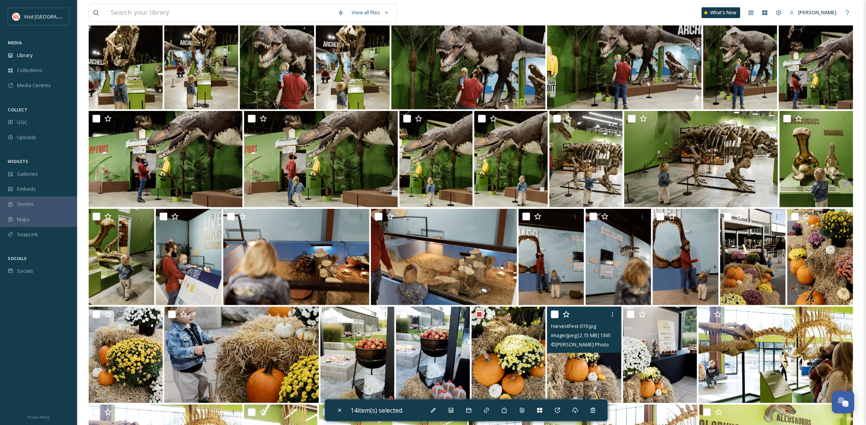
click at [555, 315] on input "checkbox" at bounding box center [555, 315] width 8 height 8
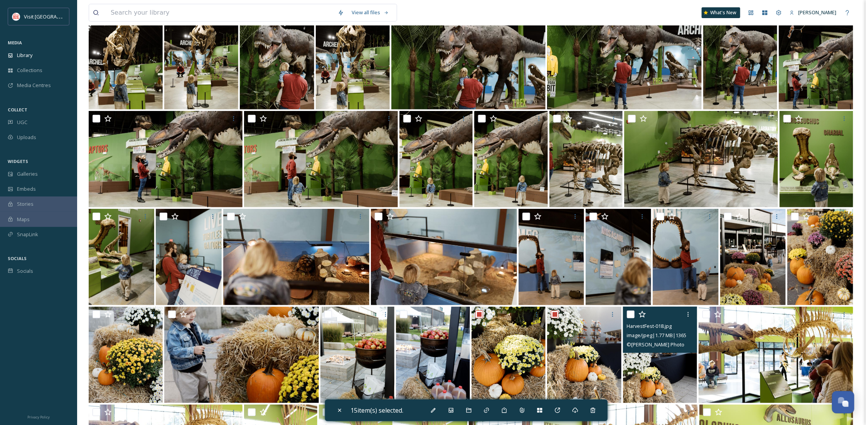
click at [630, 318] on div at bounding box center [661, 315] width 68 height 14
click at [629, 313] on input "checkbox" at bounding box center [631, 315] width 8 height 8
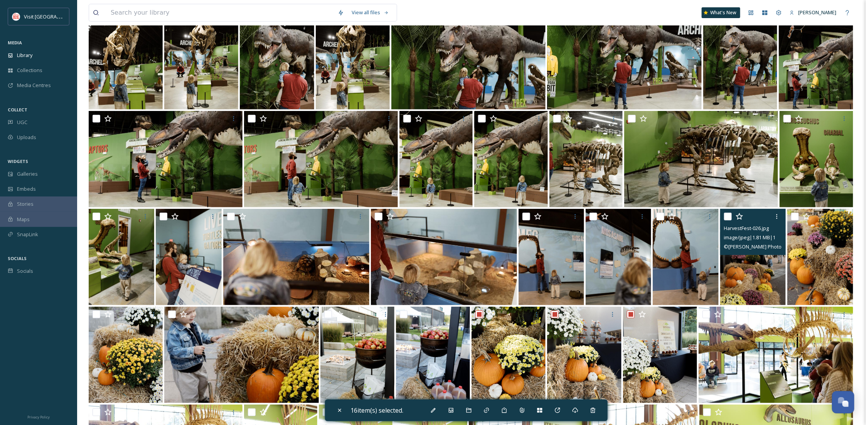
click at [724, 212] on div at bounding box center [754, 217] width 60 height 14
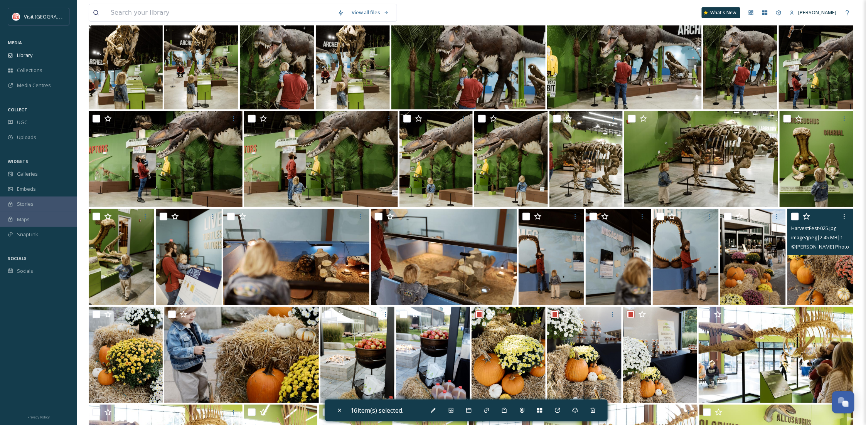
click at [794, 215] on input "checkbox" at bounding box center [795, 217] width 8 height 8
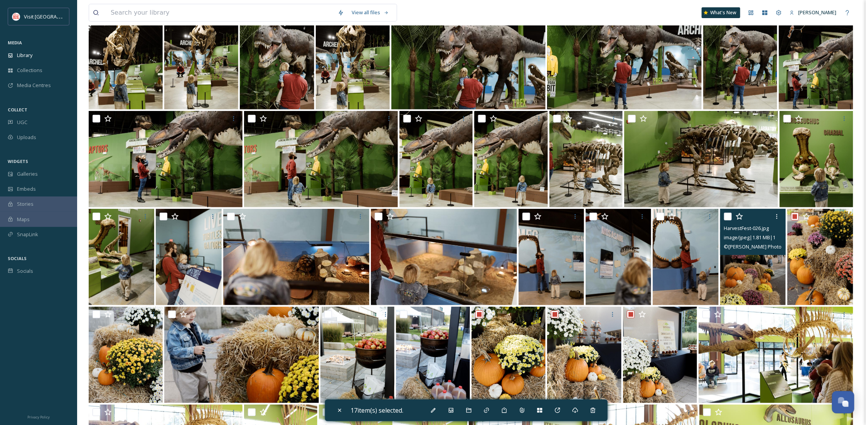
click at [726, 216] on input "checkbox" at bounding box center [728, 217] width 8 height 8
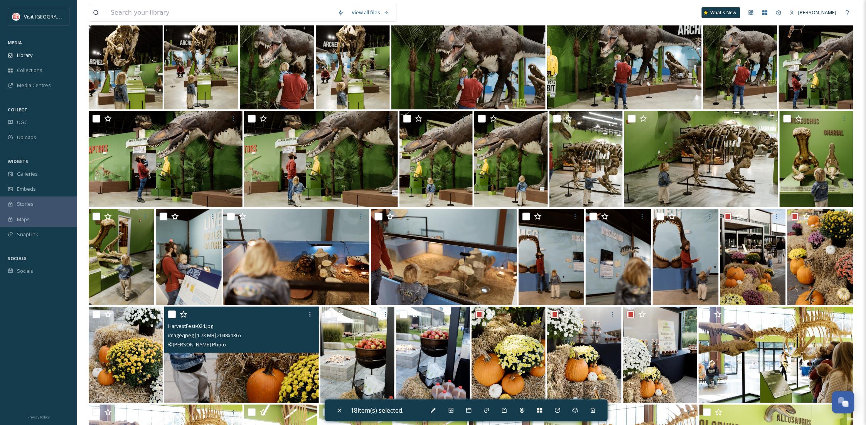
click at [172, 311] on input "checkbox" at bounding box center [172, 315] width 8 height 8
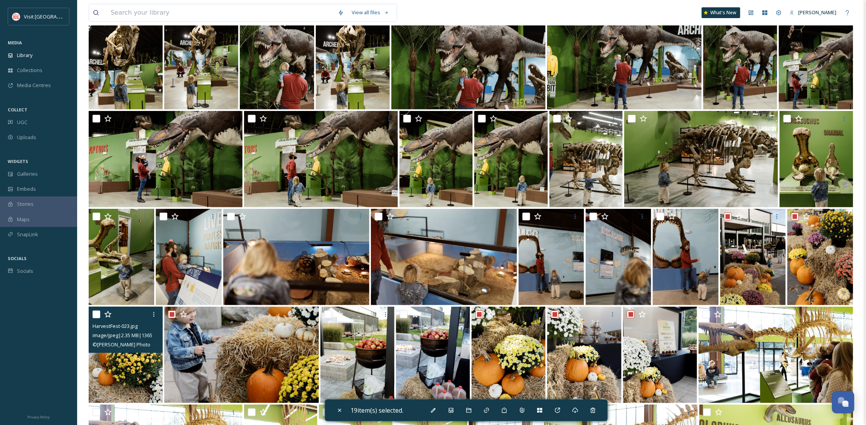
click at [97, 316] on input "checkbox" at bounding box center [96, 315] width 8 height 8
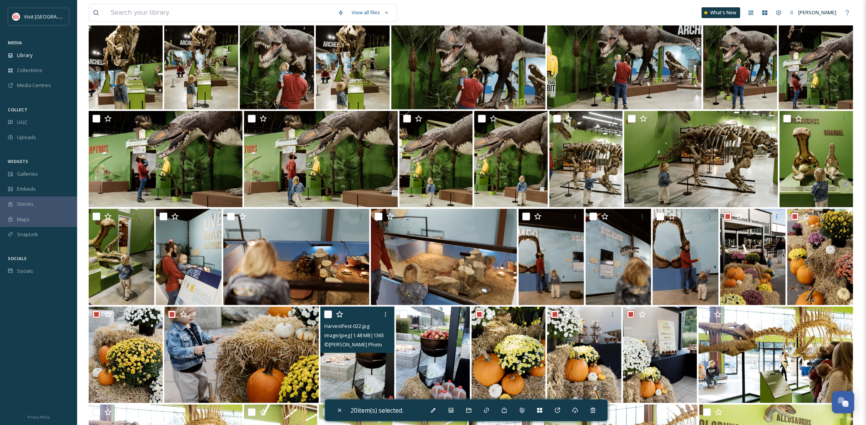
click at [326, 316] on input "checkbox" at bounding box center [328, 315] width 8 height 8
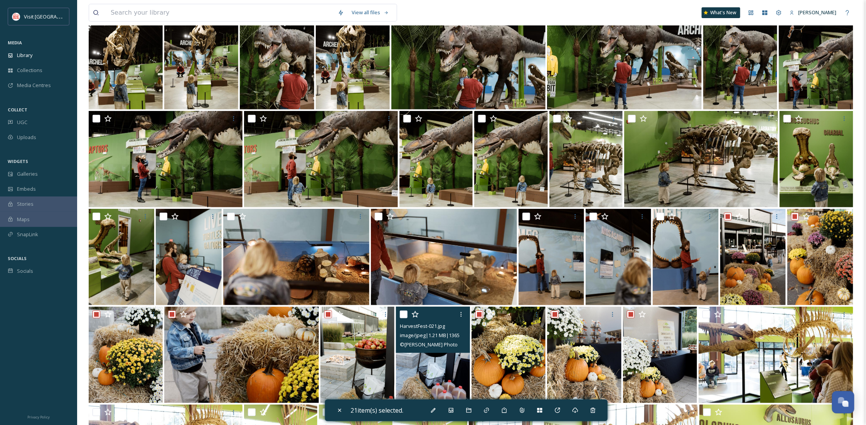
click at [402, 313] on input "checkbox" at bounding box center [404, 315] width 8 height 8
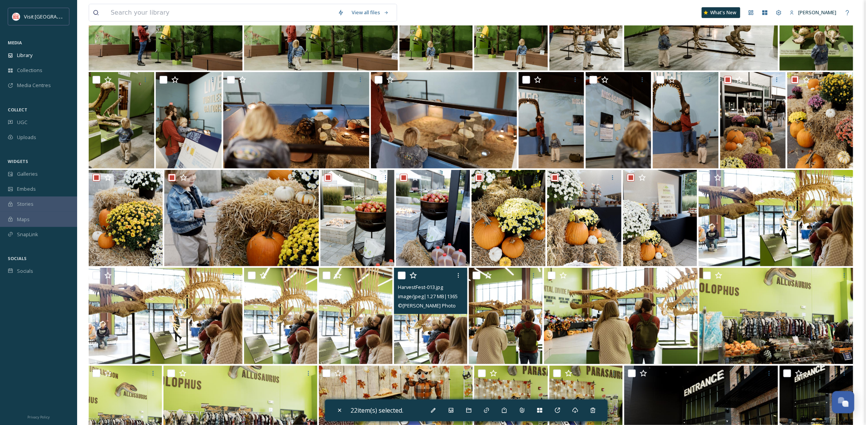
scroll to position [1781, 0]
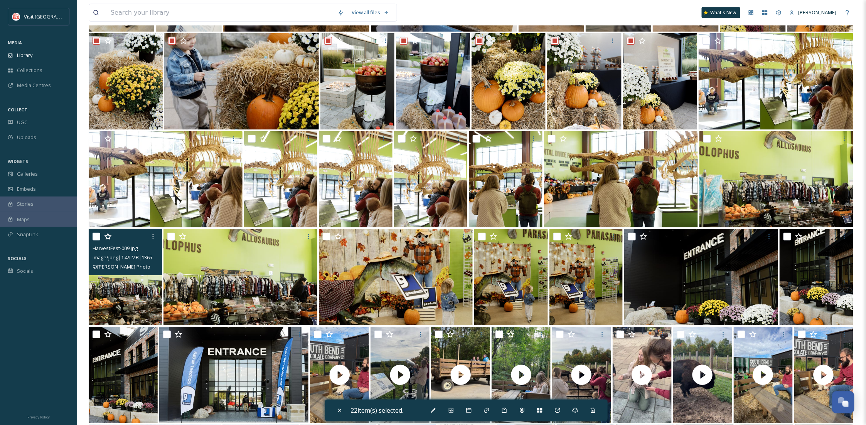
click at [97, 233] on input "checkbox" at bounding box center [96, 237] width 8 height 8
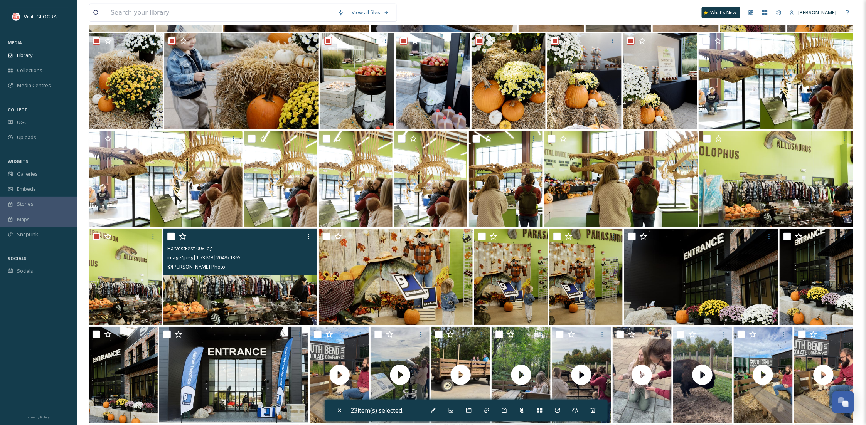
click at [168, 236] on input "checkbox" at bounding box center [171, 237] width 8 height 8
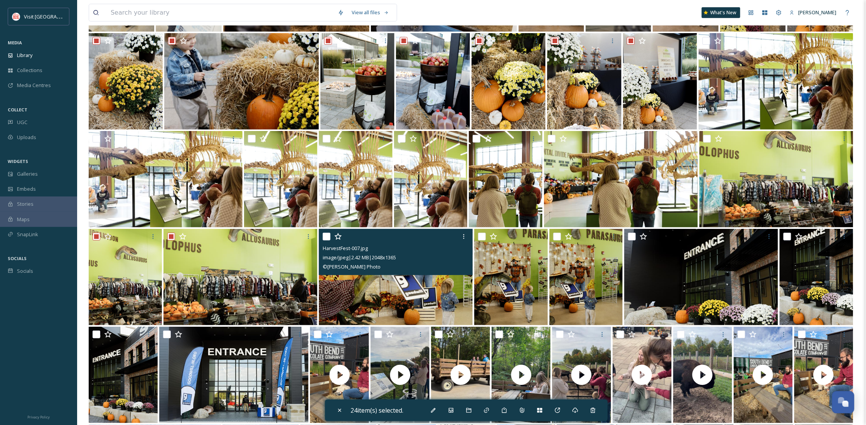
click at [324, 237] on input "checkbox" at bounding box center [327, 237] width 8 height 8
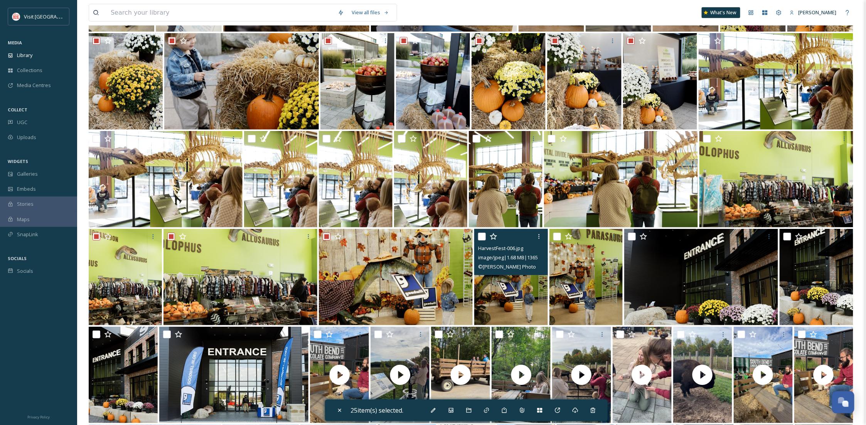
click at [479, 235] on input "checkbox" at bounding box center [482, 237] width 8 height 8
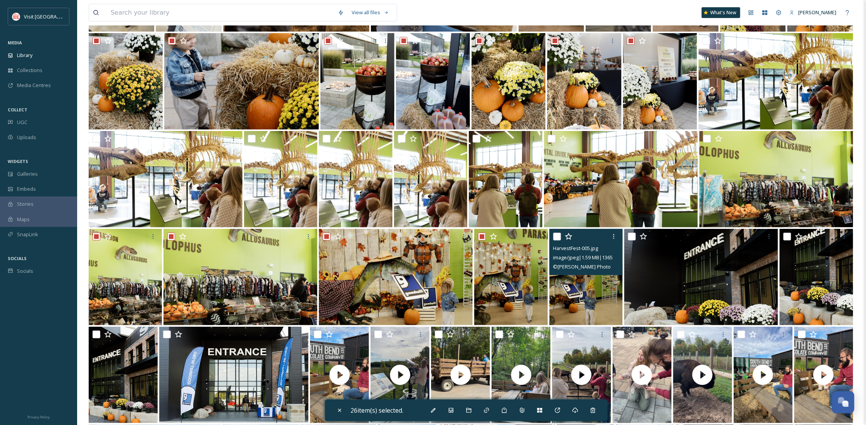
click at [553, 235] on input "checkbox" at bounding box center [557, 237] width 8 height 8
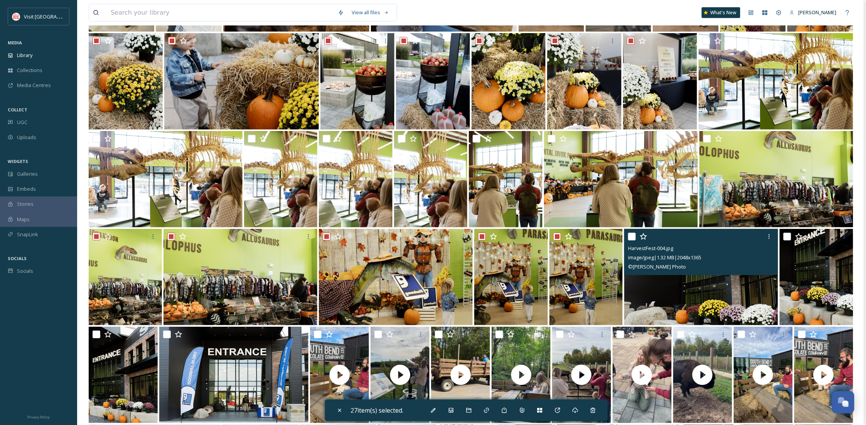
click at [630, 236] on input "checkbox" at bounding box center [632, 237] width 8 height 8
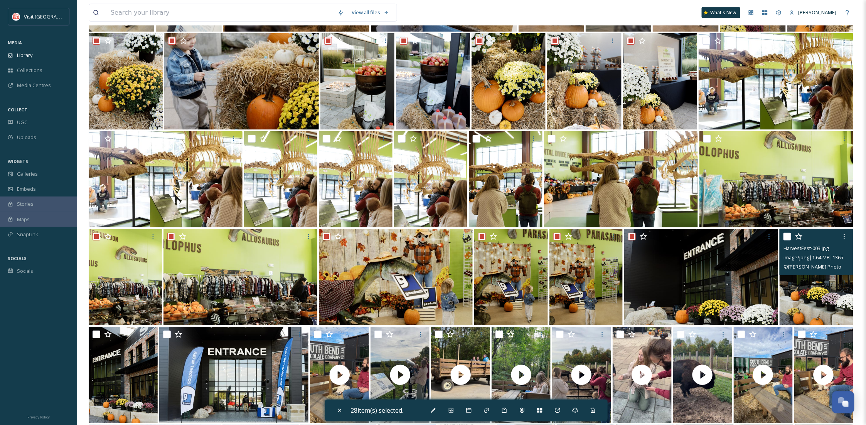
click at [780, 236] on div "HarvestFest-003.jpg image/jpeg | 1.64 MB | 1365 x 2048 © Becca Alex Photo" at bounding box center [815, 252] width 73 height 46
click at [784, 236] on input "checkbox" at bounding box center [787, 237] width 8 height 8
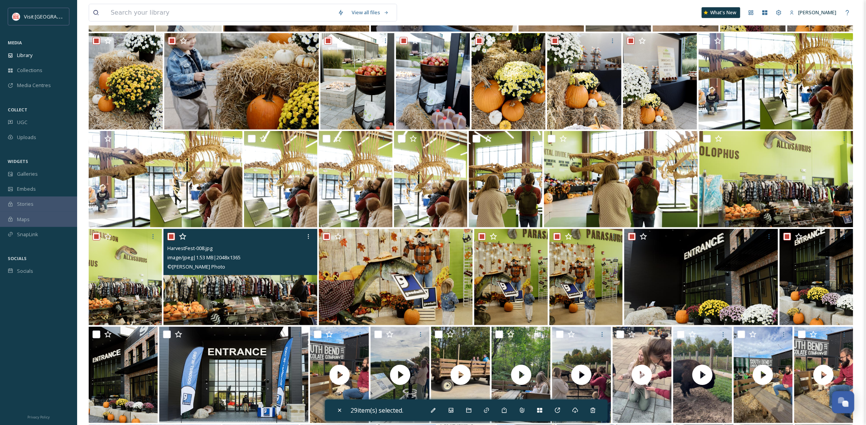
scroll to position [1918, 0]
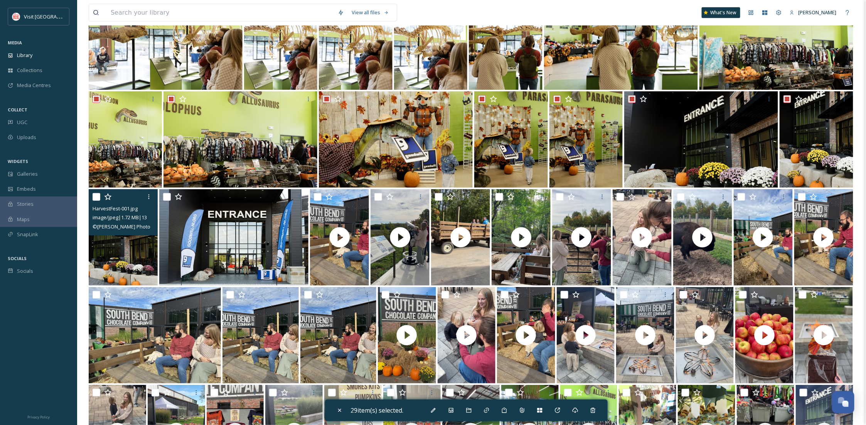
click at [99, 197] on input "checkbox" at bounding box center [96, 197] width 8 height 8
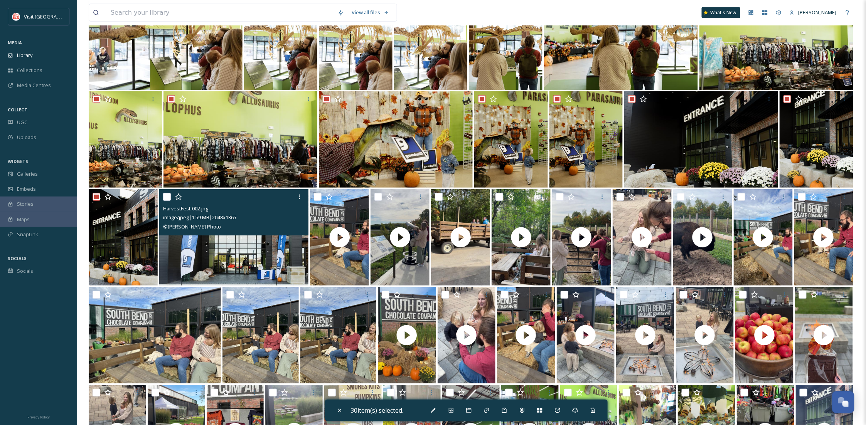
click at [166, 197] on input "checkbox" at bounding box center [167, 197] width 8 height 8
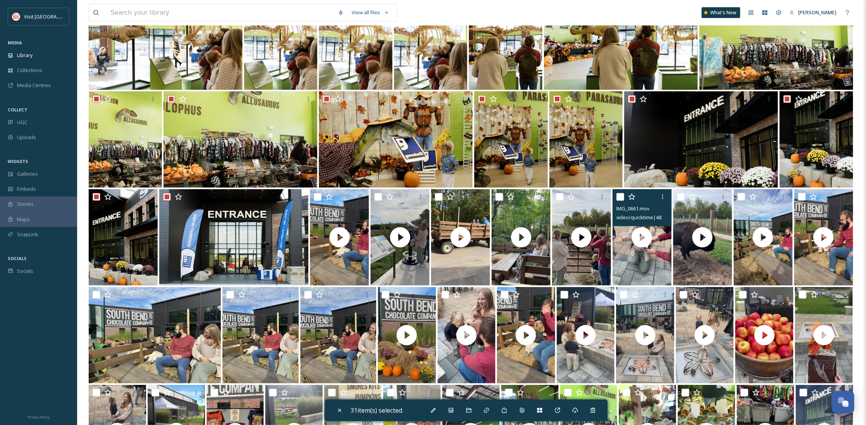
click at [618, 196] on input "checkbox" at bounding box center [620, 197] width 8 height 8
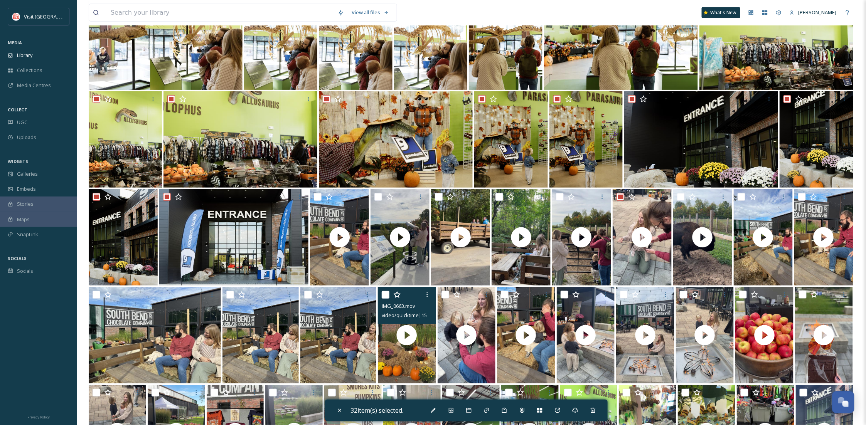
click at [386, 294] on input "checkbox" at bounding box center [386, 295] width 8 height 8
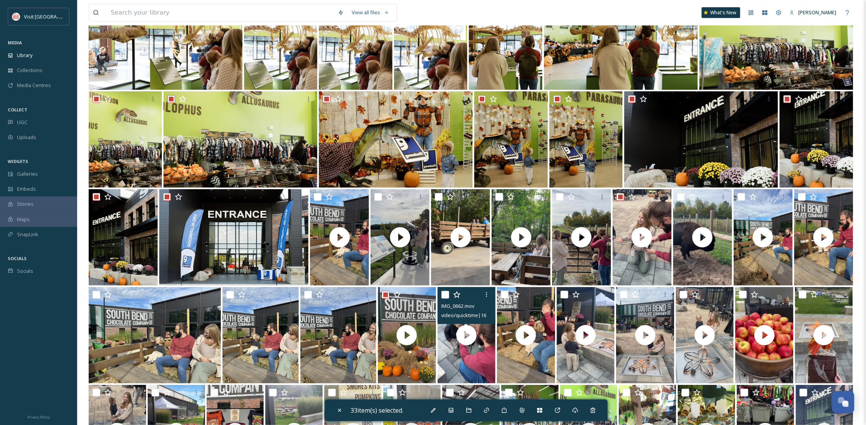
click at [446, 294] on input "checkbox" at bounding box center [445, 295] width 8 height 8
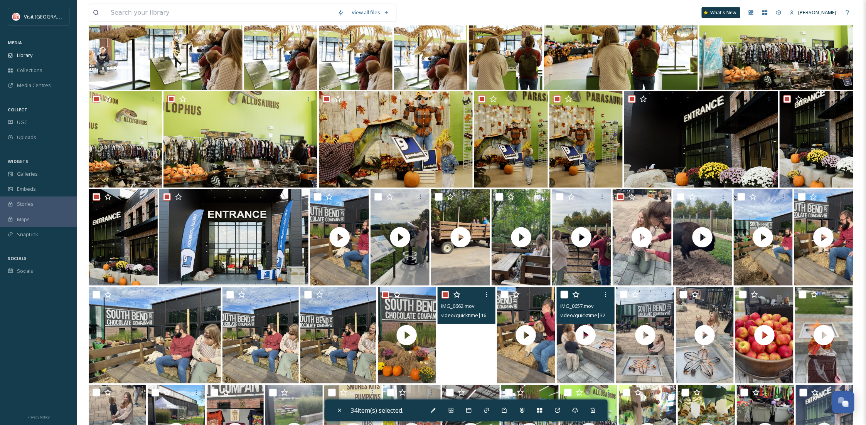
click at [566, 297] on input "checkbox" at bounding box center [564, 295] width 8 height 8
click at [625, 295] on input "checkbox" at bounding box center [624, 295] width 8 height 8
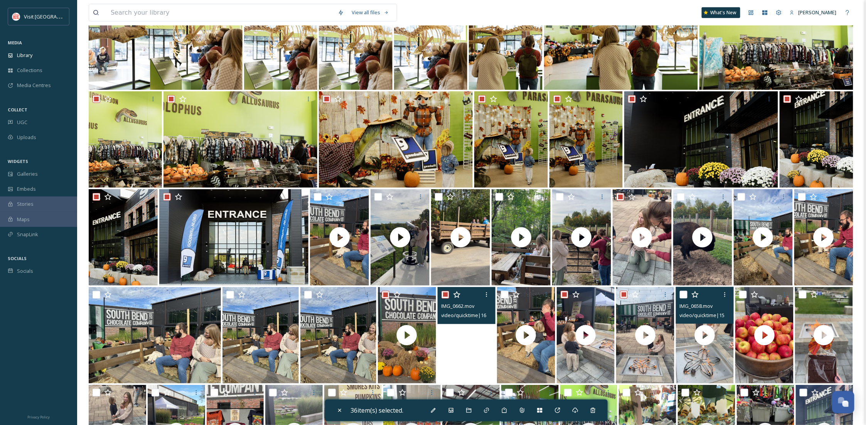
click at [680, 294] on input "checkbox" at bounding box center [683, 295] width 8 height 8
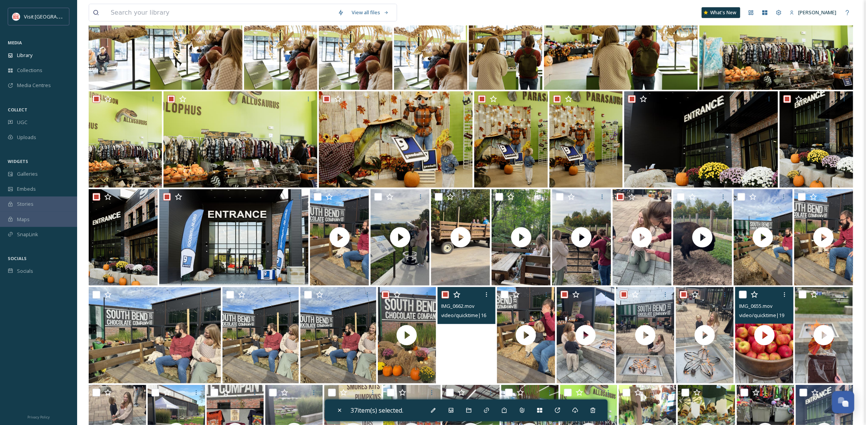
click at [742, 293] on input "checkbox" at bounding box center [743, 295] width 8 height 8
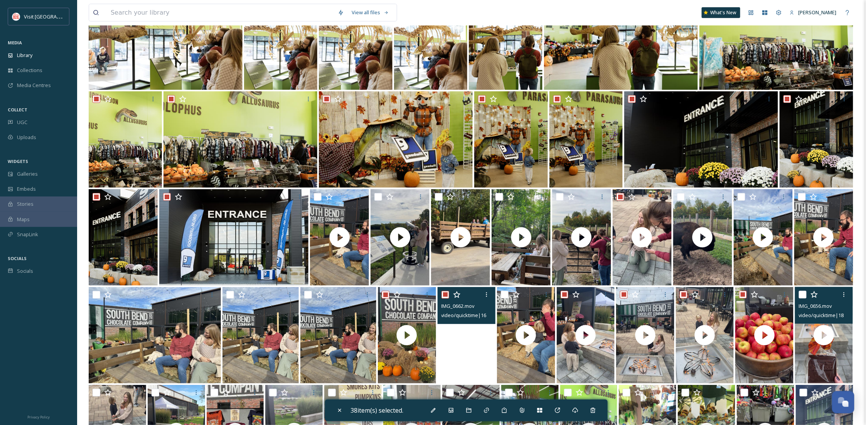
click at [800, 293] on input "checkbox" at bounding box center [803, 295] width 8 height 8
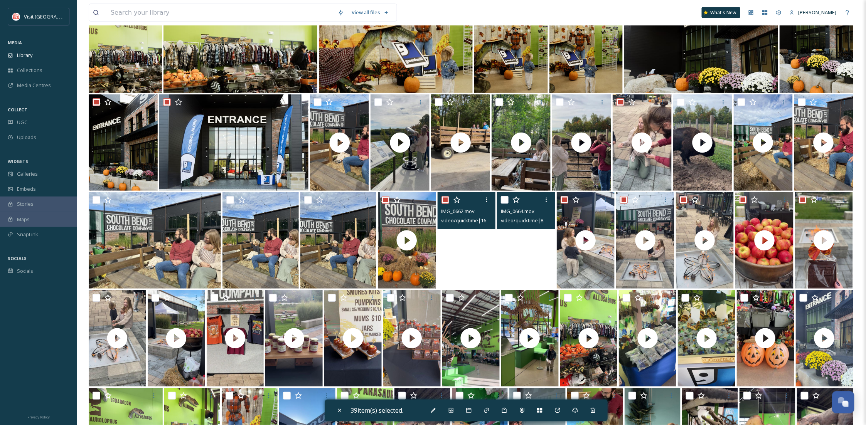
scroll to position [2055, 0]
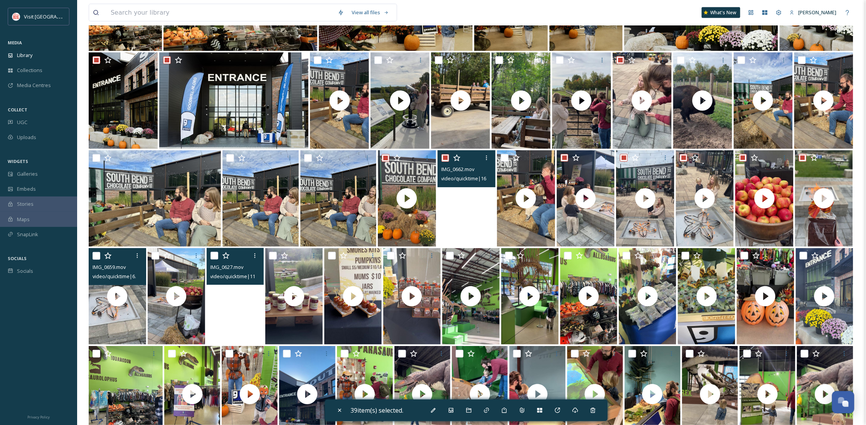
click at [97, 256] on input "checkbox" at bounding box center [96, 256] width 8 height 8
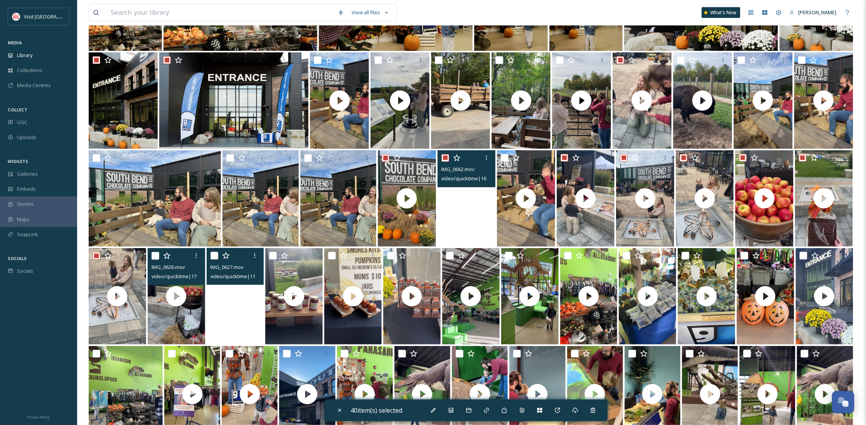
click at [153, 252] on input "checkbox" at bounding box center [155, 256] width 8 height 8
click at [214, 254] on input "checkbox" at bounding box center [214, 256] width 8 height 8
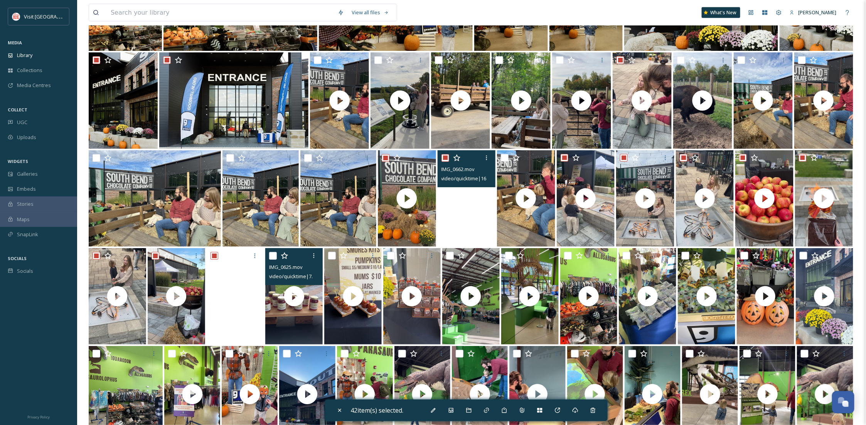
click at [272, 255] on input "checkbox" at bounding box center [273, 256] width 8 height 8
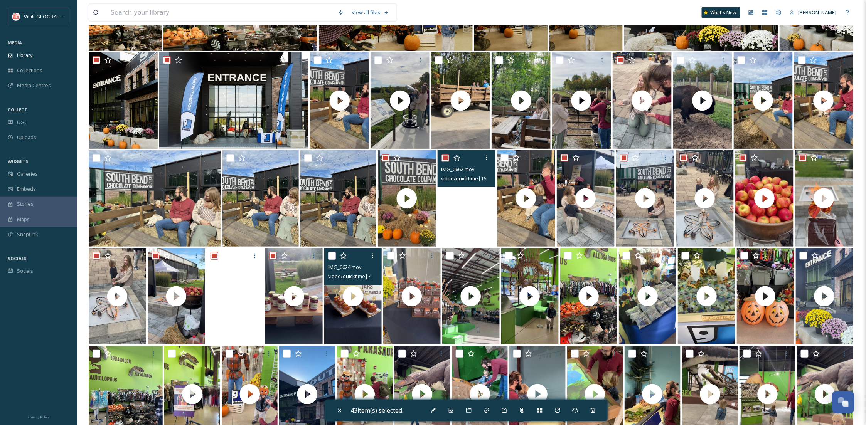
click at [328, 259] on input "checkbox" at bounding box center [332, 256] width 8 height 8
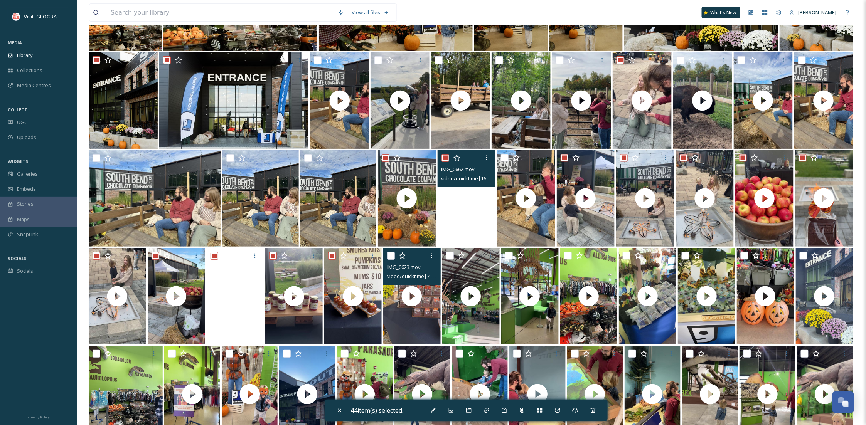
click at [392, 254] on input "checkbox" at bounding box center [391, 256] width 8 height 8
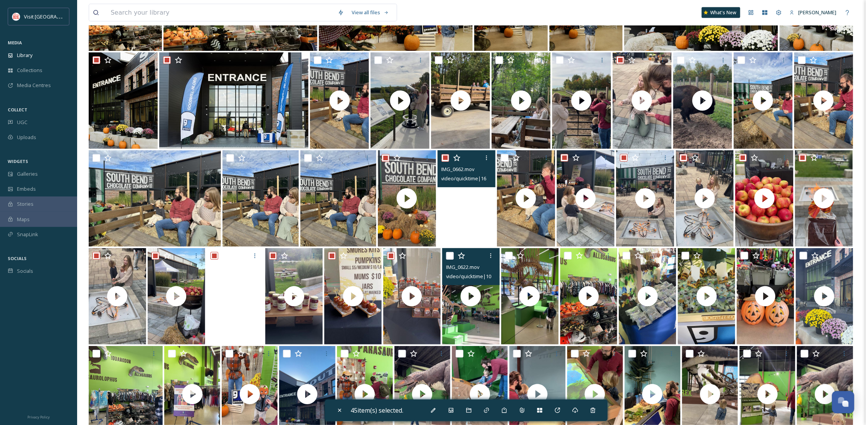
click at [450, 256] on input "checkbox" at bounding box center [450, 256] width 8 height 8
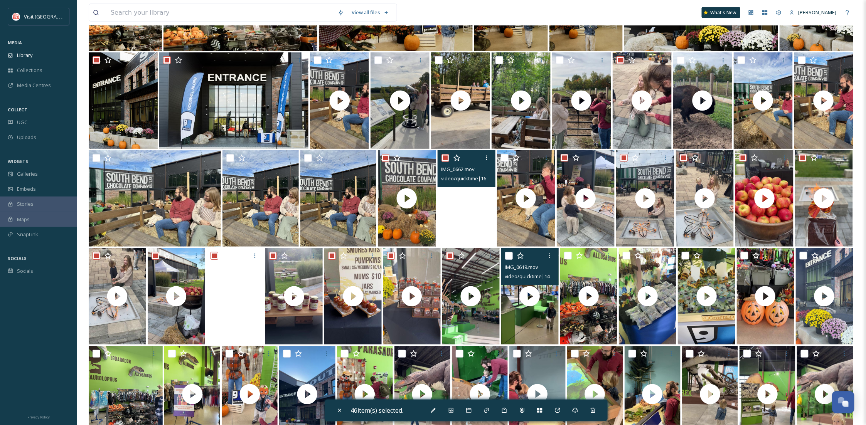
click at [510, 256] on input "checkbox" at bounding box center [509, 256] width 8 height 8
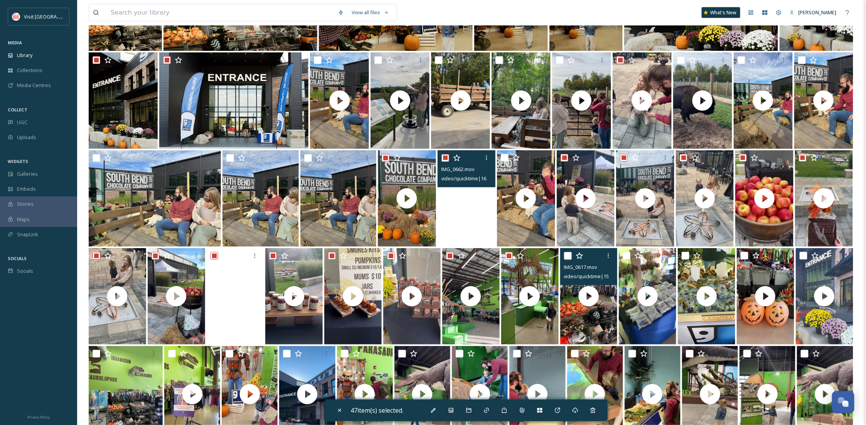
click at [565, 256] on input "checkbox" at bounding box center [568, 256] width 8 height 8
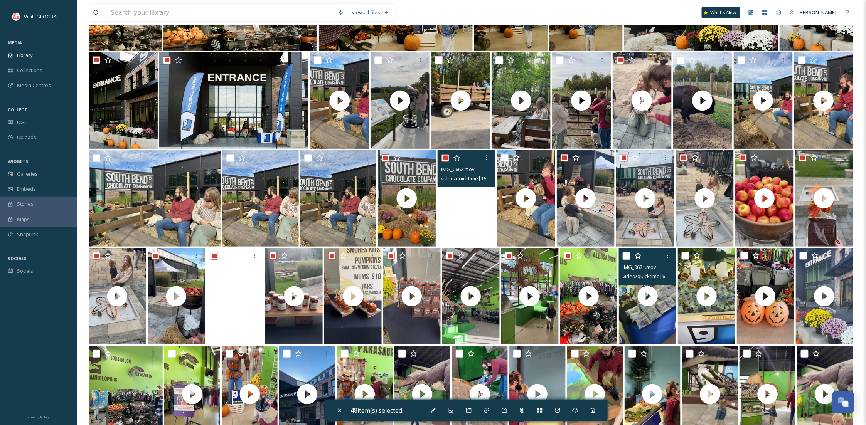
click at [624, 257] on input "checkbox" at bounding box center [626, 256] width 8 height 8
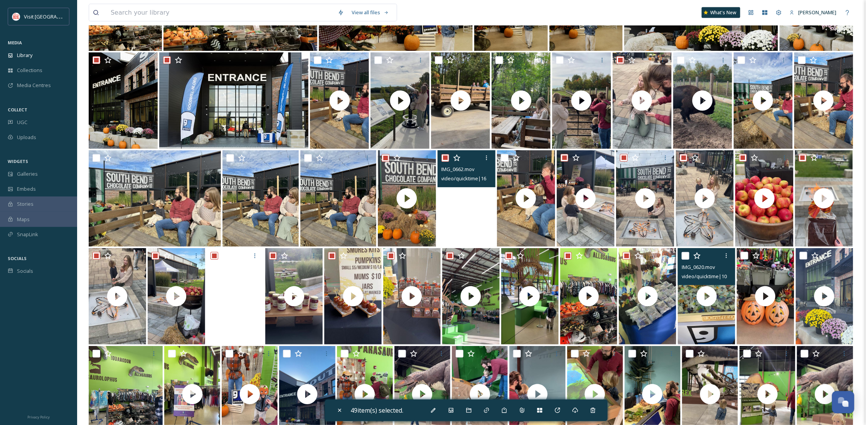
click at [686, 257] on input "checkbox" at bounding box center [685, 256] width 8 height 8
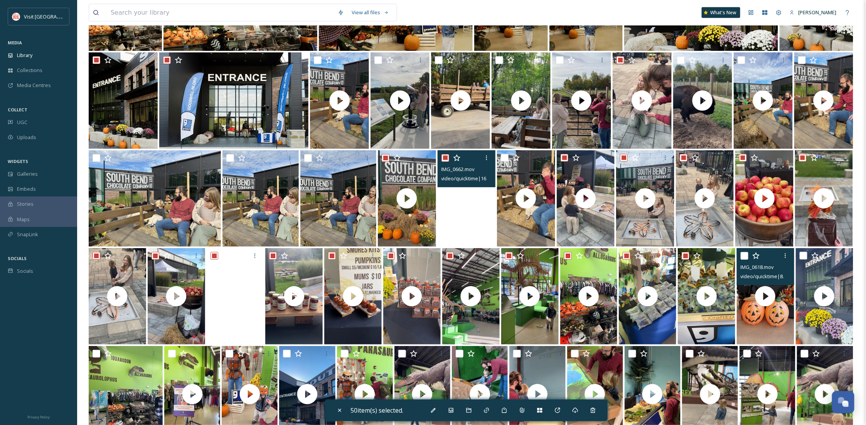
click at [744, 257] on input "checkbox" at bounding box center [744, 256] width 8 height 8
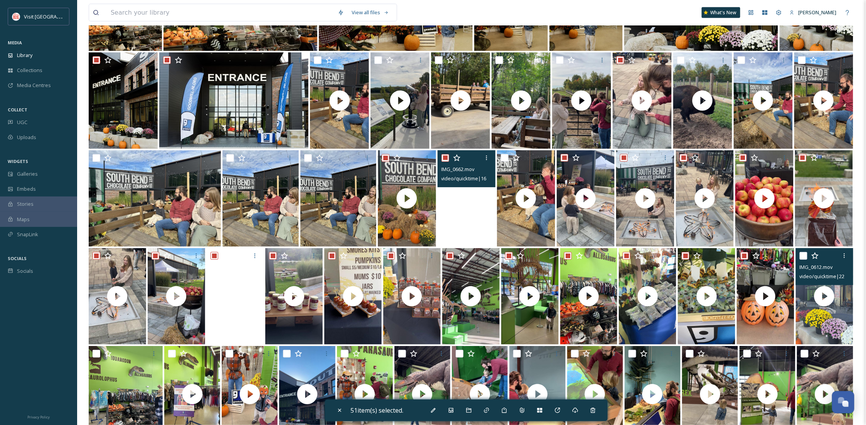
click at [801, 257] on input "checkbox" at bounding box center [803, 256] width 8 height 8
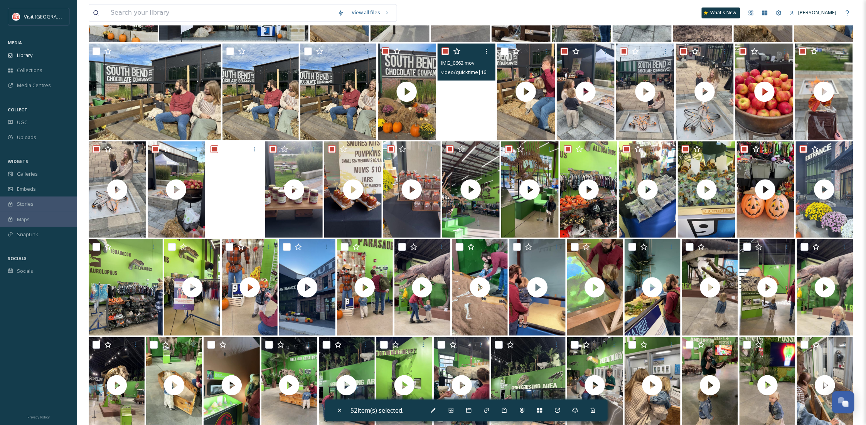
scroll to position [2192, 0]
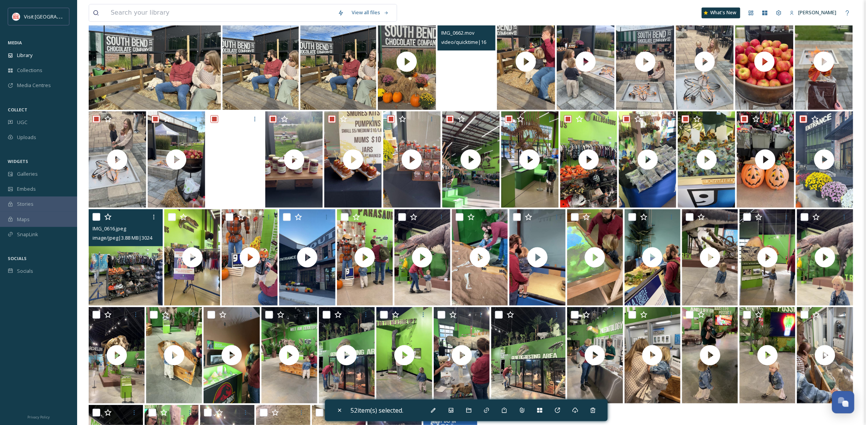
click at [97, 213] on input "checkbox" at bounding box center [96, 217] width 8 height 8
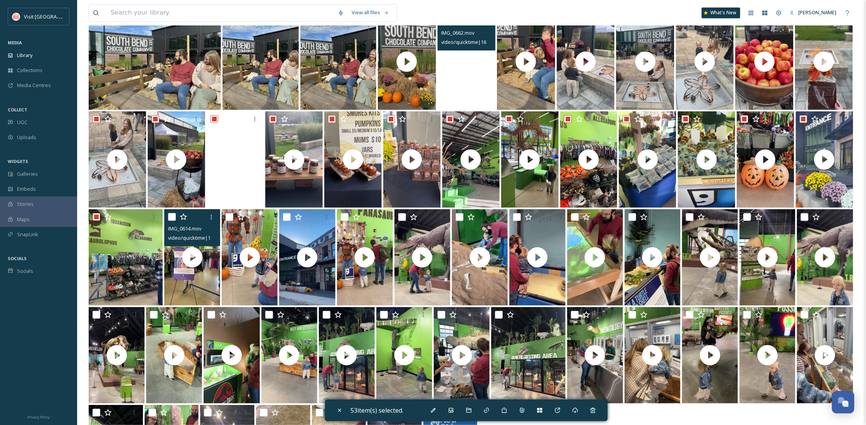
click at [174, 216] on input "checkbox" at bounding box center [172, 217] width 8 height 8
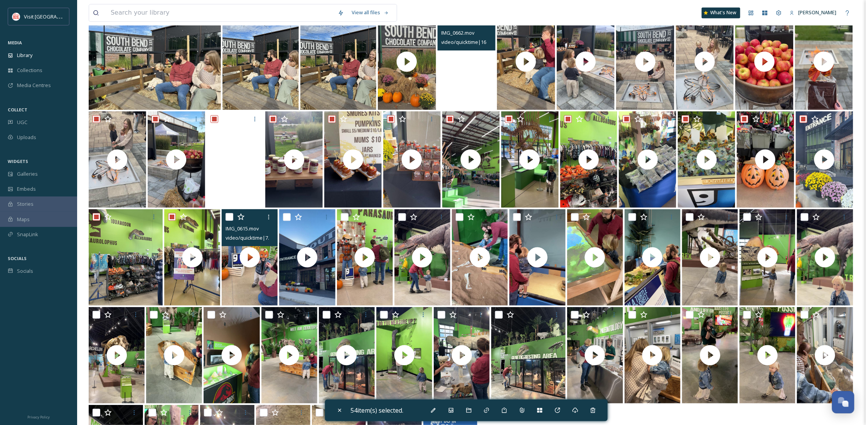
click at [229, 215] on input "checkbox" at bounding box center [229, 217] width 8 height 8
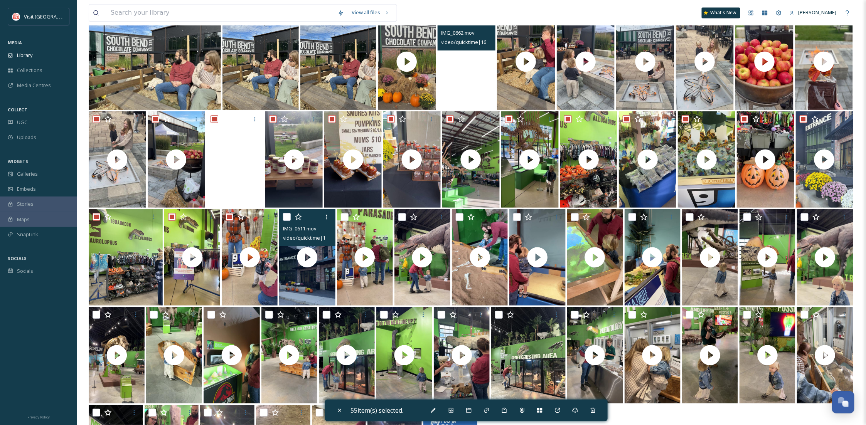
click at [284, 217] on input "checkbox" at bounding box center [287, 217] width 8 height 8
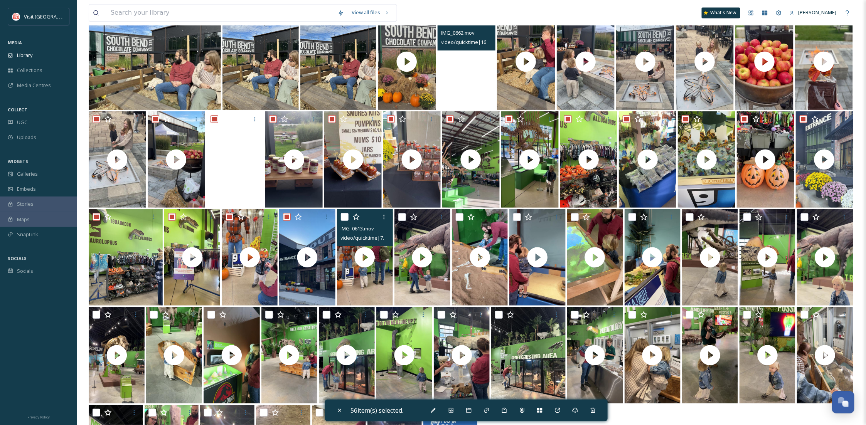
click at [346, 213] on input "checkbox" at bounding box center [345, 217] width 8 height 8
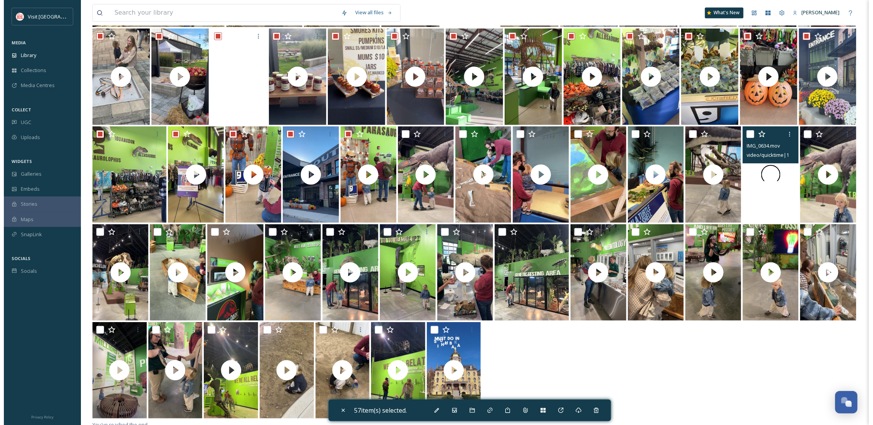
scroll to position [2279, 0]
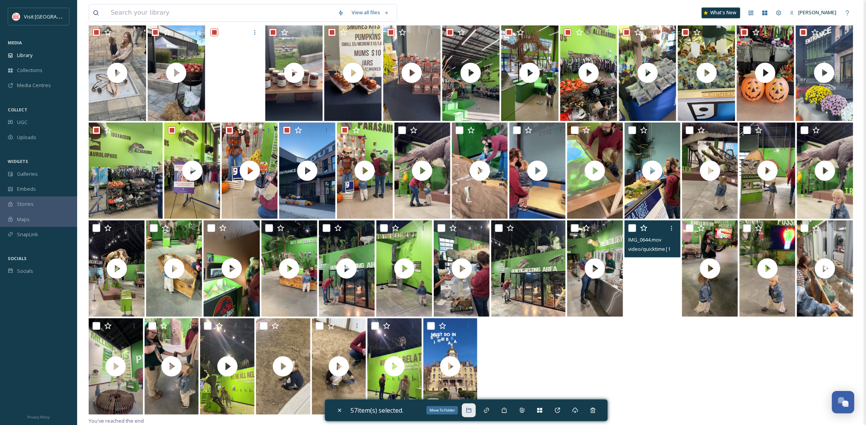
click at [469, 414] on div "Move To Folder" at bounding box center [469, 411] width 14 height 14
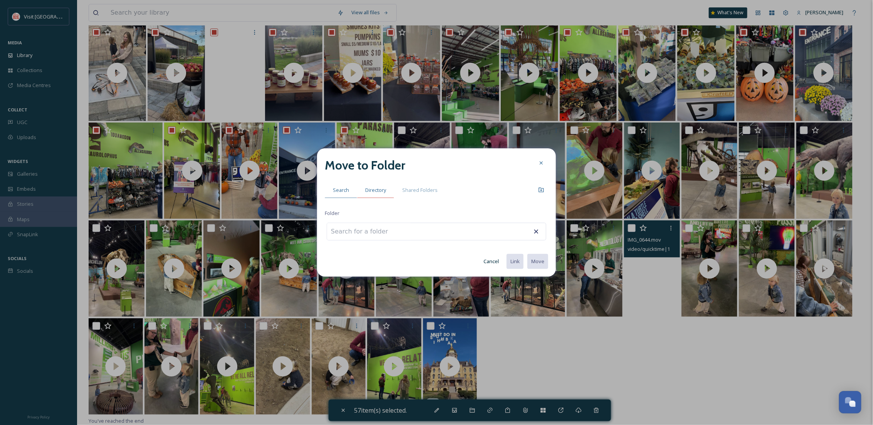
click at [379, 188] on span "Directory" at bounding box center [375, 190] width 21 height 7
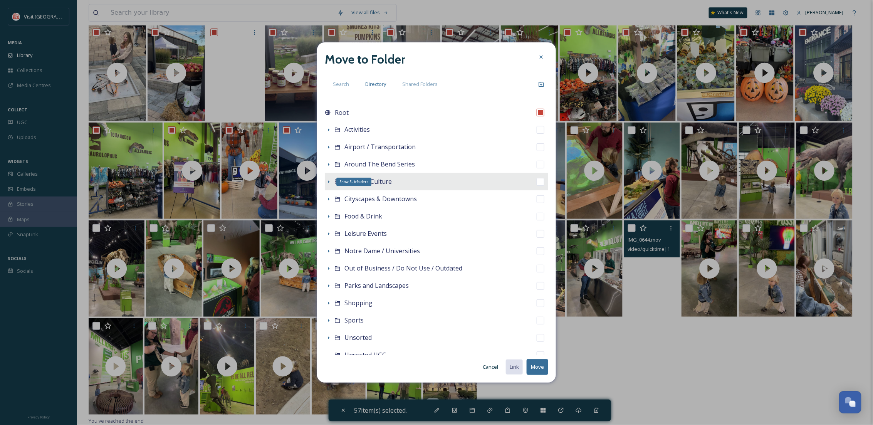
click at [329, 181] on icon at bounding box center [329, 182] width 6 height 6
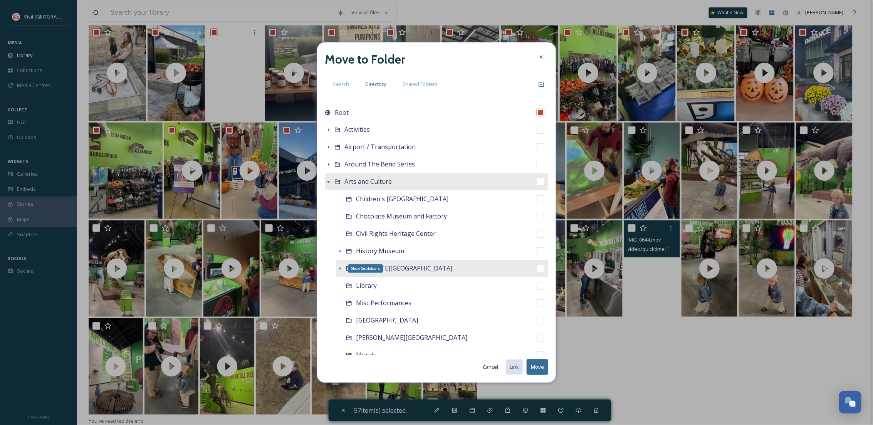
click at [339, 267] on icon at bounding box center [340, 269] width 6 height 6
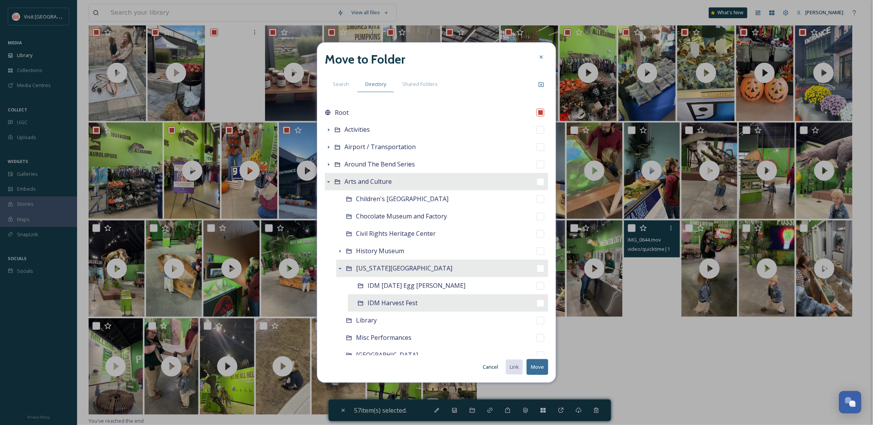
click at [380, 306] on span "IDM Harvest Fest" at bounding box center [393, 303] width 50 height 8
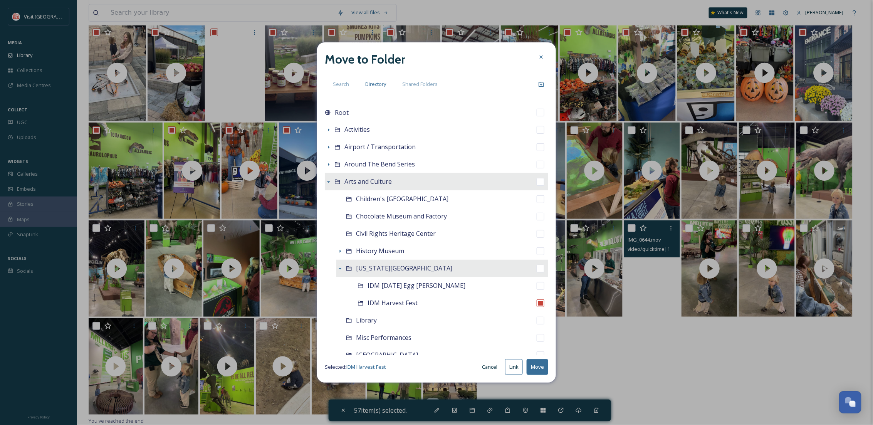
click at [540, 364] on button "Move" at bounding box center [538, 367] width 22 height 16
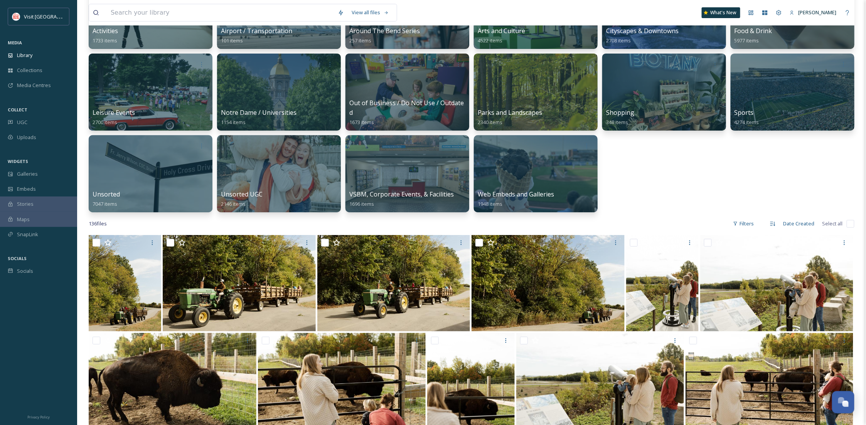
scroll to position [274, 0]
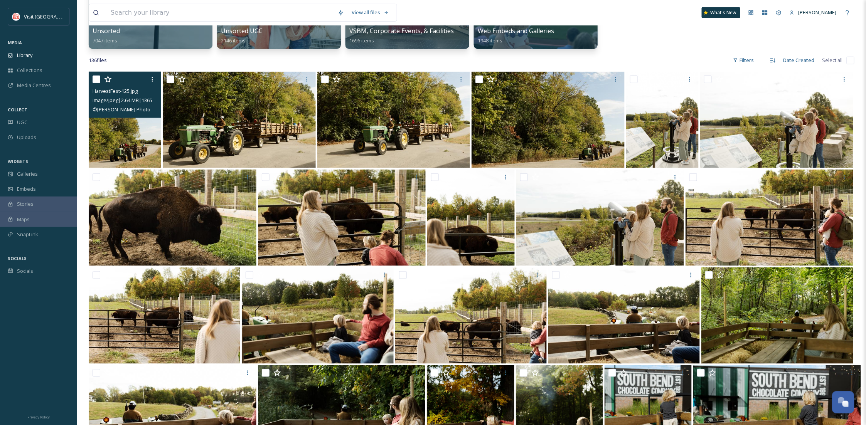
click at [104, 79] on icon at bounding box center [108, 80] width 8 height 8
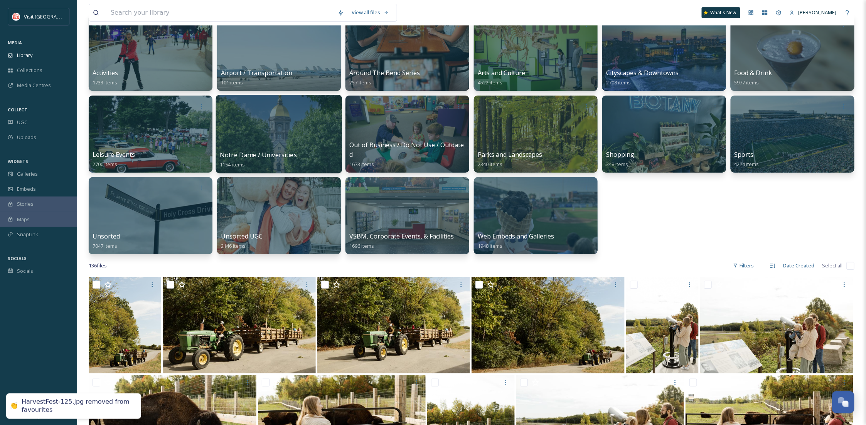
scroll to position [0, 0]
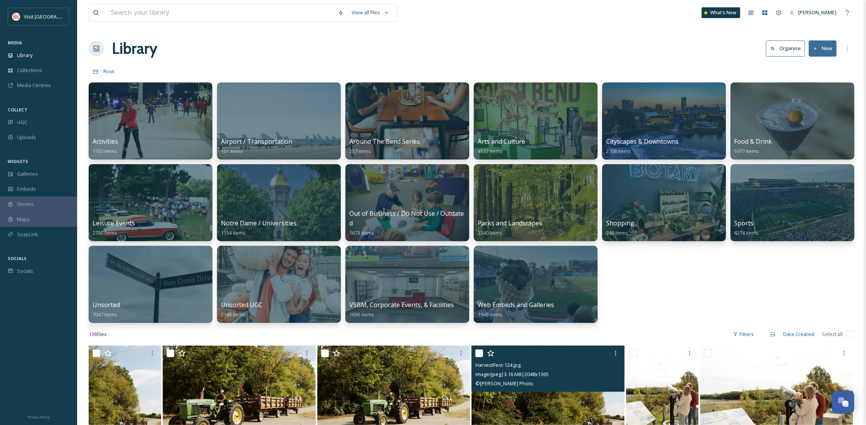
click at [492, 351] on icon at bounding box center [491, 354] width 8 height 8
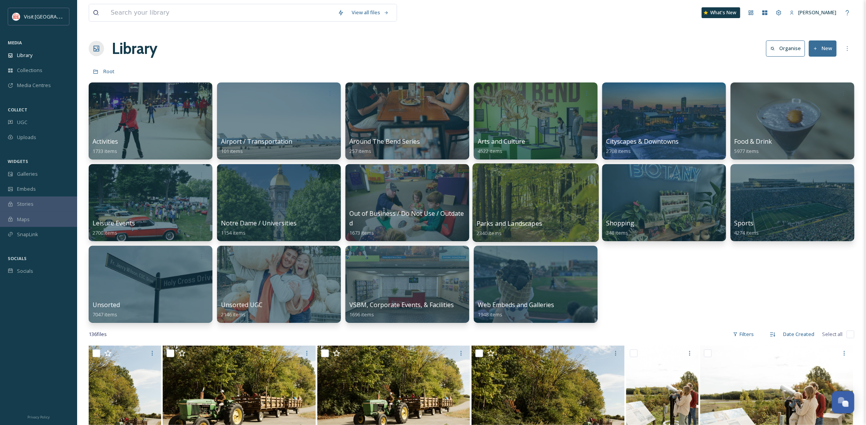
click at [547, 214] on div at bounding box center [535, 202] width 126 height 79
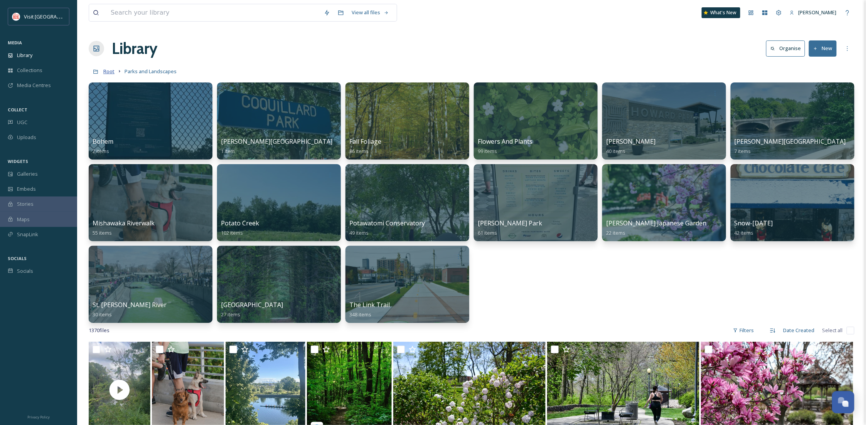
click at [110, 70] on span "Root" at bounding box center [108, 71] width 11 height 7
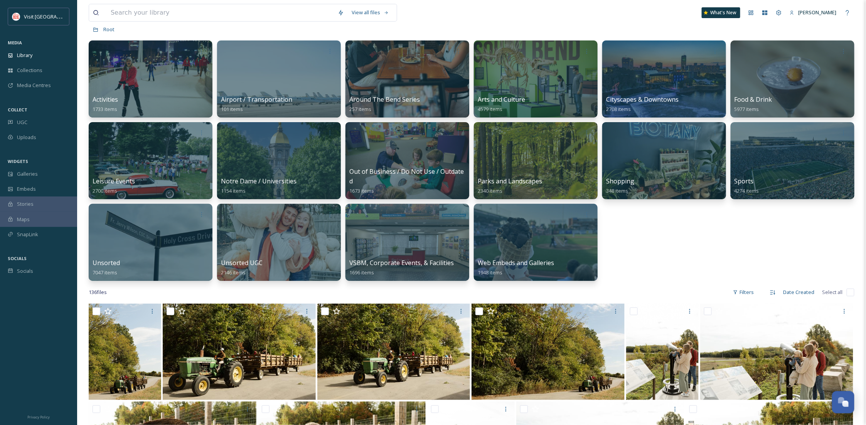
scroll to position [137, 0]
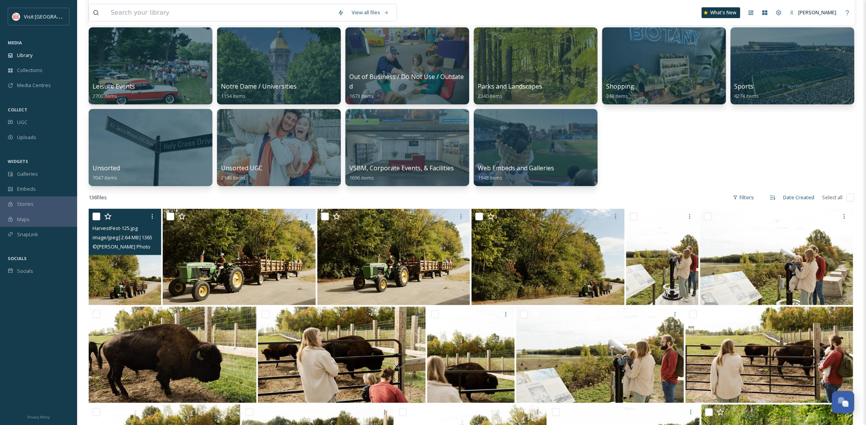
click at [98, 217] on input "checkbox" at bounding box center [96, 217] width 8 height 8
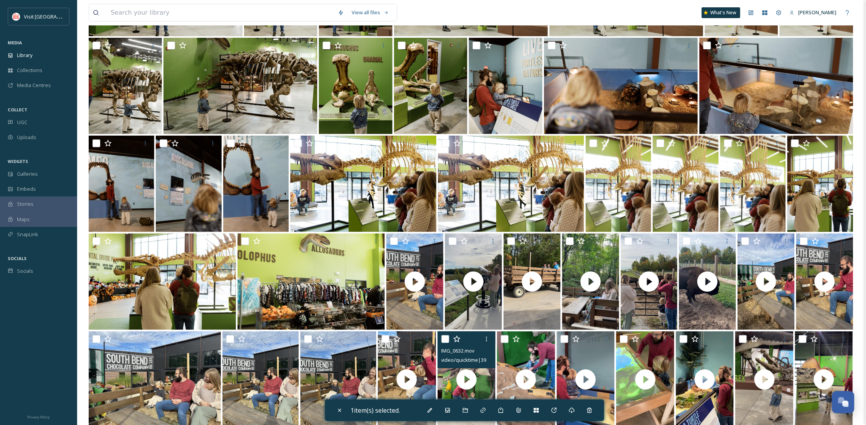
scroll to position [1470, 0]
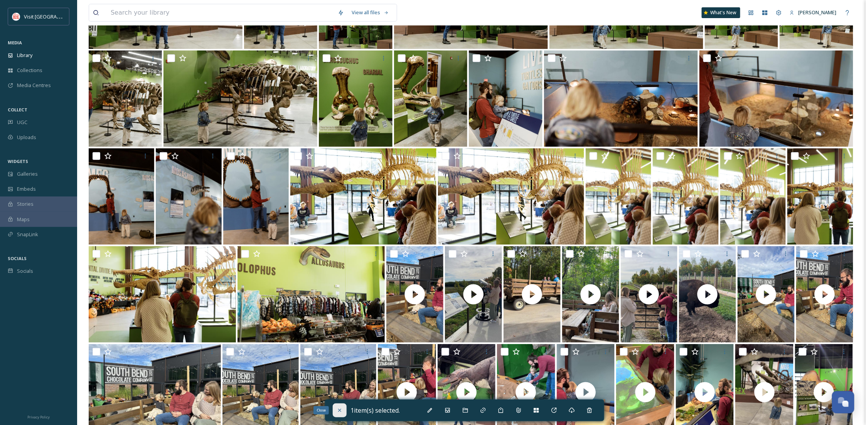
click at [339, 411] on icon at bounding box center [339, 410] width 3 height 3
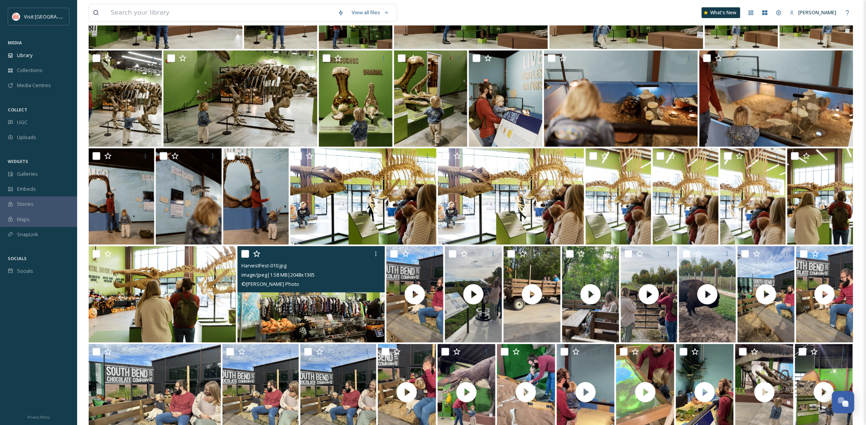
click at [245, 250] on input "checkbox" at bounding box center [245, 254] width 8 height 8
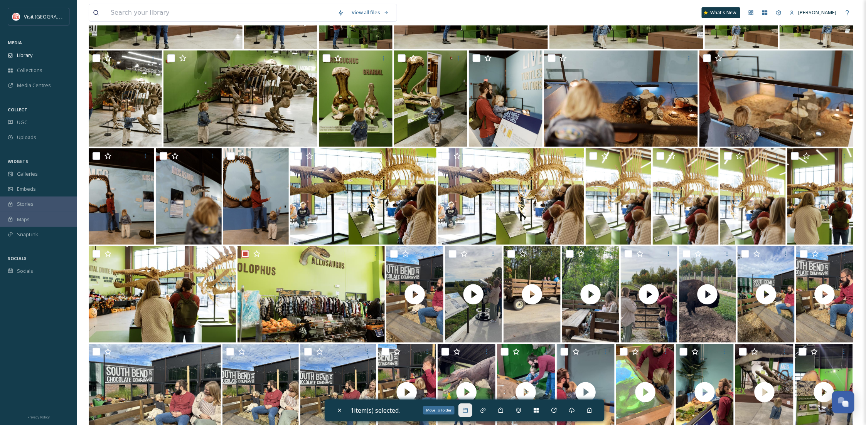
click at [465, 409] on icon at bounding box center [464, 410] width 5 height 5
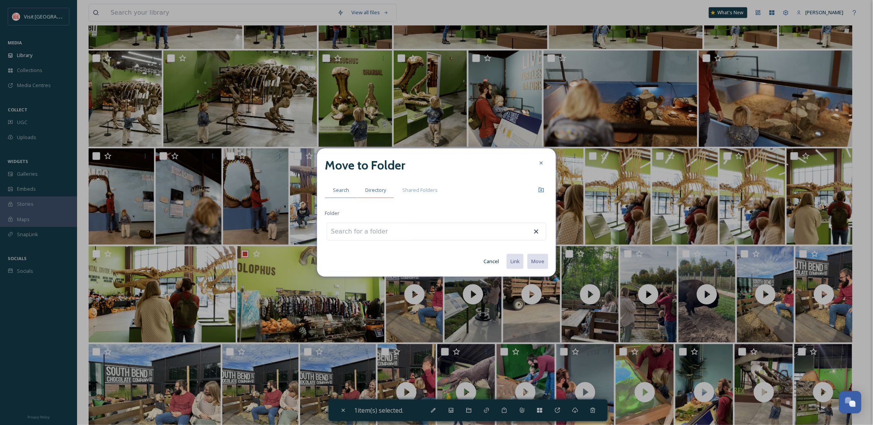
click at [371, 194] on div "Directory" at bounding box center [375, 190] width 37 height 16
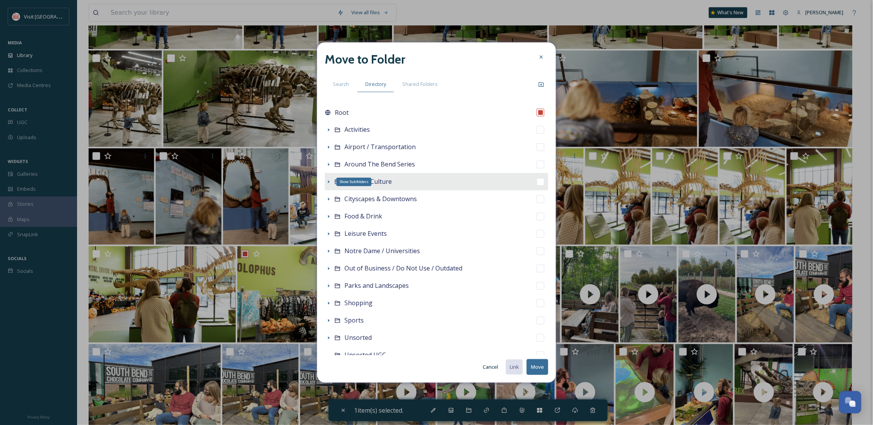
click at [327, 182] on icon at bounding box center [329, 182] width 6 height 6
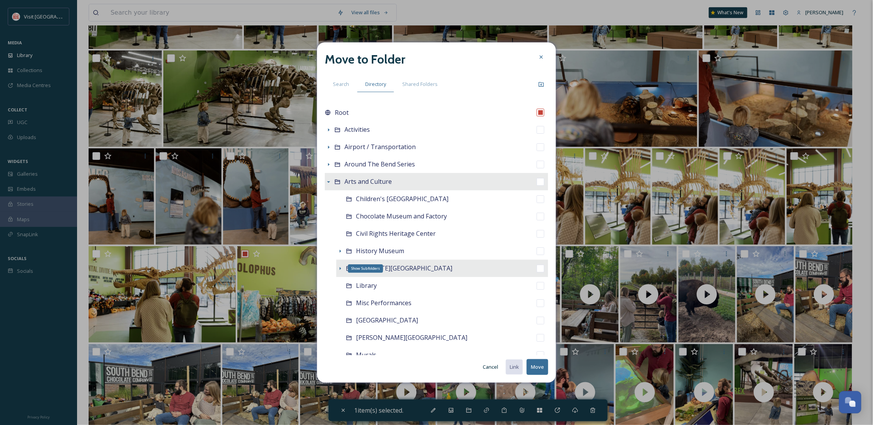
click at [340, 267] on icon at bounding box center [340, 269] width 6 height 6
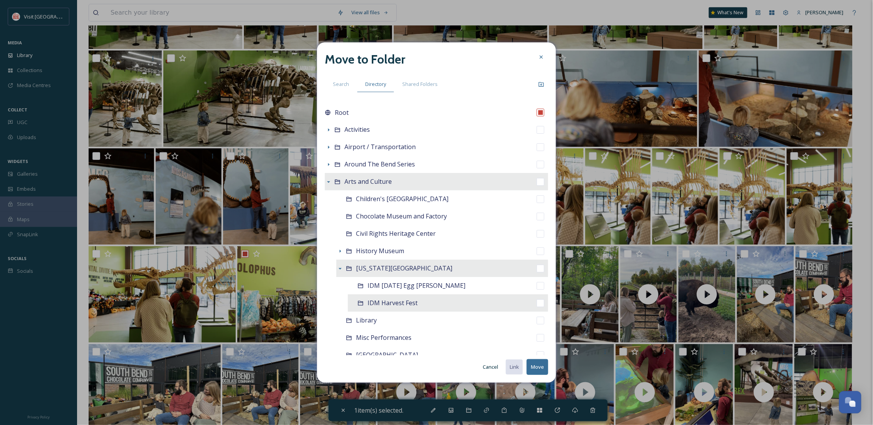
click at [370, 301] on span "IDM Harvest Fest" at bounding box center [393, 303] width 50 height 8
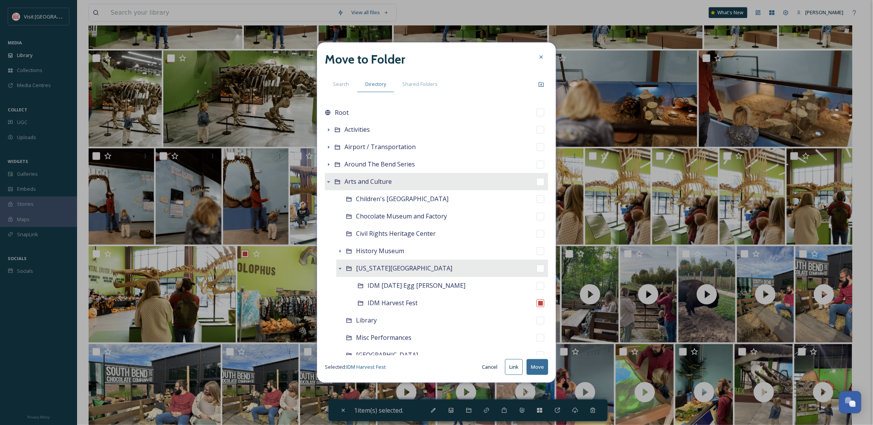
click at [537, 369] on button "Move" at bounding box center [538, 367] width 22 height 16
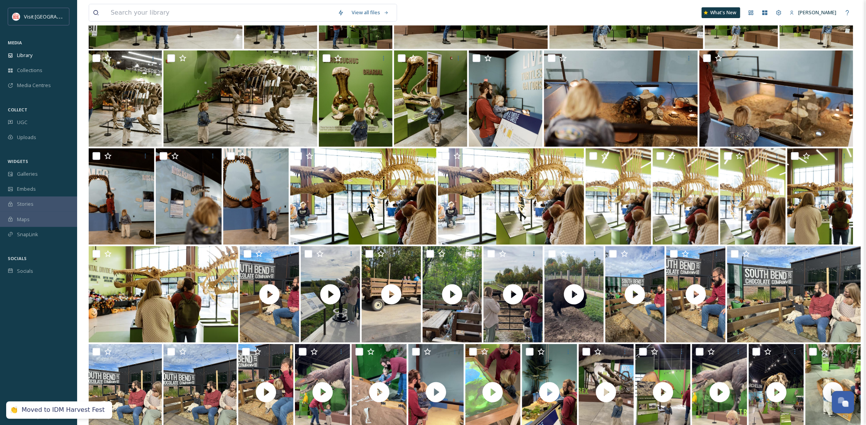
scroll to position [1691, 0]
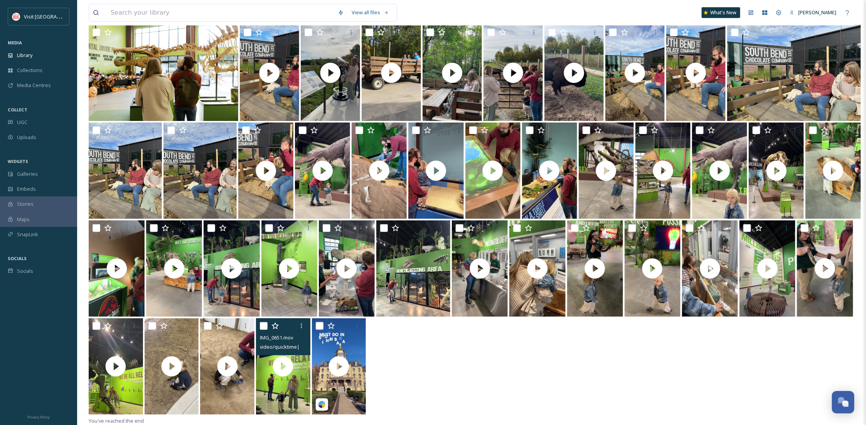
click at [264, 327] on input "checkbox" at bounding box center [264, 326] width 8 height 8
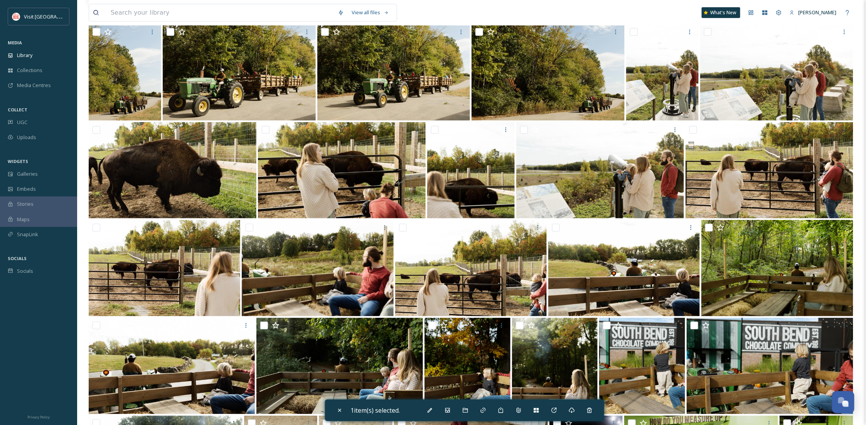
scroll to position [184, 0]
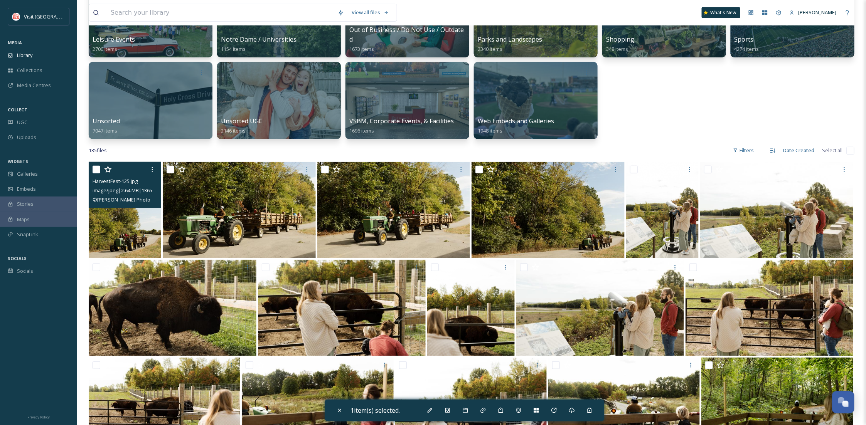
click at [140, 236] on img at bounding box center [125, 210] width 72 height 96
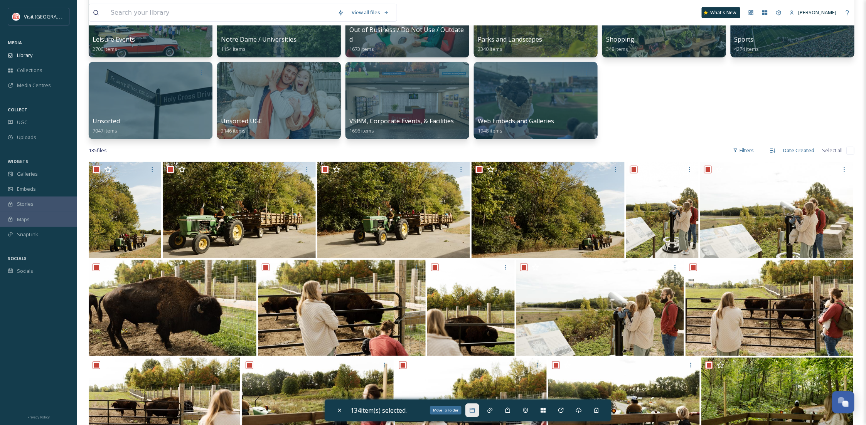
click at [470, 412] on div "Move To Folder" at bounding box center [472, 411] width 14 height 14
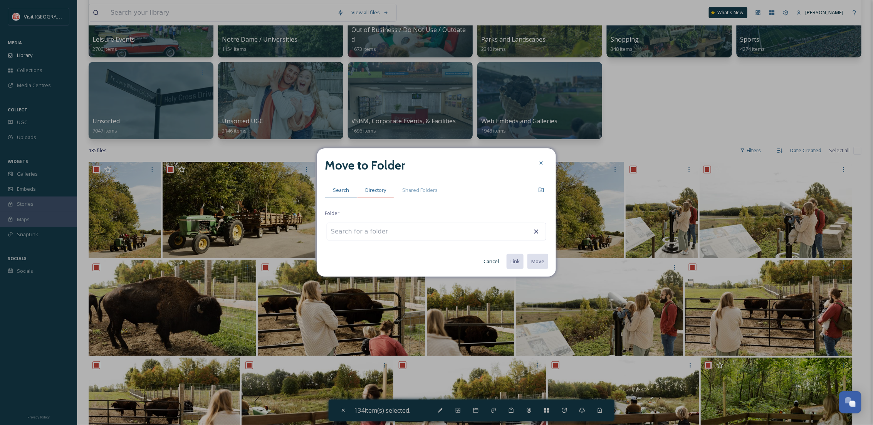
click at [378, 188] on span "Directory" at bounding box center [375, 190] width 21 height 7
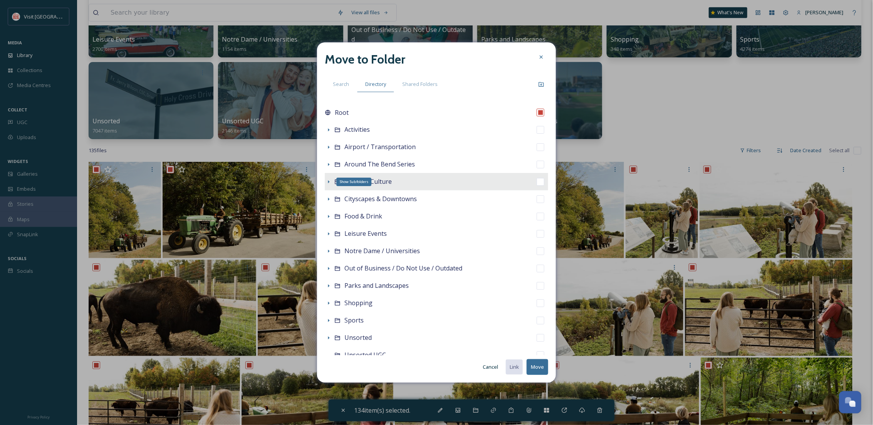
click at [329, 181] on icon at bounding box center [329, 182] width 6 height 6
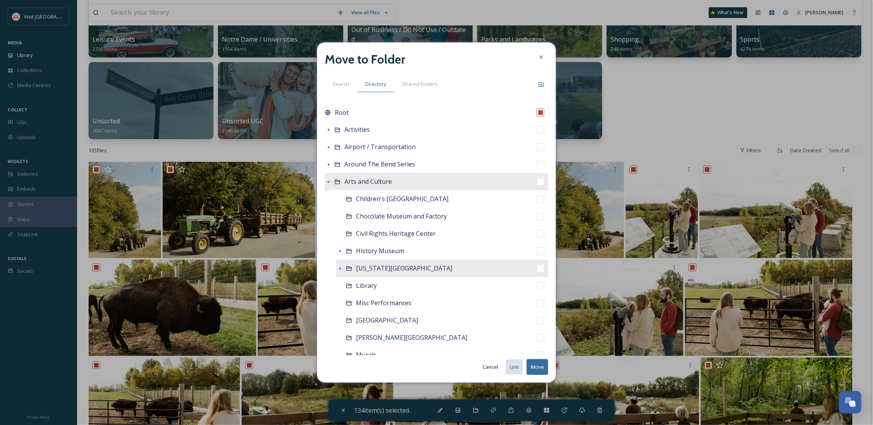
click at [391, 273] on div "Indiana Dinosaur Museum" at bounding box center [442, 268] width 212 height 17
click at [540, 370] on button "Move" at bounding box center [538, 367] width 22 height 16
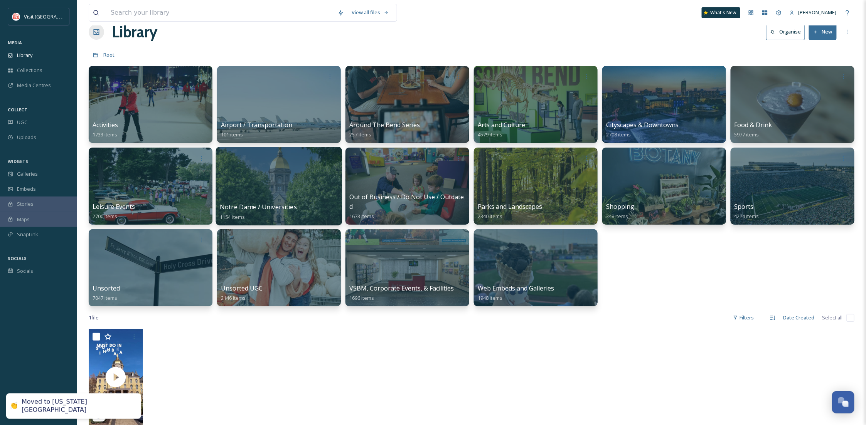
scroll to position [0, 0]
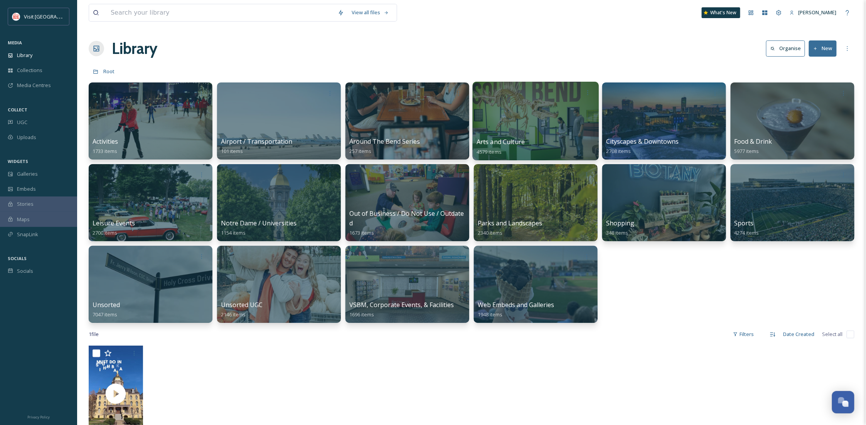
click at [557, 125] on div at bounding box center [535, 121] width 126 height 79
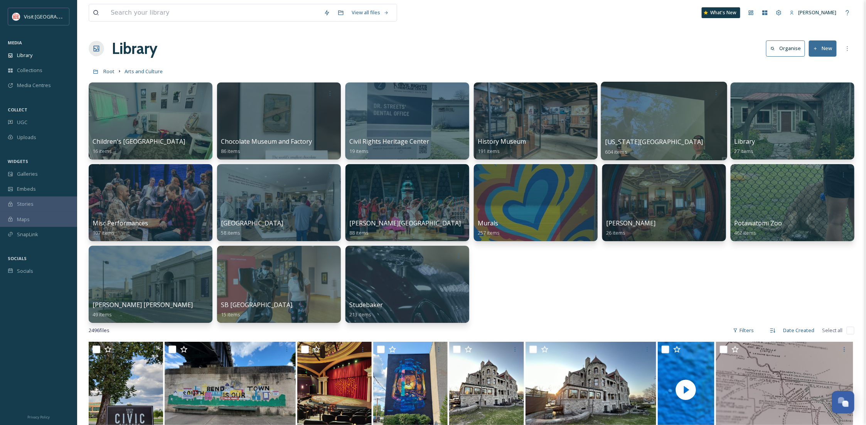
click at [668, 102] on div at bounding box center [664, 121] width 126 height 79
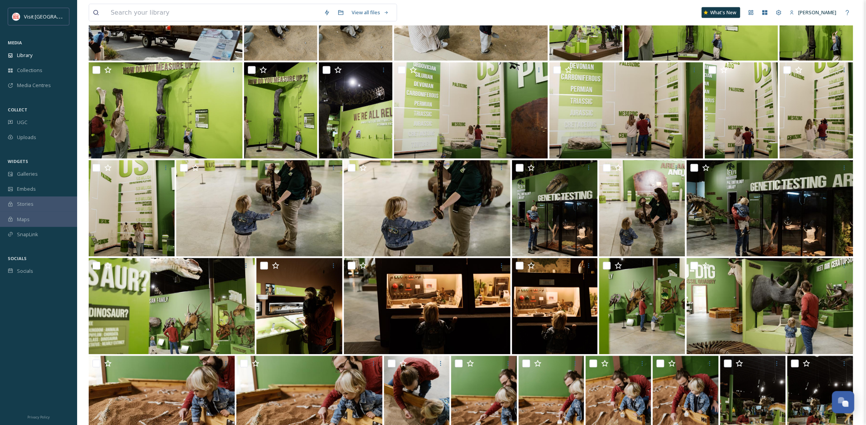
scroll to position [598, 0]
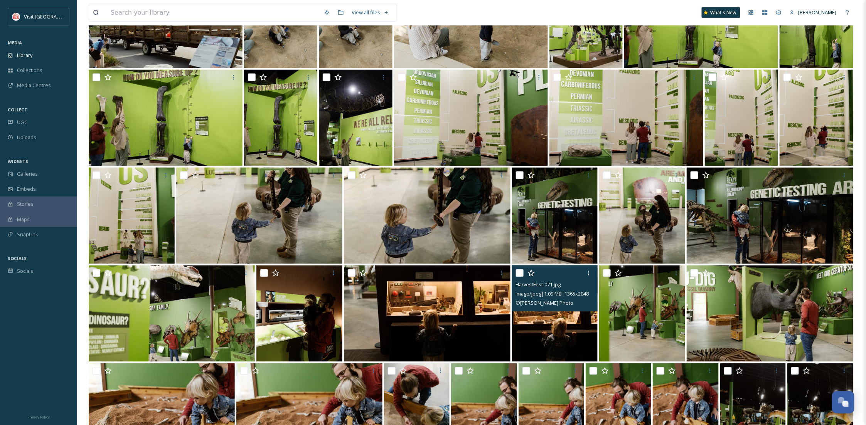
click at [540, 303] on span "© Becca Alex Photo" at bounding box center [545, 303] width 58 height 7
click at [573, 334] on img at bounding box center [555, 314] width 86 height 96
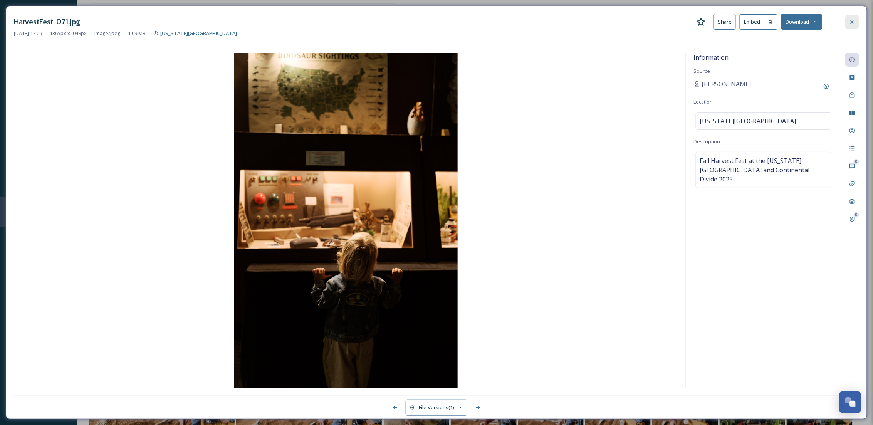
click at [854, 22] on icon at bounding box center [852, 22] width 6 height 6
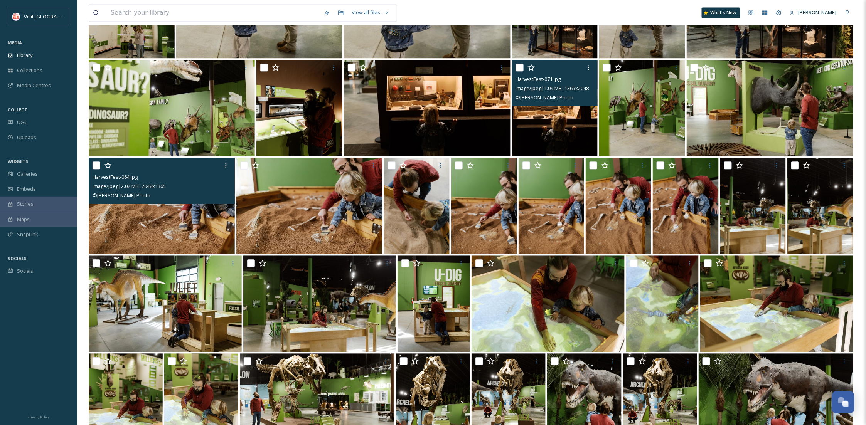
scroll to position [941, 0]
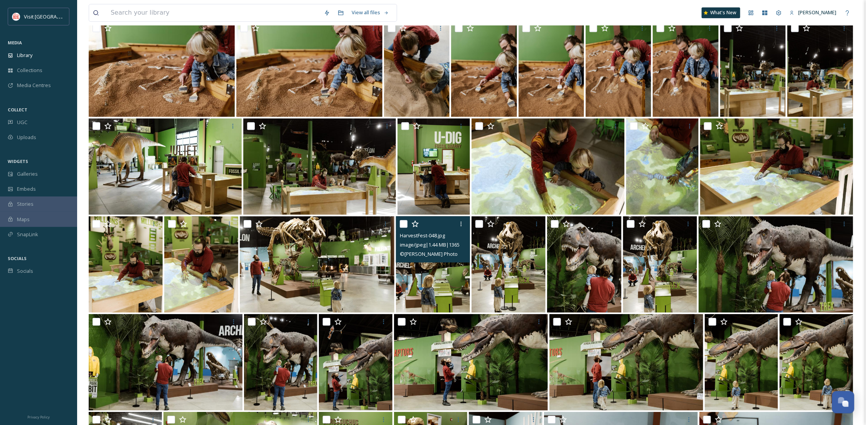
click at [440, 280] on img at bounding box center [433, 264] width 74 height 96
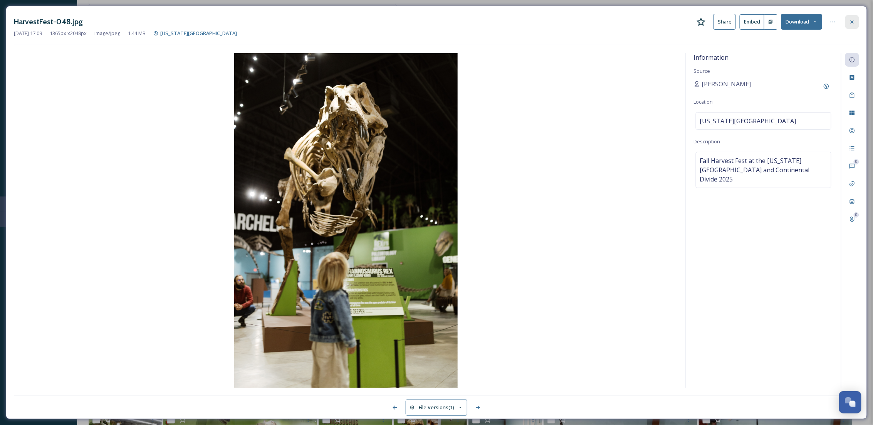
drag, startPoint x: 854, startPoint y: 19, endPoint x: 851, endPoint y: 23, distance: 5.2
click at [853, 19] on icon at bounding box center [852, 22] width 6 height 6
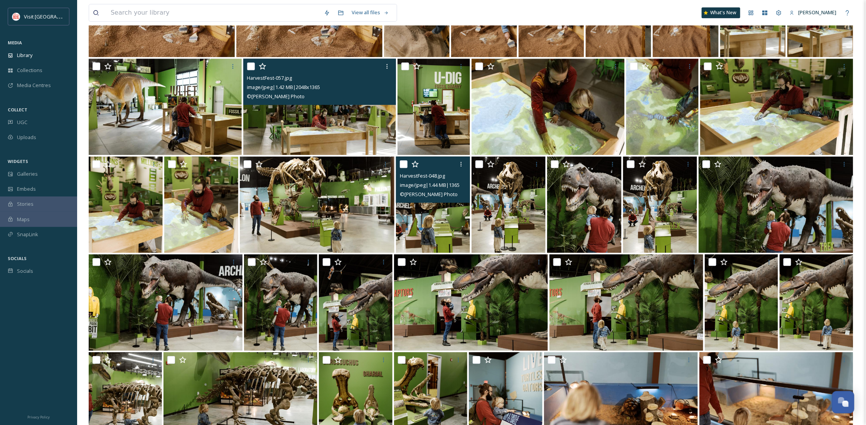
scroll to position [1078, 0]
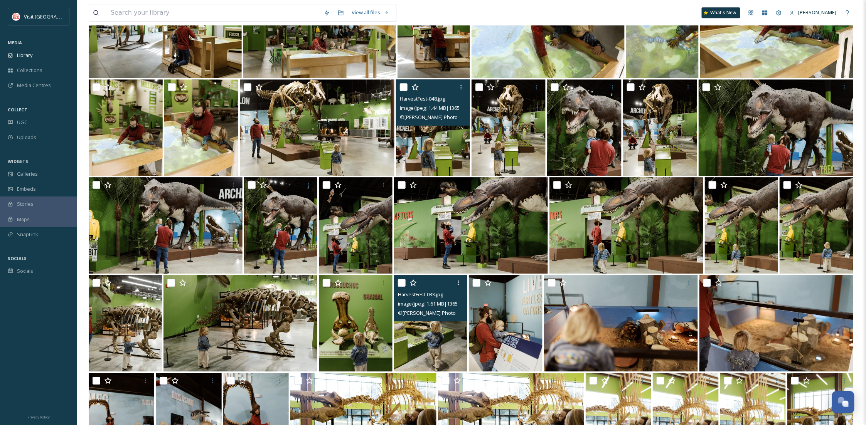
click at [425, 357] on img at bounding box center [430, 323] width 73 height 96
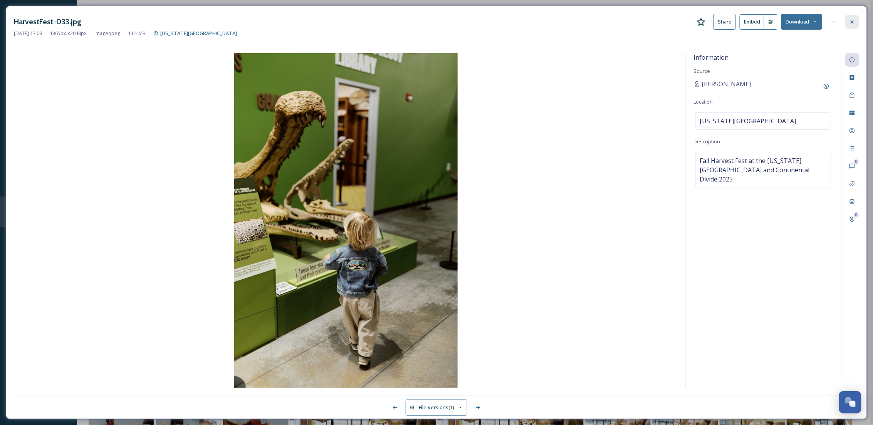
click at [851, 23] on icon at bounding box center [852, 21] width 3 height 3
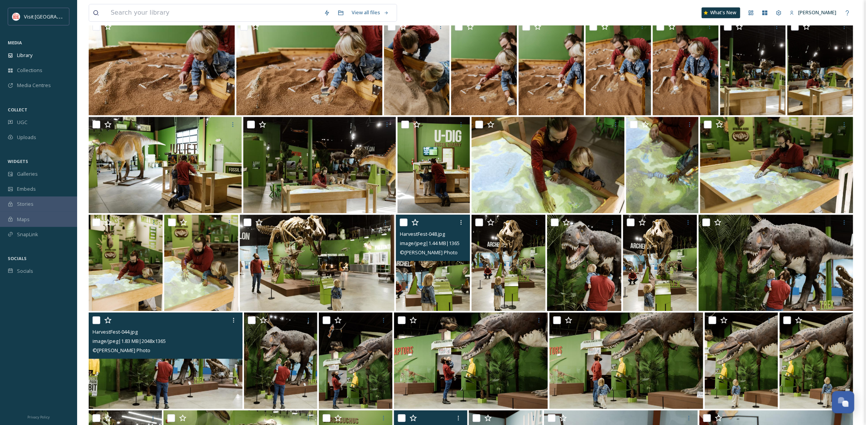
scroll to position [941, 0]
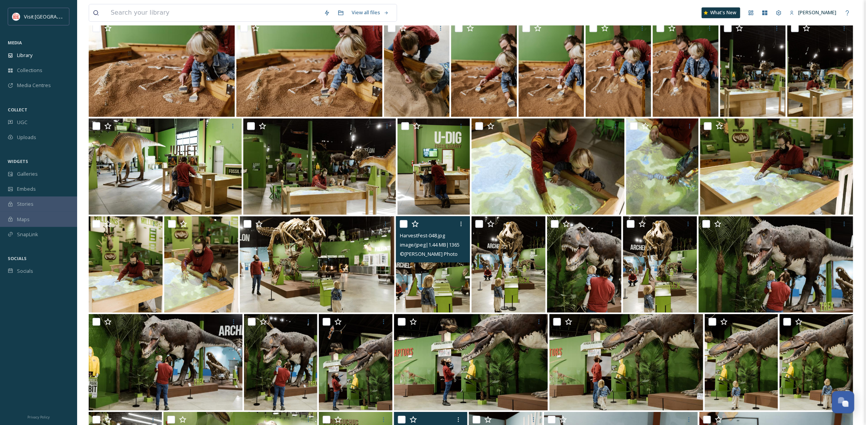
click at [435, 281] on img at bounding box center [433, 264] width 74 height 96
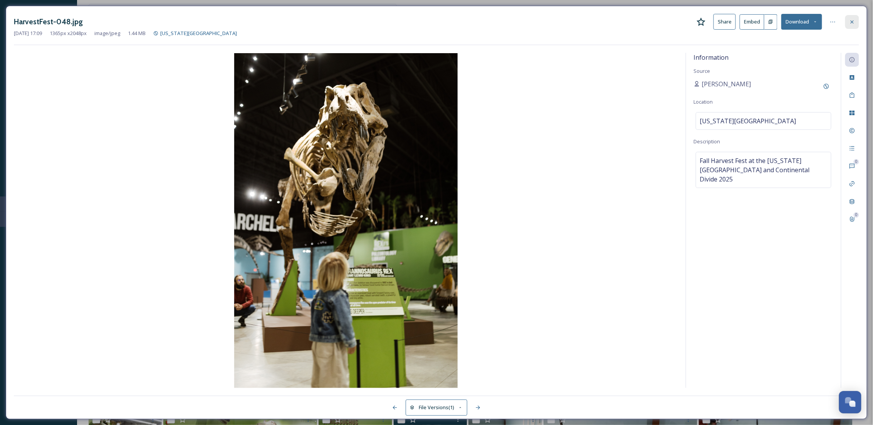
click at [856, 23] on div at bounding box center [853, 22] width 14 height 14
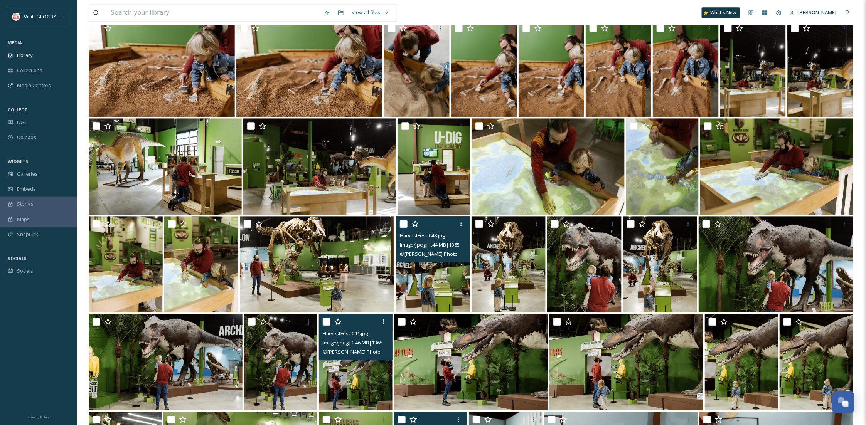
scroll to position [736, 0]
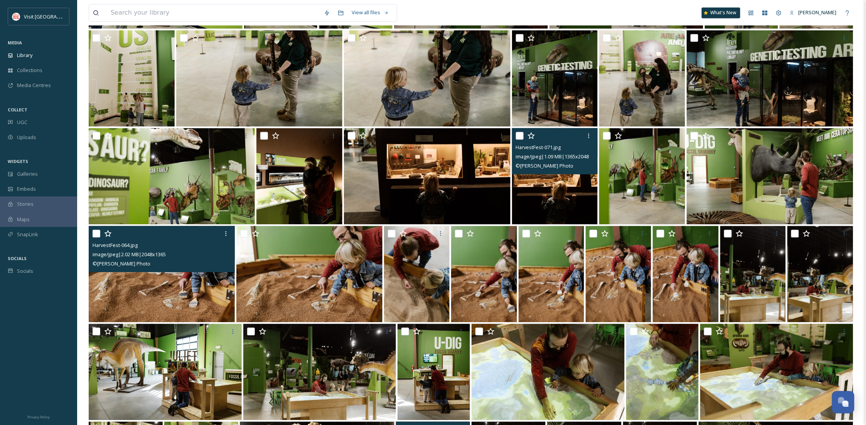
click at [177, 292] on img at bounding box center [162, 274] width 146 height 96
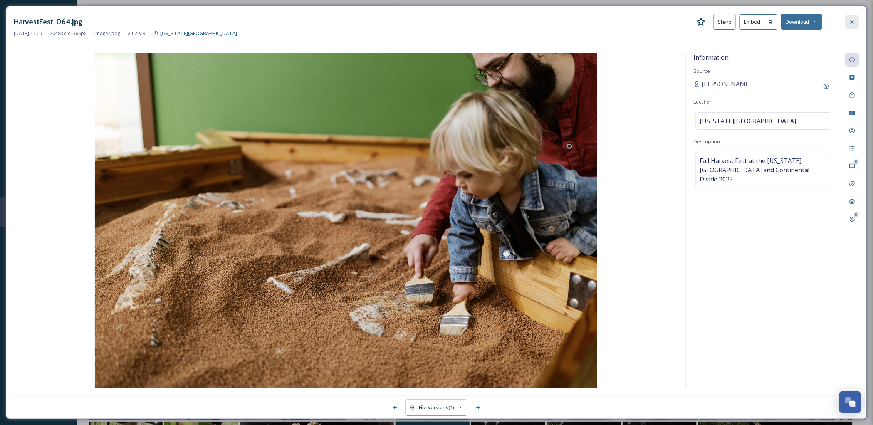
click at [851, 24] on icon at bounding box center [852, 22] width 6 height 6
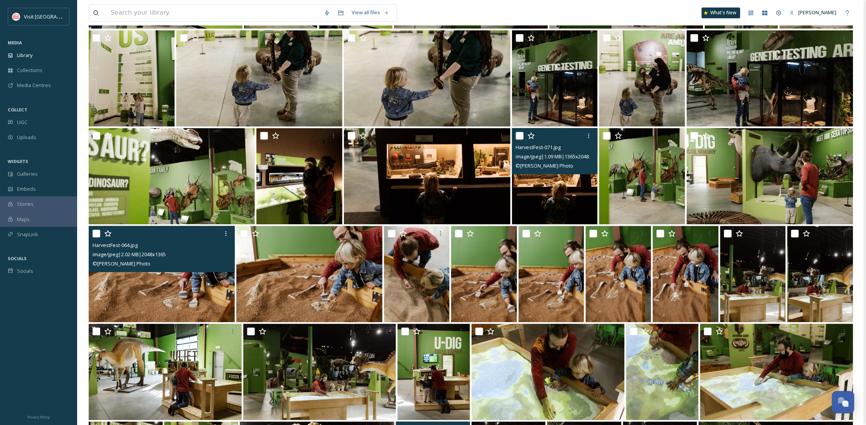
click at [559, 161] on div "© Becca Alex Photo" at bounding box center [556, 165] width 80 height 9
click at [562, 184] on img at bounding box center [555, 176] width 86 height 96
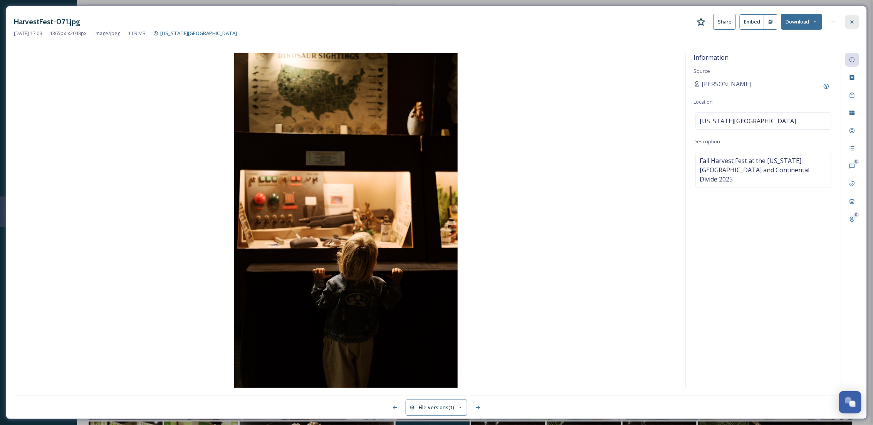
click at [853, 24] on icon at bounding box center [852, 22] width 6 height 6
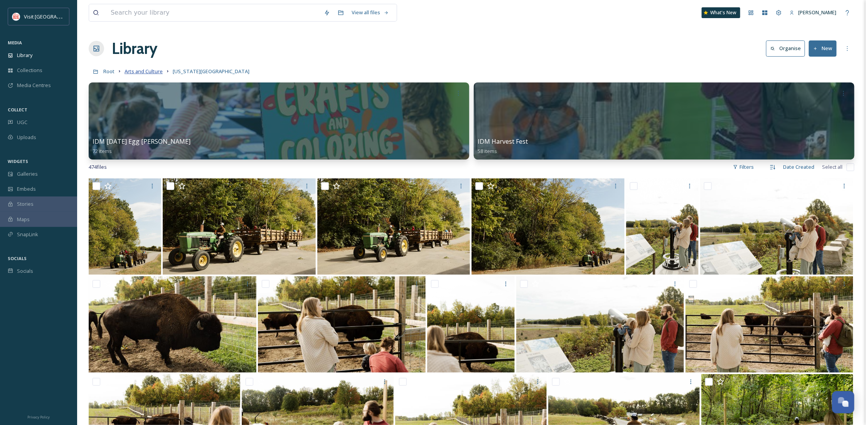
click at [151, 74] on span "Arts and Culture" at bounding box center [143, 71] width 38 height 7
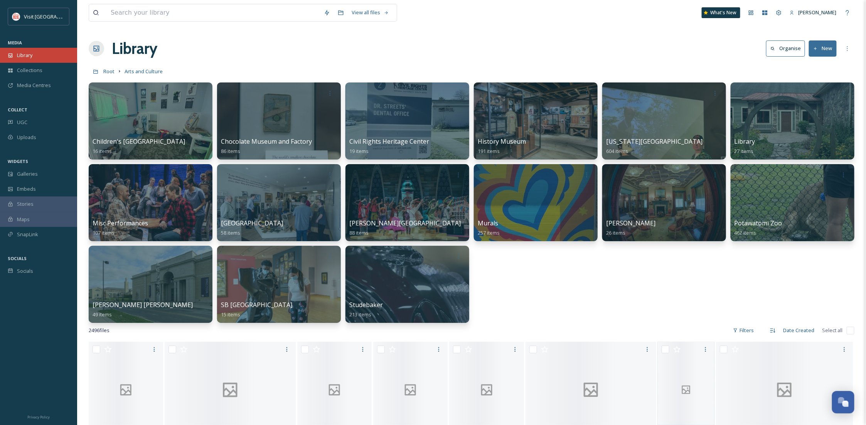
click at [36, 57] on div "Library" at bounding box center [38, 55] width 77 height 15
